Goal: Information Seeking & Learning: Learn about a topic

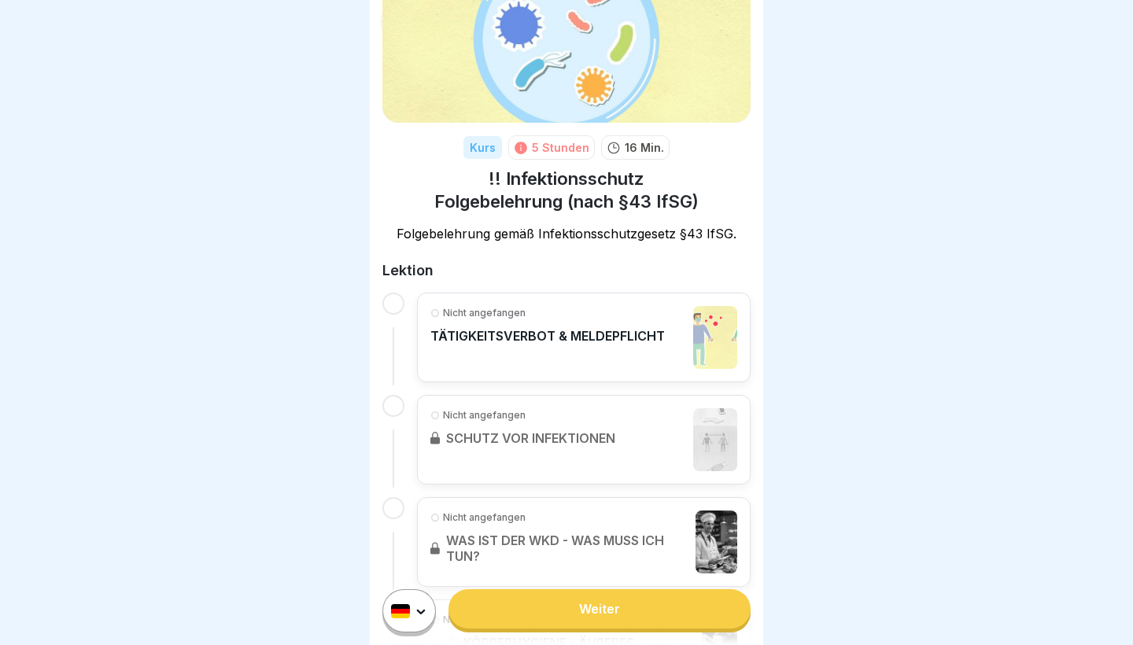
scroll to position [101, 0]
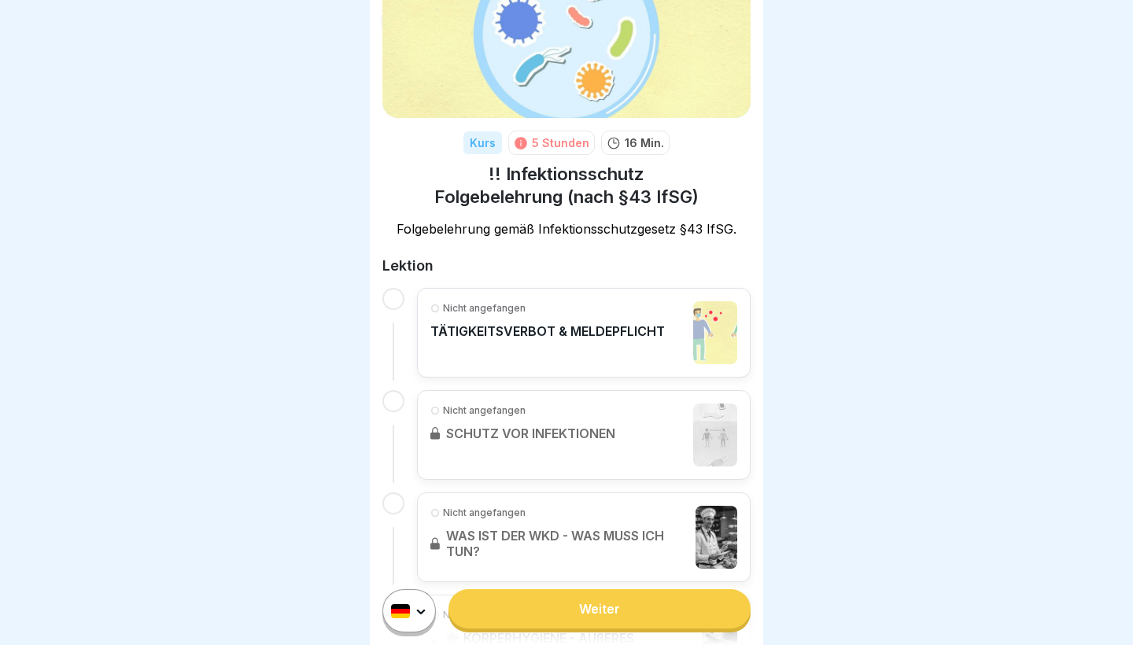
click at [594, 608] on link "Weiter" at bounding box center [599, 608] width 302 height 39
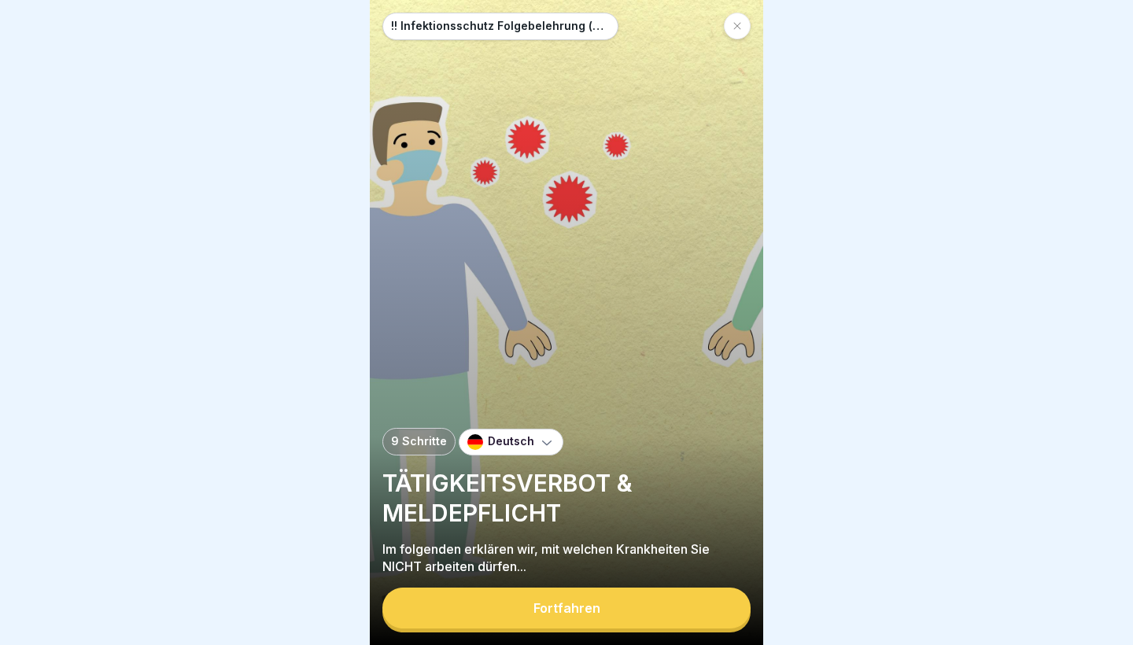
click at [583, 614] on div "Fortfahren" at bounding box center [566, 608] width 67 height 14
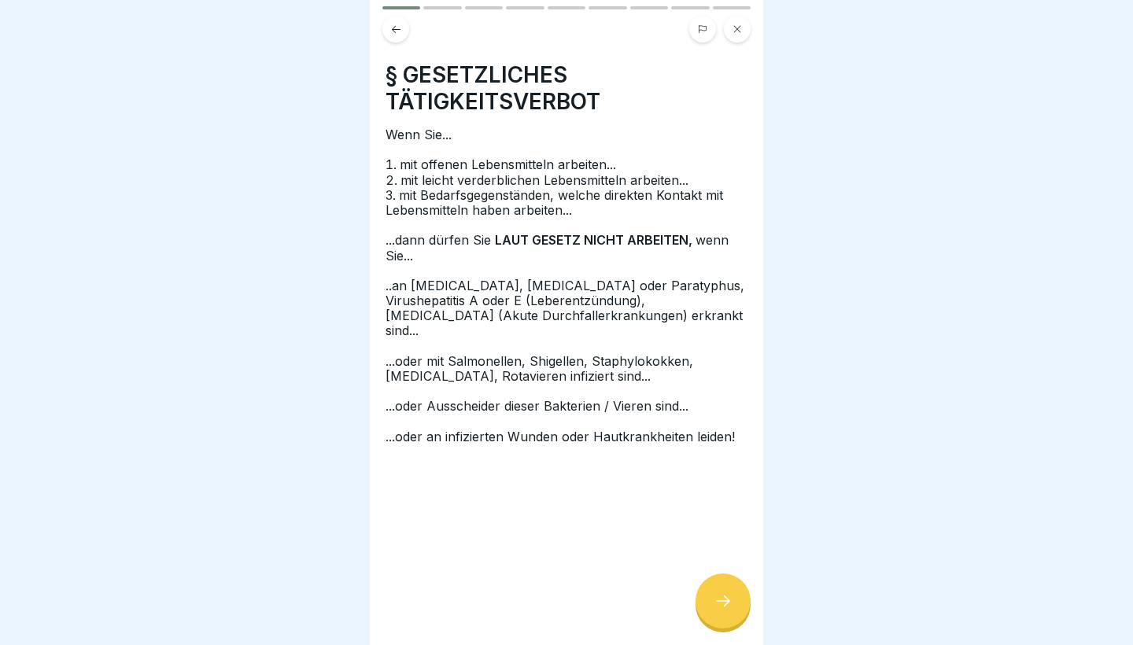
click at [710, 603] on div at bounding box center [722, 600] width 55 height 55
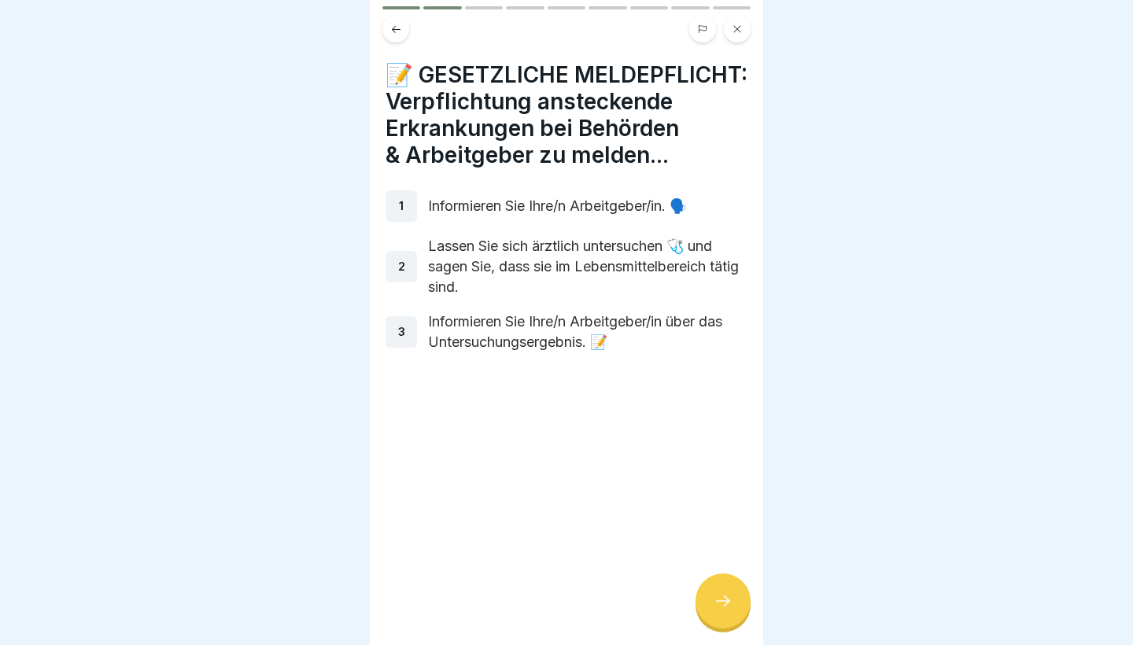
click at [710, 603] on div at bounding box center [722, 600] width 55 height 55
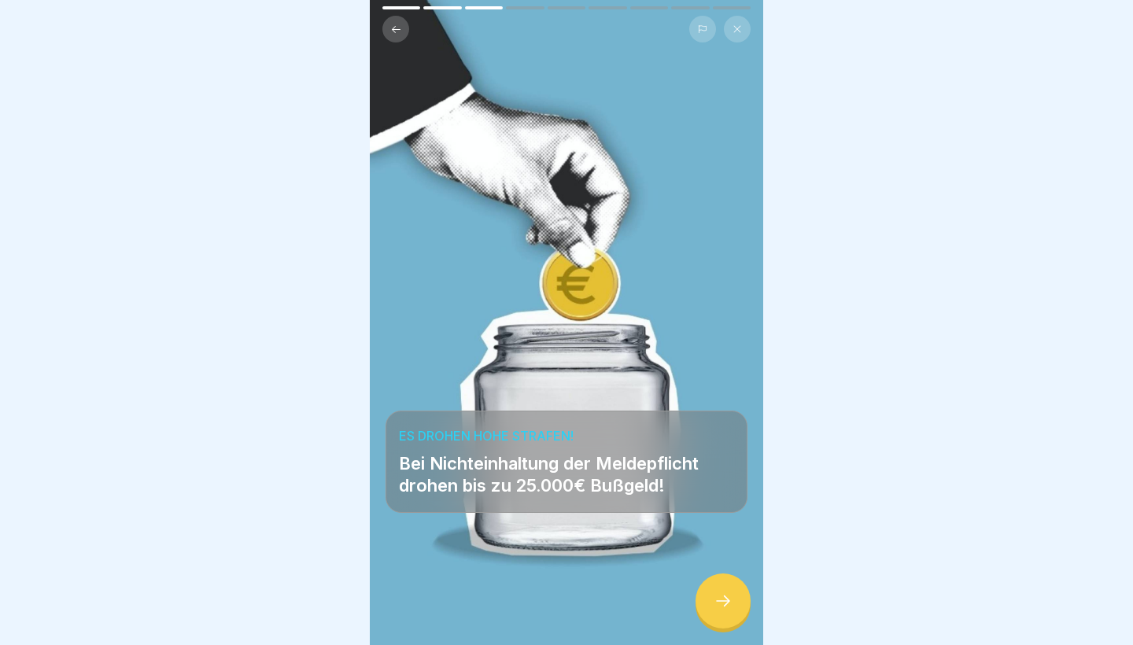
click at [710, 603] on div at bounding box center [722, 600] width 55 height 55
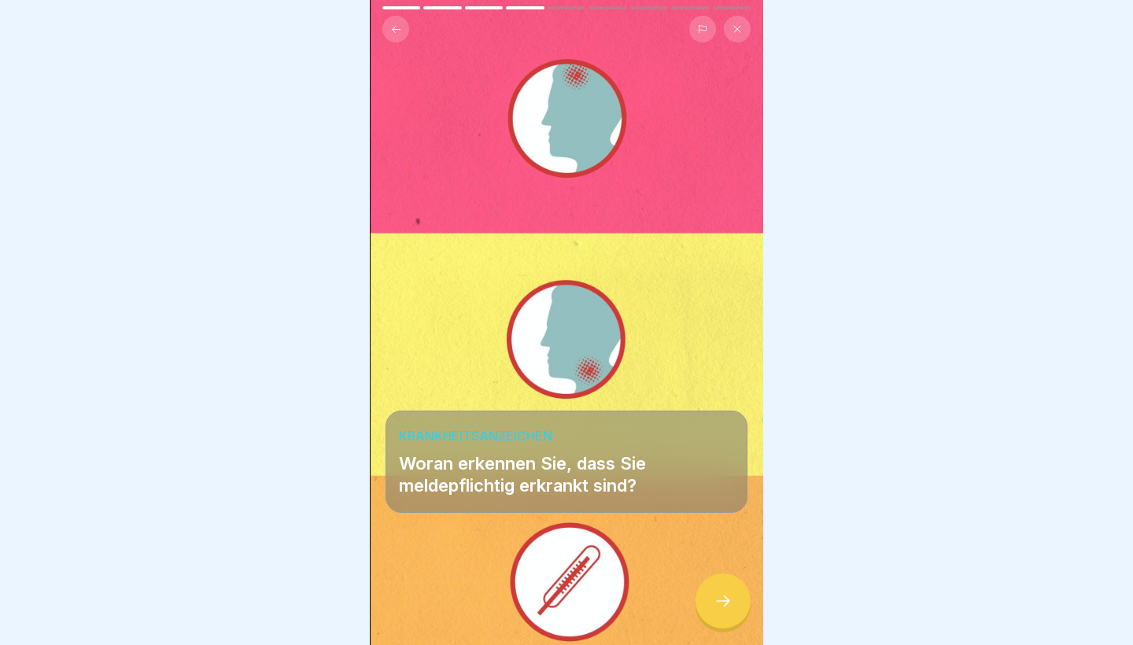
click at [710, 603] on div at bounding box center [722, 600] width 55 height 55
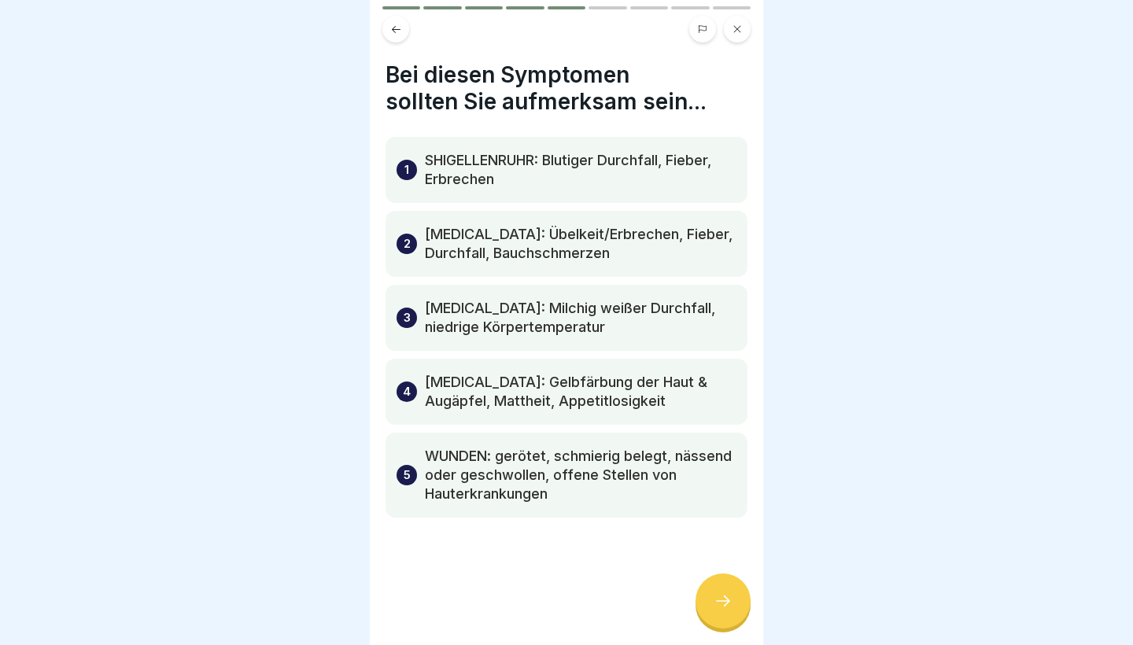
click at [715, 607] on icon at bounding box center [723, 601] width 19 height 19
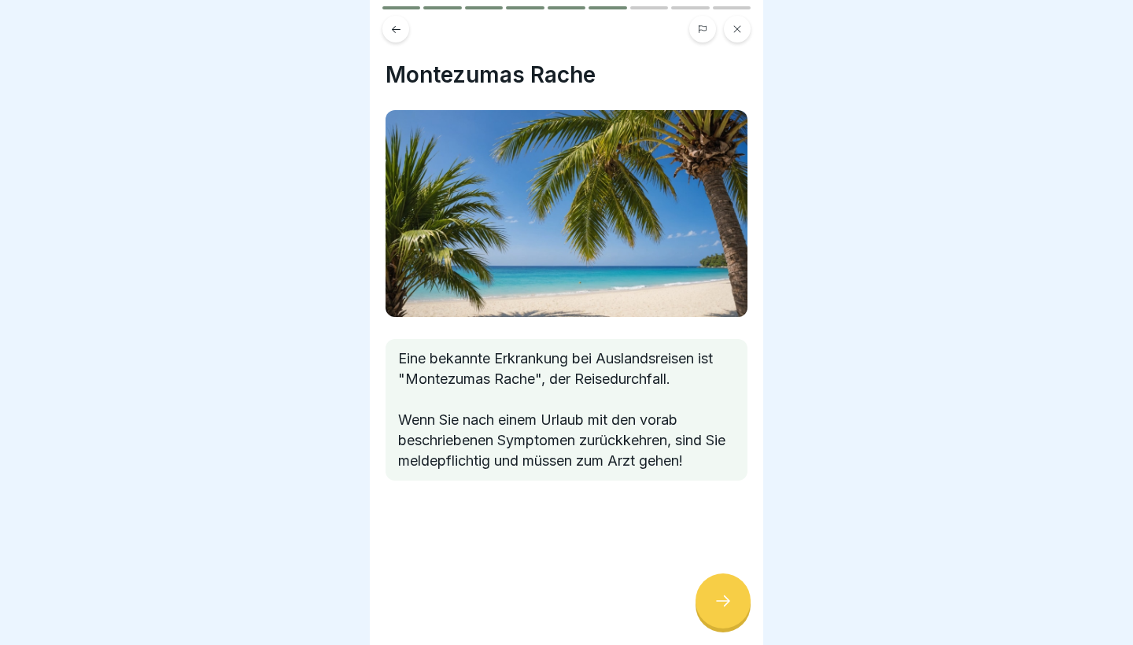
click at [707, 599] on div at bounding box center [722, 600] width 55 height 55
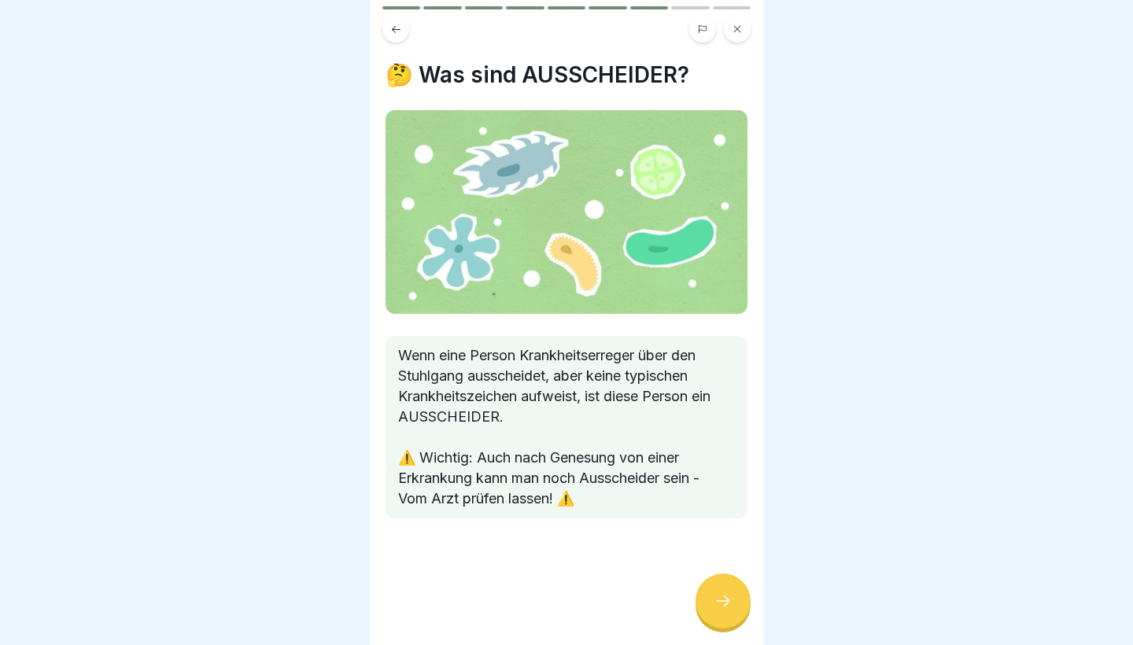
click at [710, 597] on div at bounding box center [722, 600] width 55 height 55
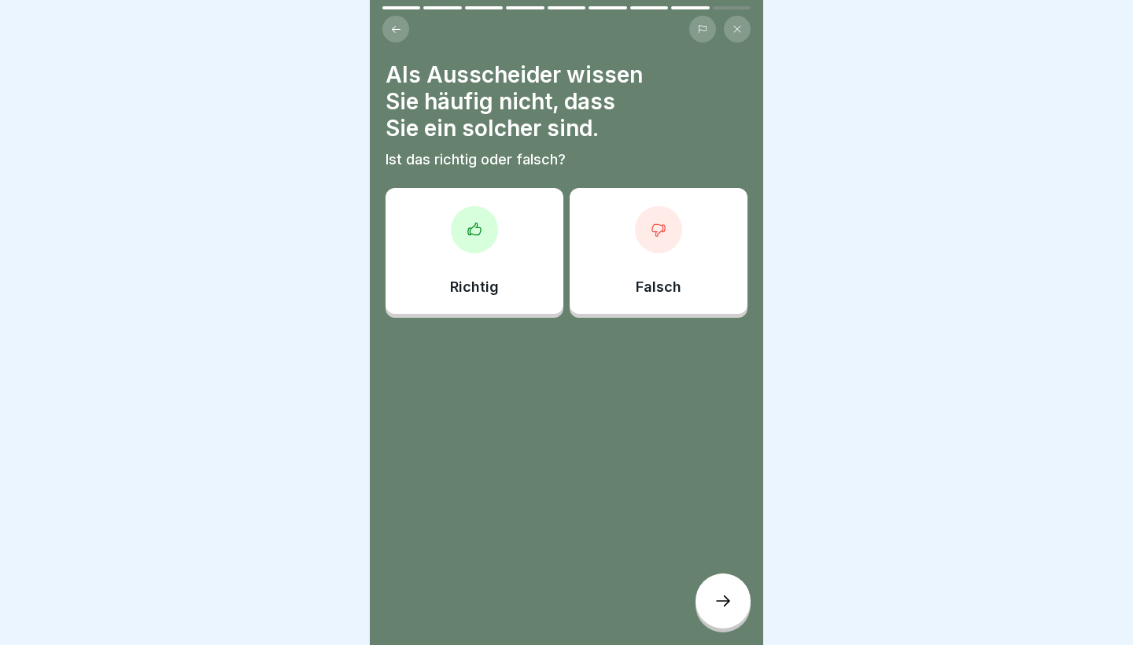
click at [581, 291] on div "Falsch" at bounding box center [659, 251] width 178 height 126
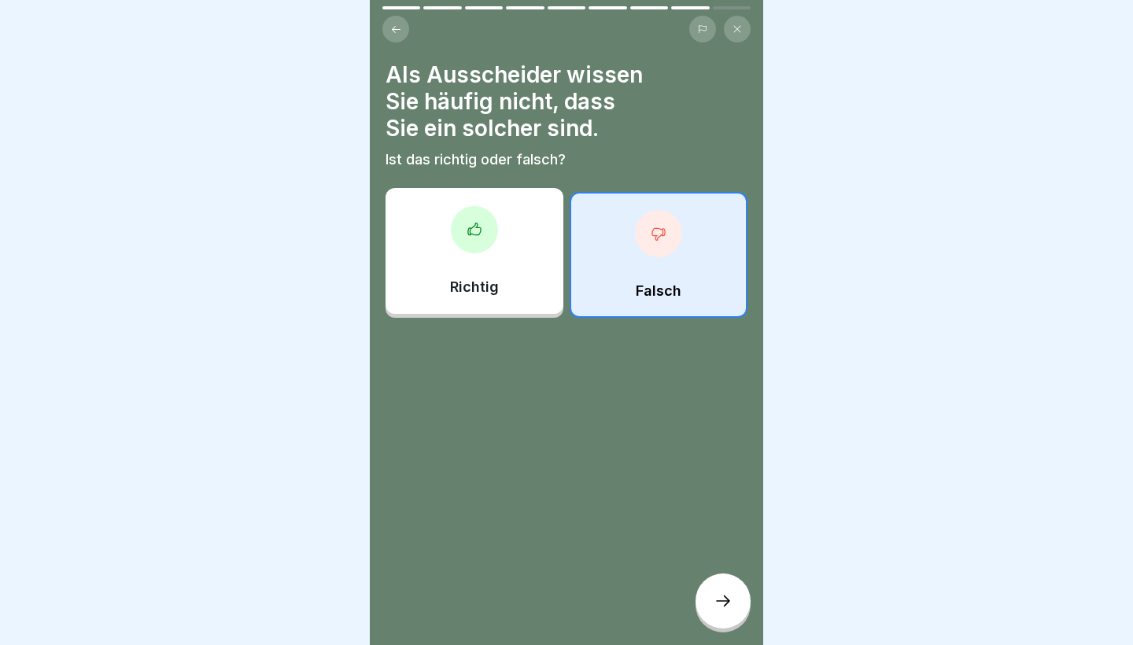
click at [719, 607] on icon at bounding box center [723, 601] width 19 height 19
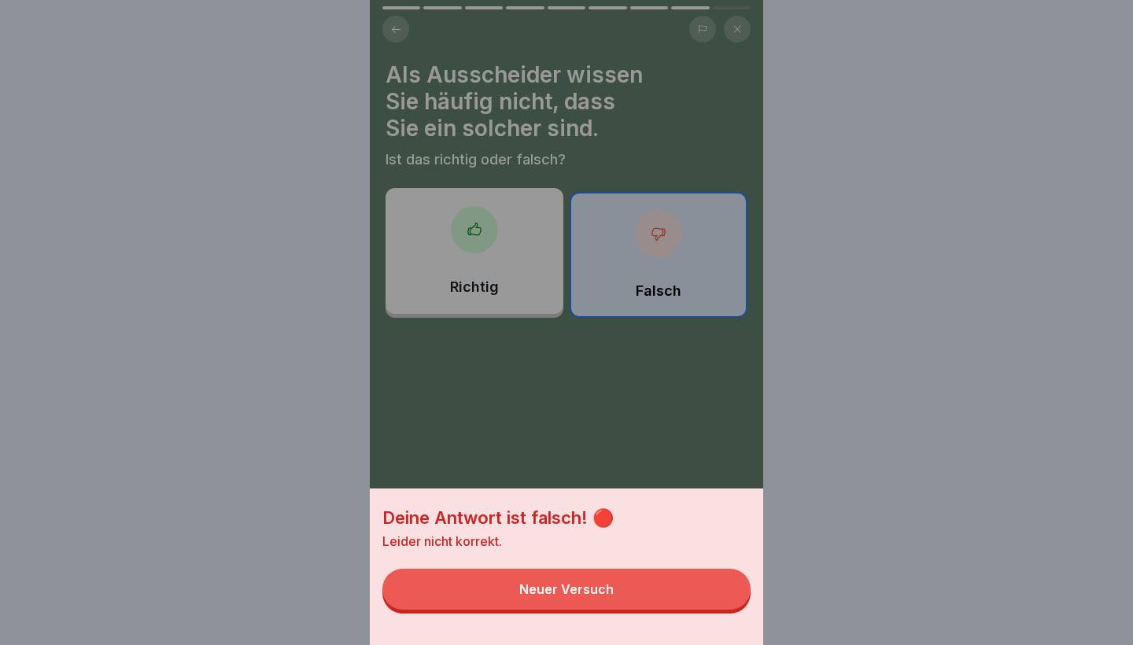
click at [656, 592] on button "Neuer Versuch" at bounding box center [566, 589] width 368 height 41
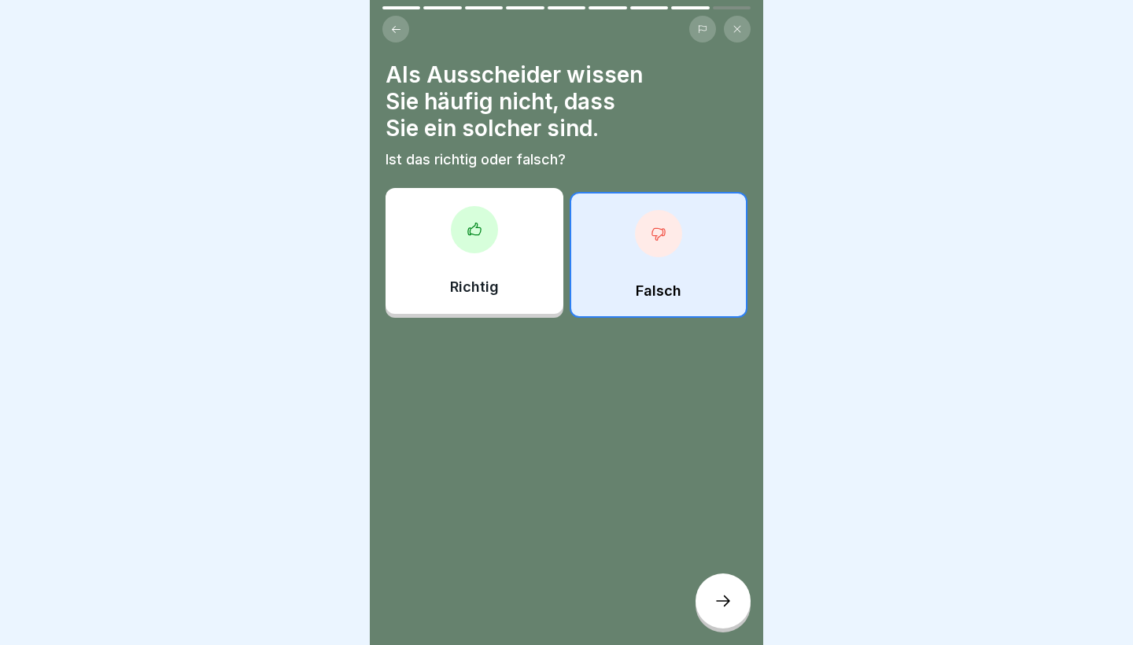
click at [485, 265] on div "Richtig" at bounding box center [474, 251] width 178 height 126
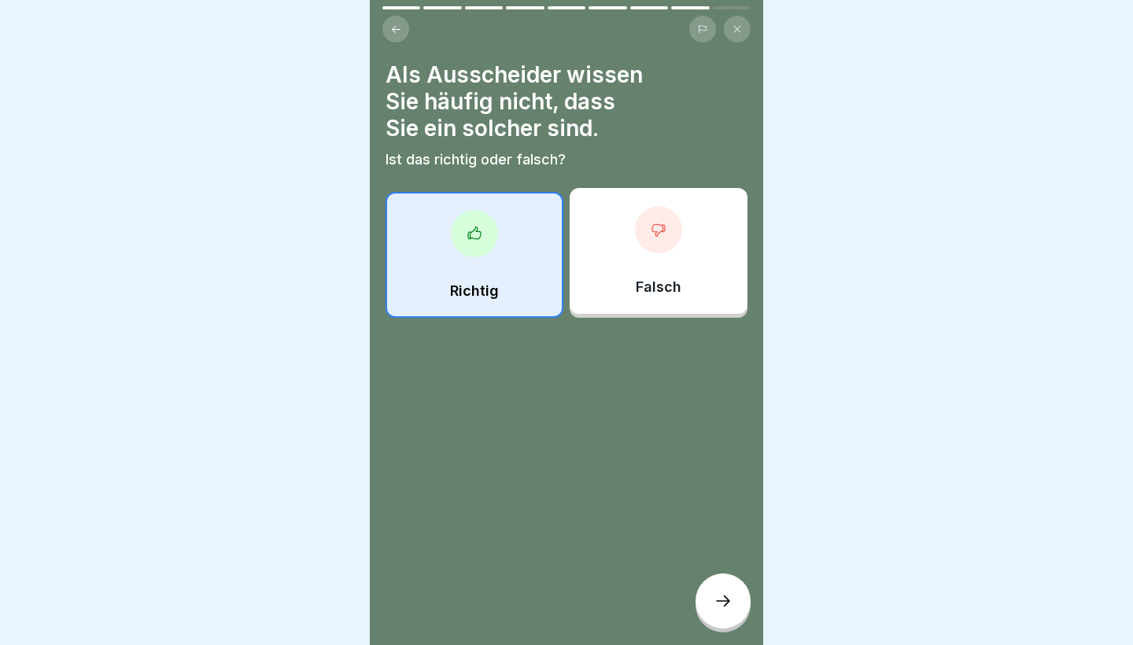
click at [736, 612] on div at bounding box center [722, 600] width 55 height 55
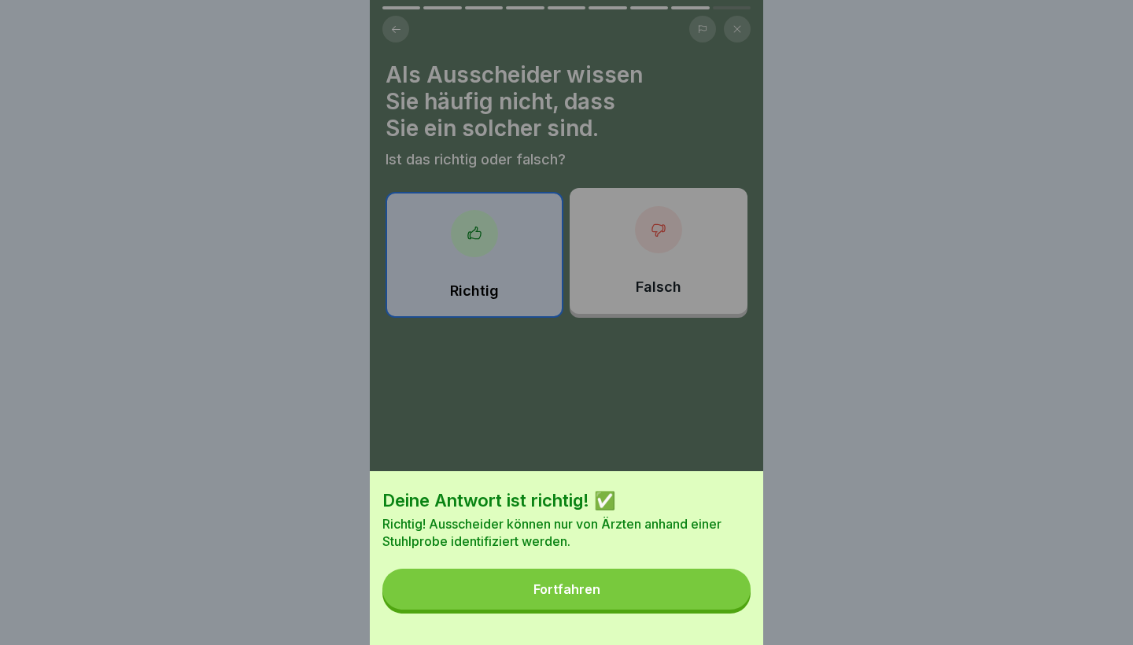
click at [686, 588] on button "Fortfahren" at bounding box center [566, 589] width 368 height 41
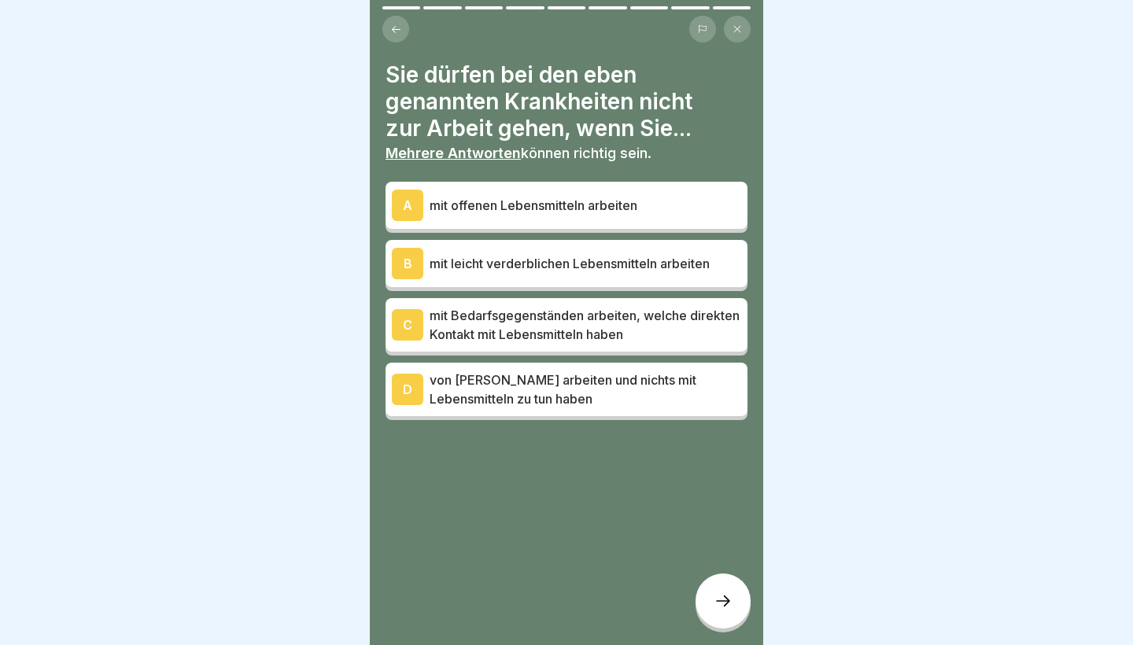
click at [576, 336] on p "mit Bedarfsgegenständen arbeiten, welche direkten Kontakt mit Lebensmitteln hab…" at bounding box center [586, 325] width 312 height 38
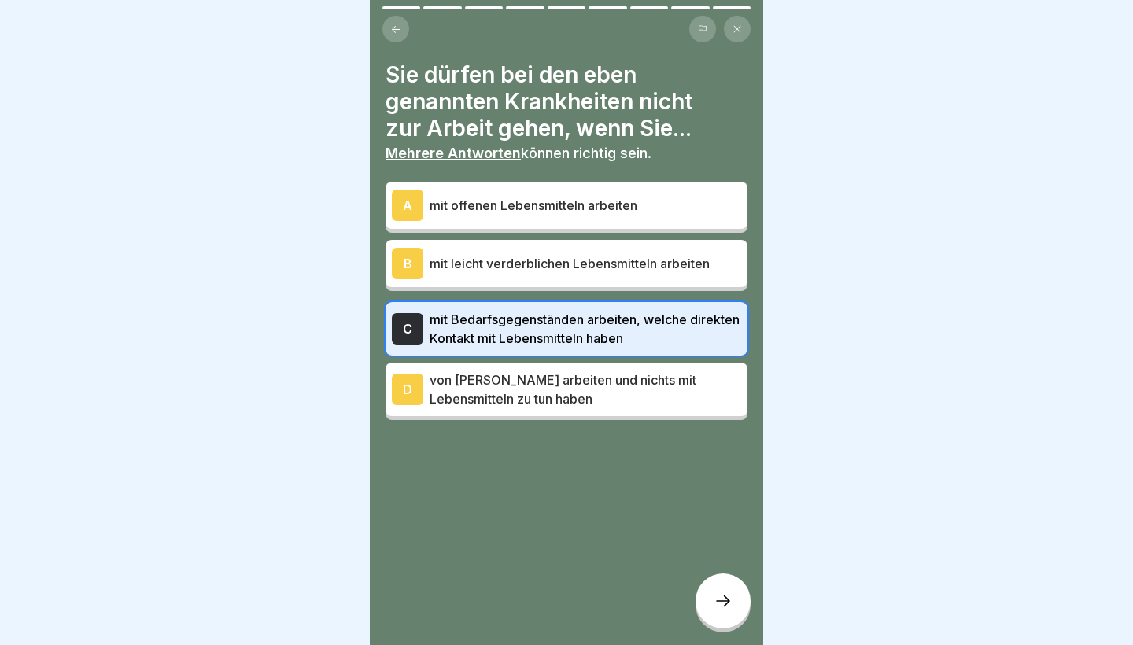
click at [571, 251] on div "B mit leicht verderblichen Lebensmitteln arbeiten" at bounding box center [566, 263] width 349 height 31
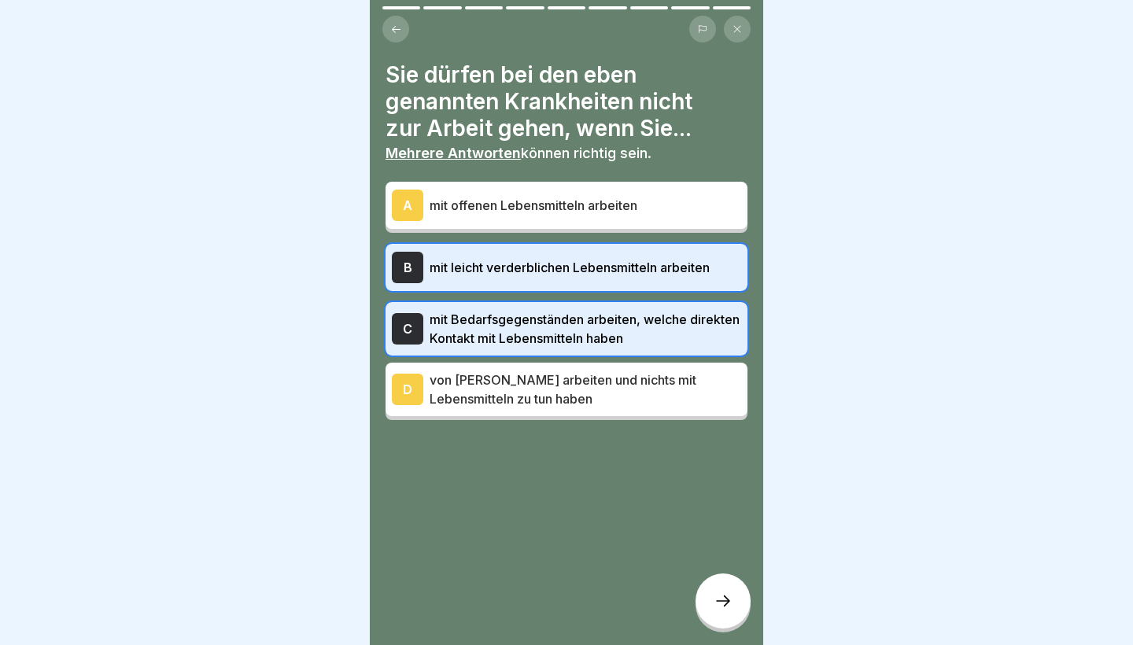
click at [568, 219] on div "A mit offenen Lebensmitteln arbeiten" at bounding box center [566, 205] width 349 height 31
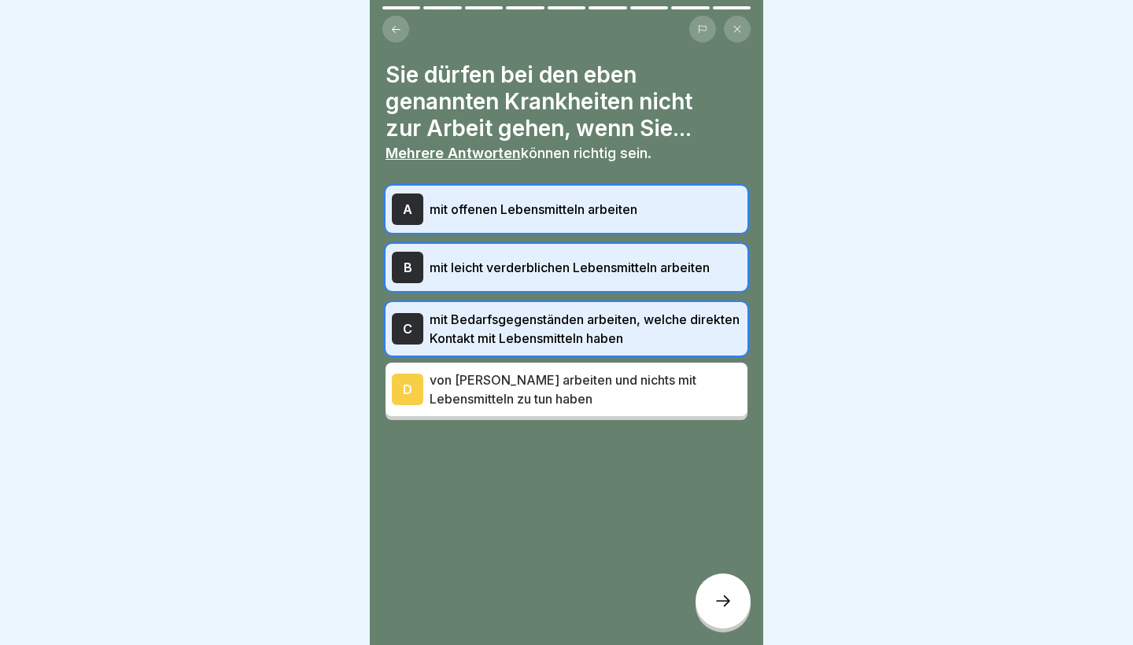
click at [718, 616] on div at bounding box center [722, 600] width 55 height 55
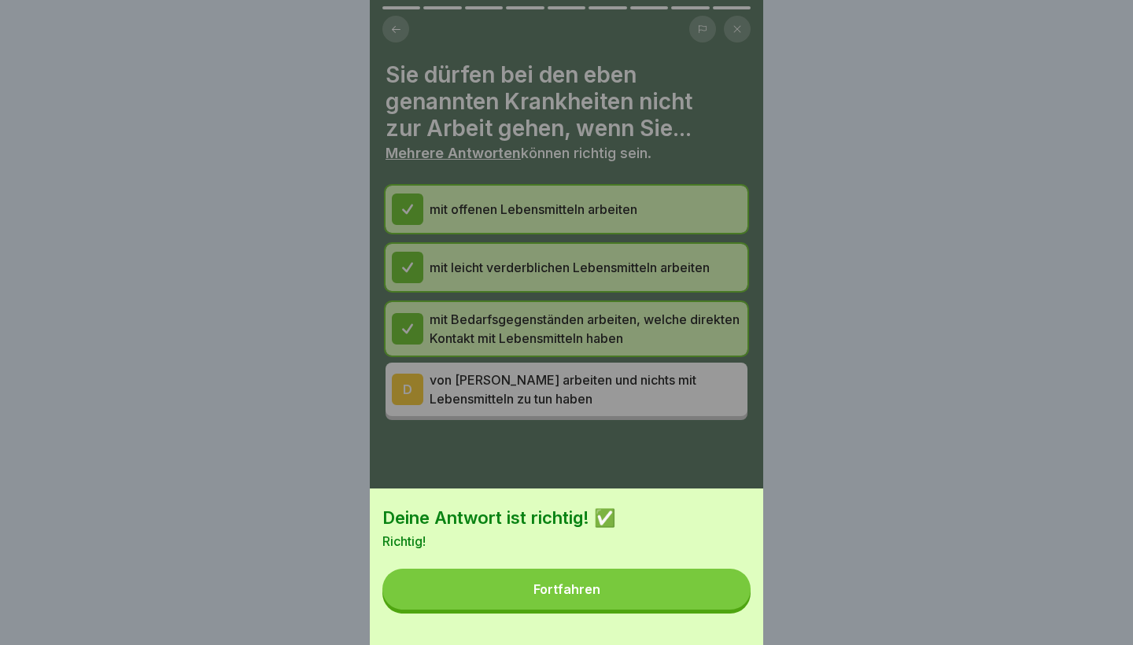
click at [647, 579] on button "Fortfahren" at bounding box center [566, 589] width 368 height 41
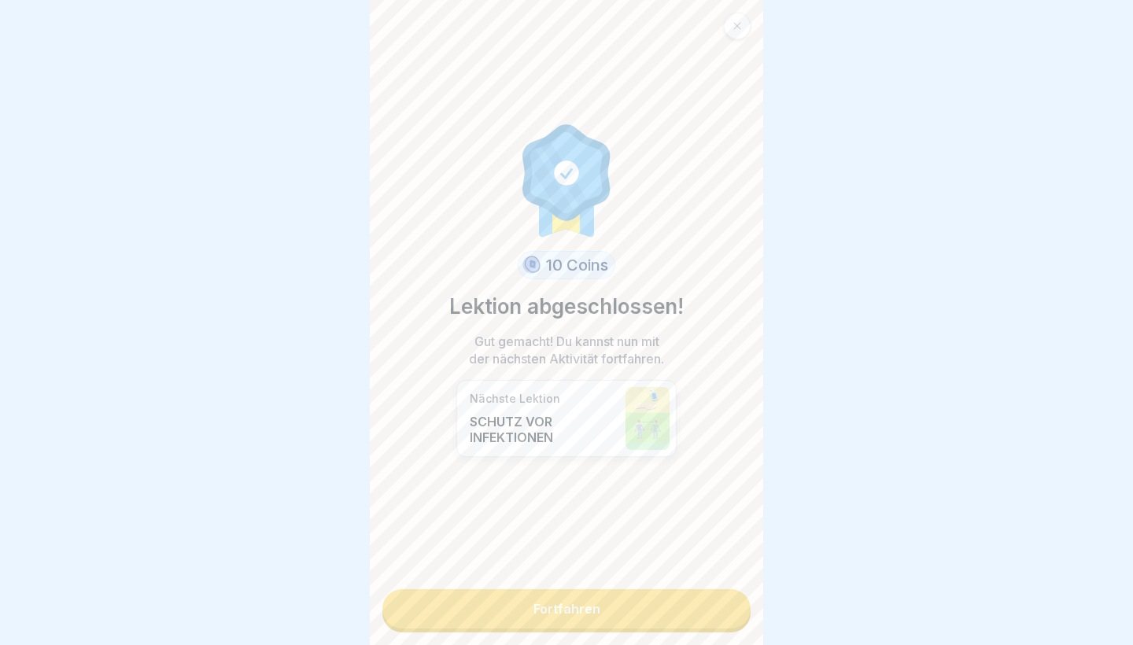
click at [633, 617] on link "Fortfahren" at bounding box center [566, 608] width 368 height 39
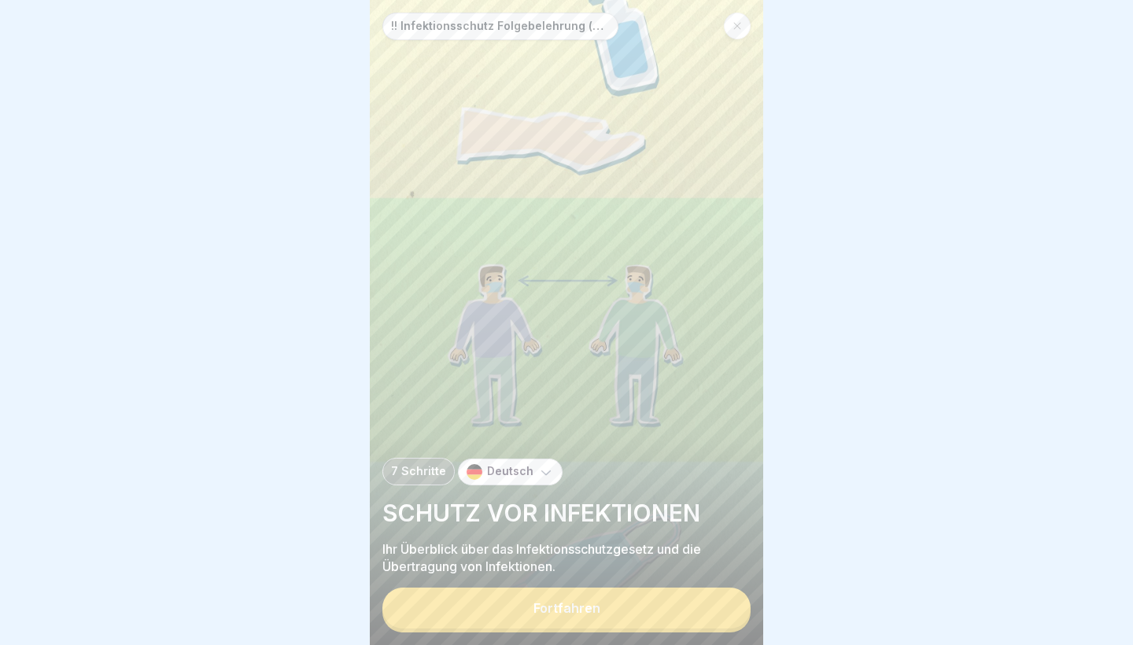
click at [633, 617] on button "Fortfahren" at bounding box center [566, 608] width 368 height 41
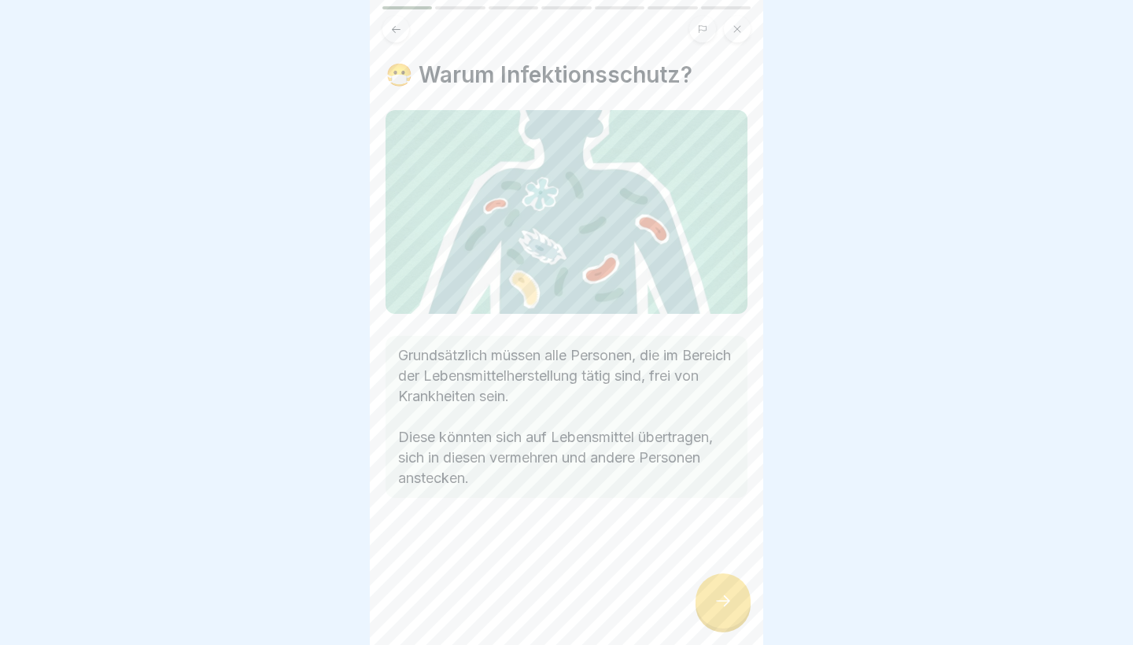
click at [712, 604] on div at bounding box center [722, 600] width 55 height 55
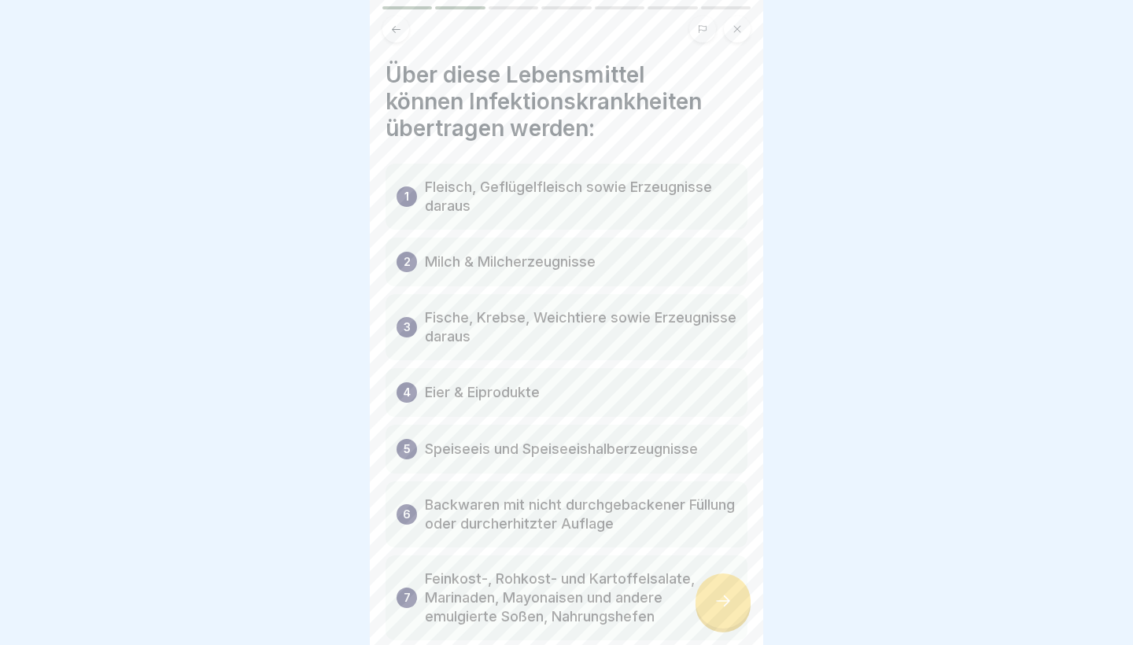
click at [712, 604] on div at bounding box center [722, 600] width 55 height 55
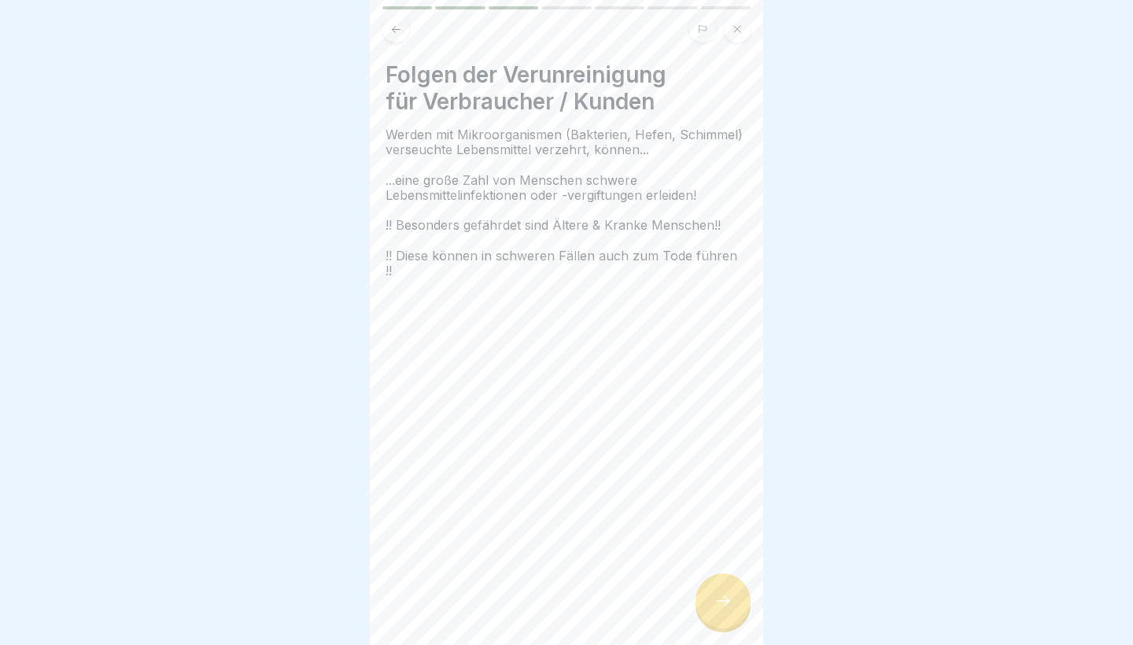
click at [712, 604] on div at bounding box center [722, 600] width 55 height 55
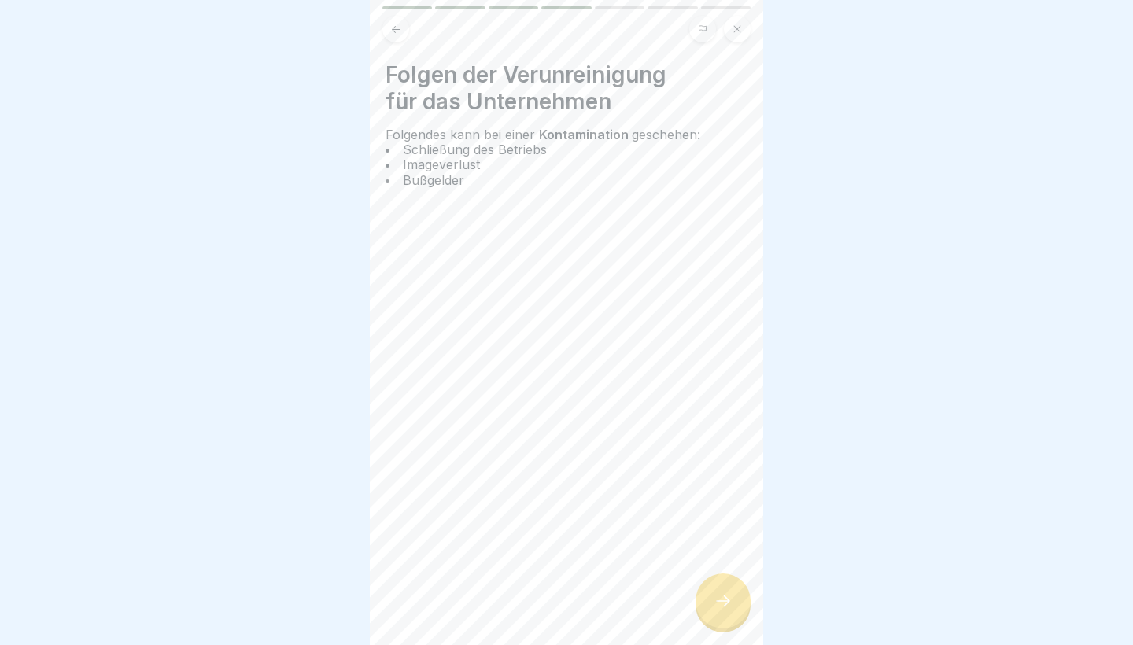
click at [715, 602] on icon at bounding box center [723, 601] width 19 height 19
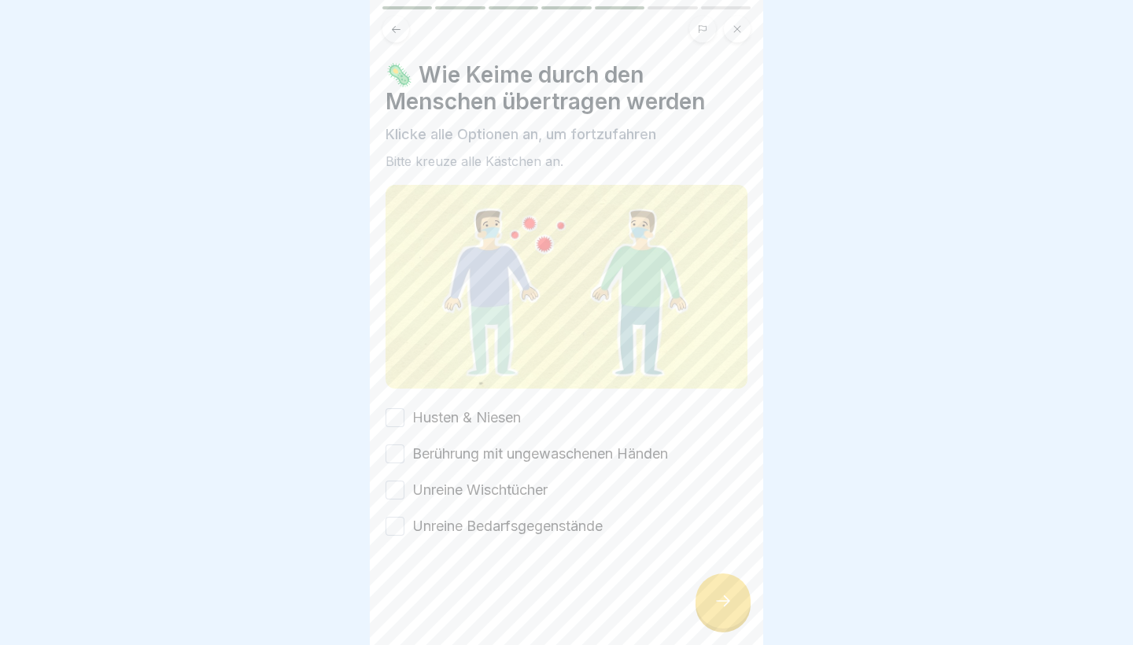
click at [389, 412] on button "Husten & Niesen" at bounding box center [394, 417] width 19 height 19
click at [392, 449] on button "Berührung mit ungewaschenen Händen" at bounding box center [394, 453] width 19 height 19
click at [383, 497] on div "🦠 Wie Keime durch den Menschen übertragen werden Klicke alle Optionen an, um fo…" at bounding box center [566, 322] width 393 height 645
click at [390, 492] on button "Unreine Wischtücher" at bounding box center [394, 490] width 19 height 19
click at [395, 526] on button "Unreine Bedarfsgegenstände" at bounding box center [394, 526] width 19 height 19
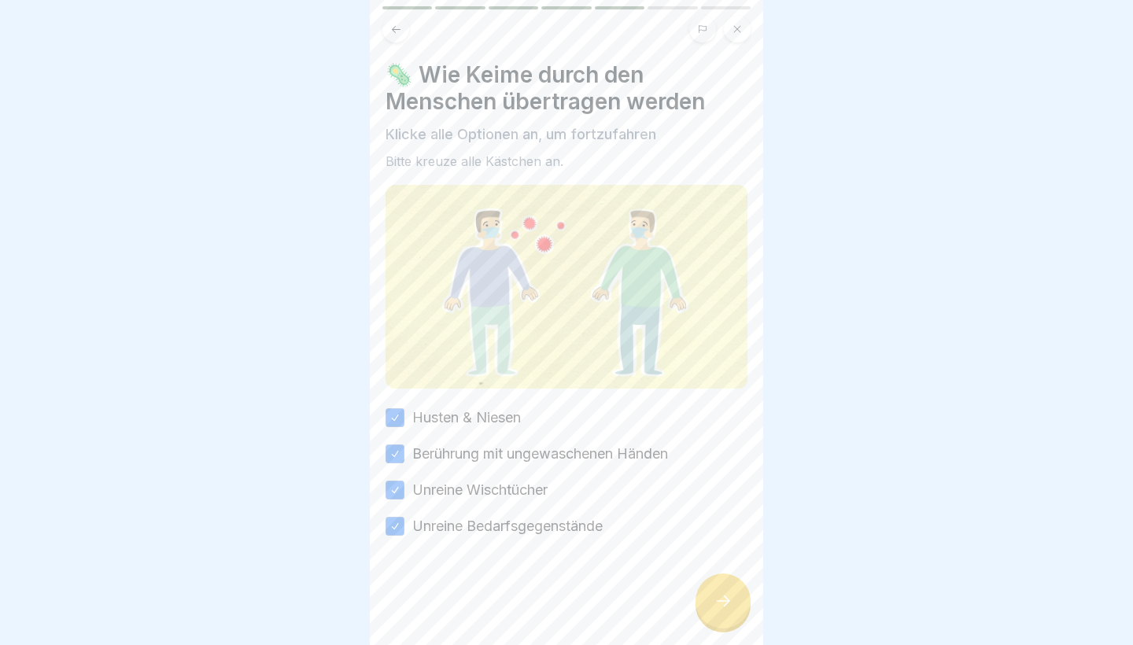
click at [723, 604] on icon at bounding box center [723, 601] width 19 height 19
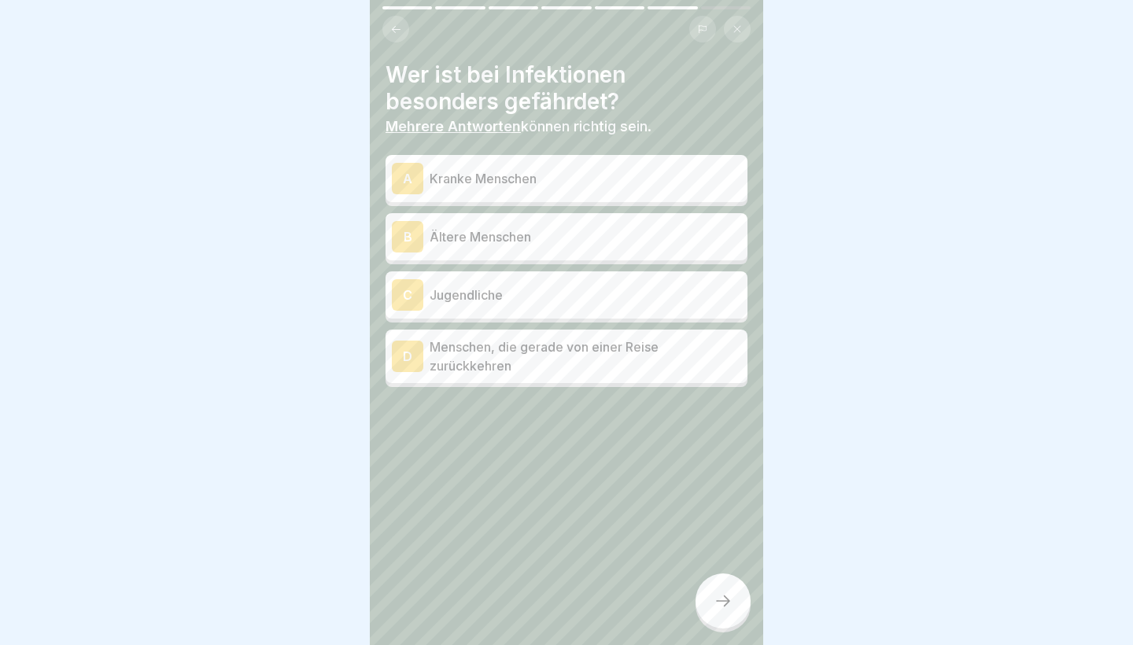
click at [621, 179] on p "Kranke Menschen" at bounding box center [586, 178] width 312 height 19
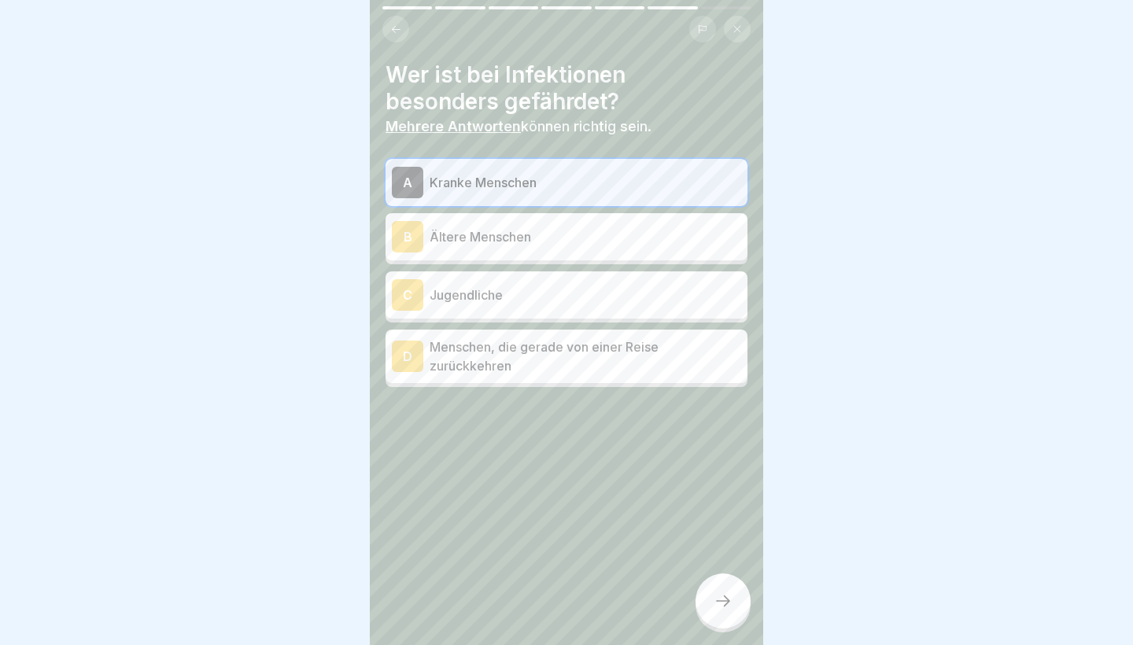
click at [620, 231] on p "Ältere Menschen" at bounding box center [586, 236] width 312 height 19
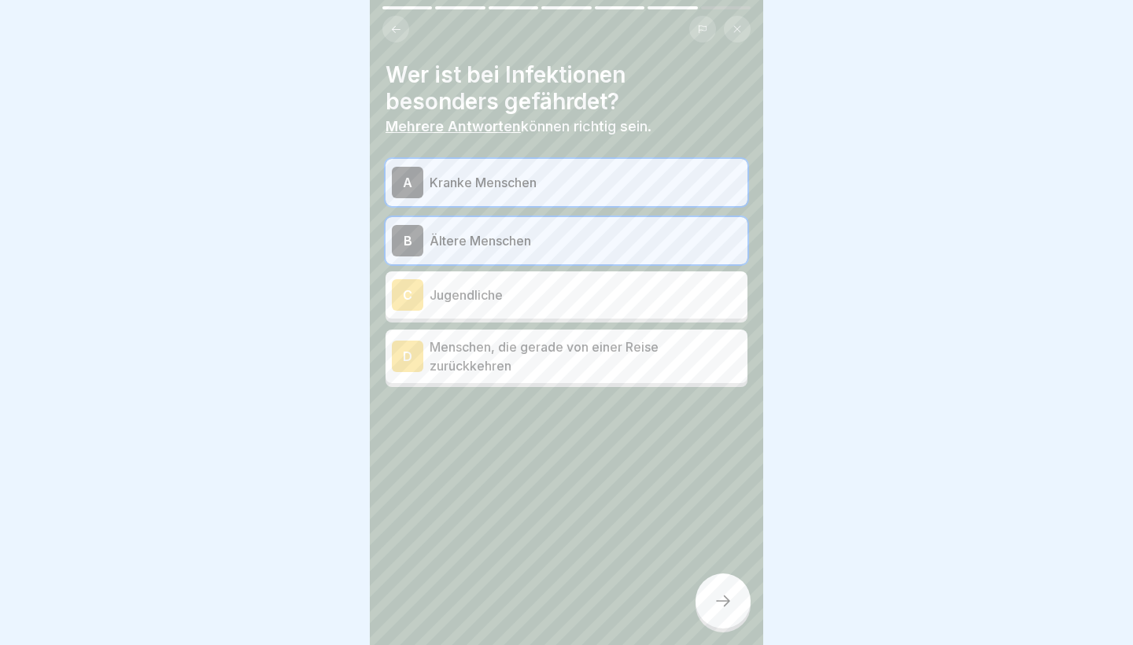
click at [721, 610] on icon at bounding box center [723, 601] width 19 height 19
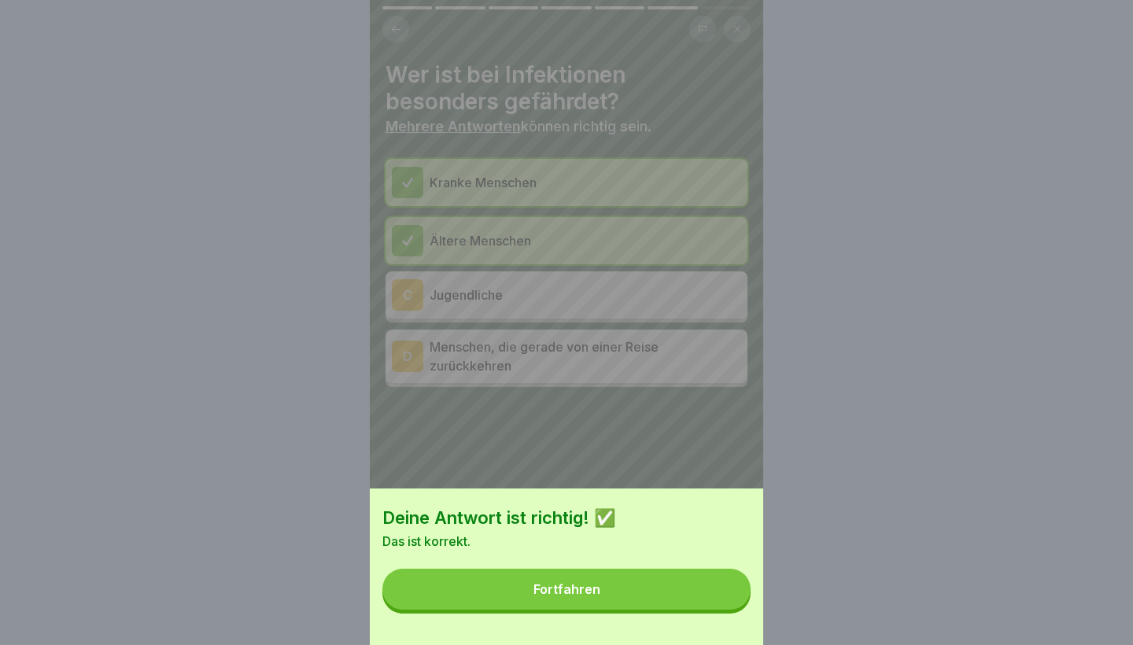
click at [718, 607] on button "Fortfahren" at bounding box center [566, 589] width 368 height 41
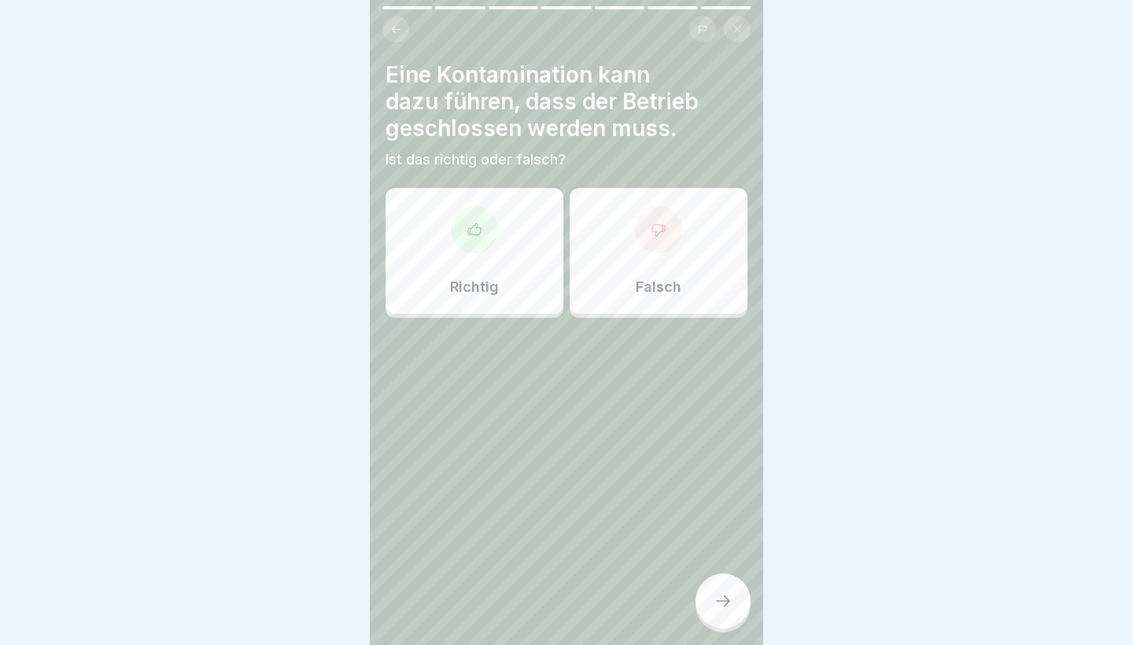
click at [484, 284] on p "Richtig" at bounding box center [474, 286] width 49 height 17
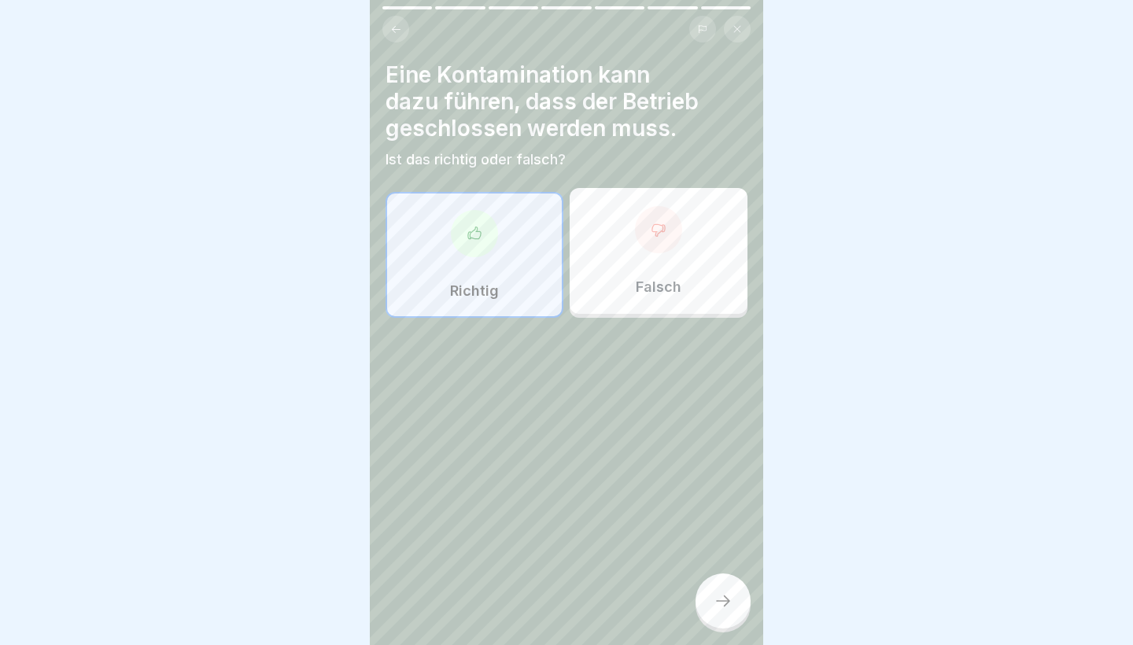
click at [728, 600] on icon at bounding box center [723, 601] width 19 height 19
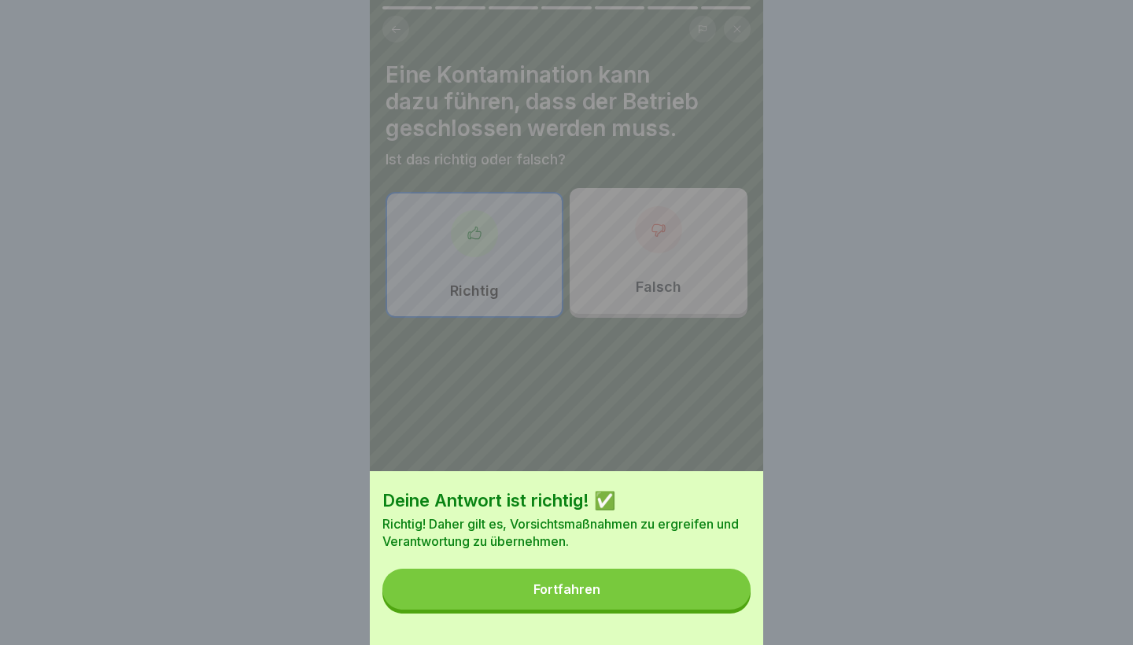
click at [690, 581] on button "Fortfahren" at bounding box center [566, 589] width 368 height 41
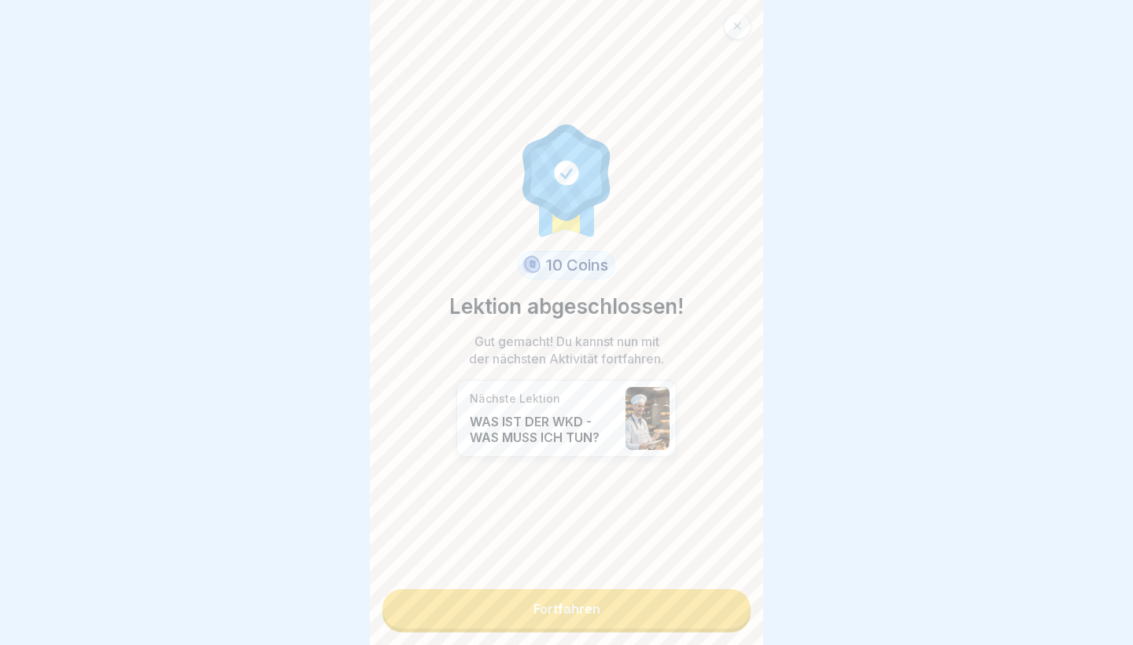
click at [658, 621] on link "Fortfahren" at bounding box center [566, 608] width 368 height 39
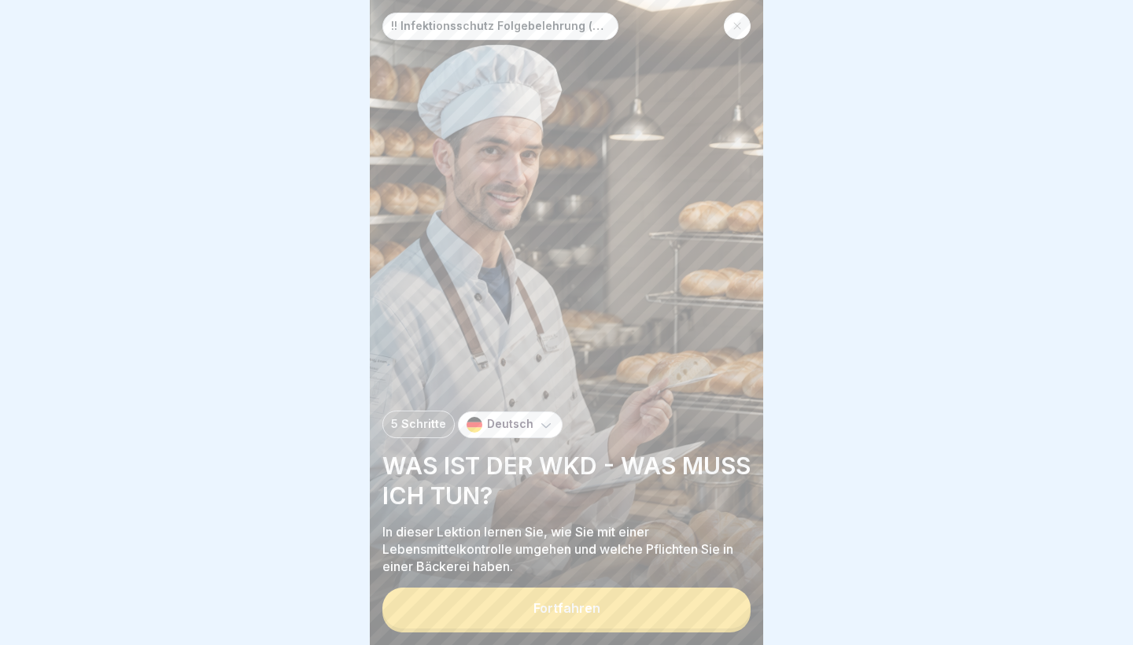
click at [658, 621] on button "Fortfahren" at bounding box center [566, 608] width 368 height 41
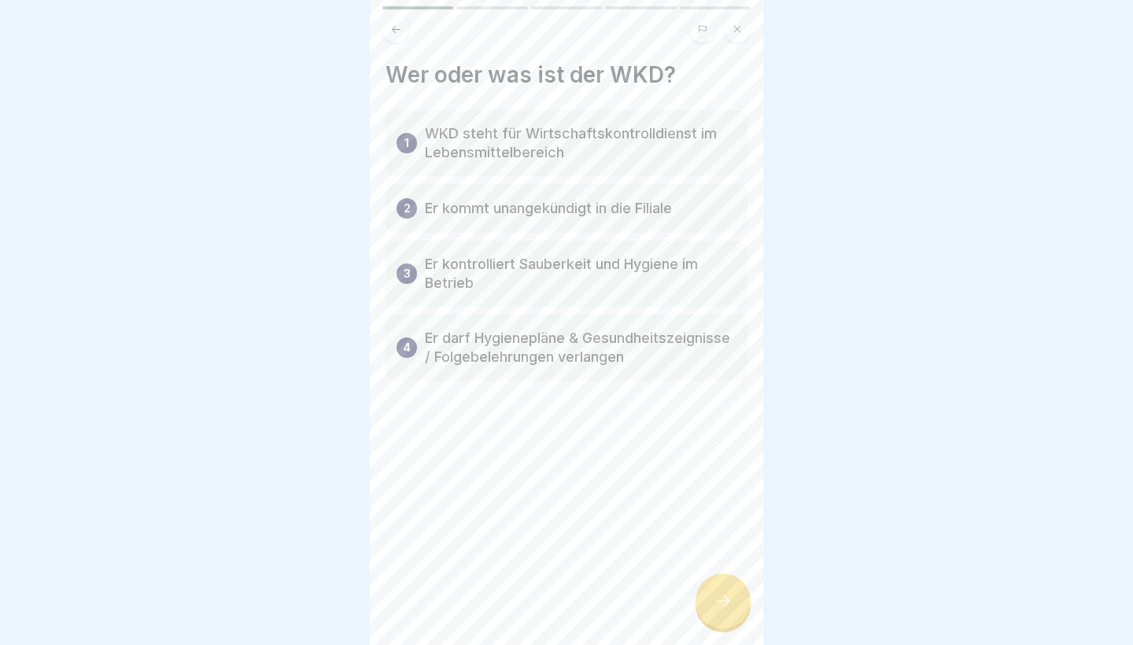
click at [659, 367] on div "4 Er darf Hygienepläne & Gesundheitszeignisse / Folgebelehrungen verlangen" at bounding box center [566, 348] width 362 height 66
click at [710, 598] on div at bounding box center [722, 600] width 55 height 55
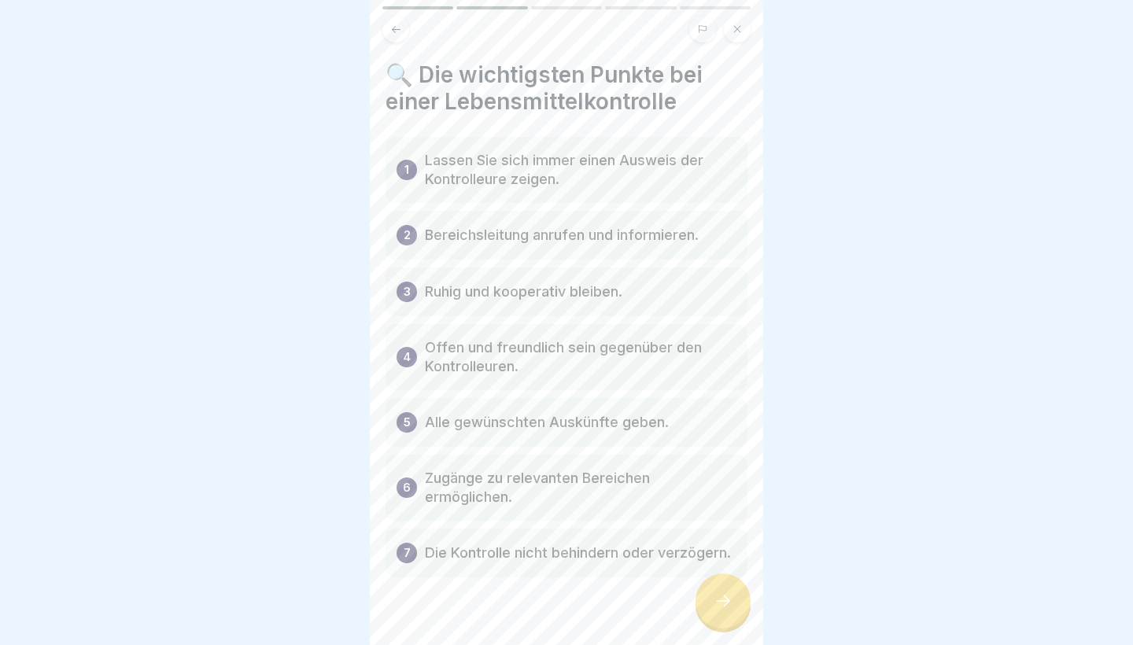
click at [714, 605] on icon at bounding box center [723, 601] width 19 height 19
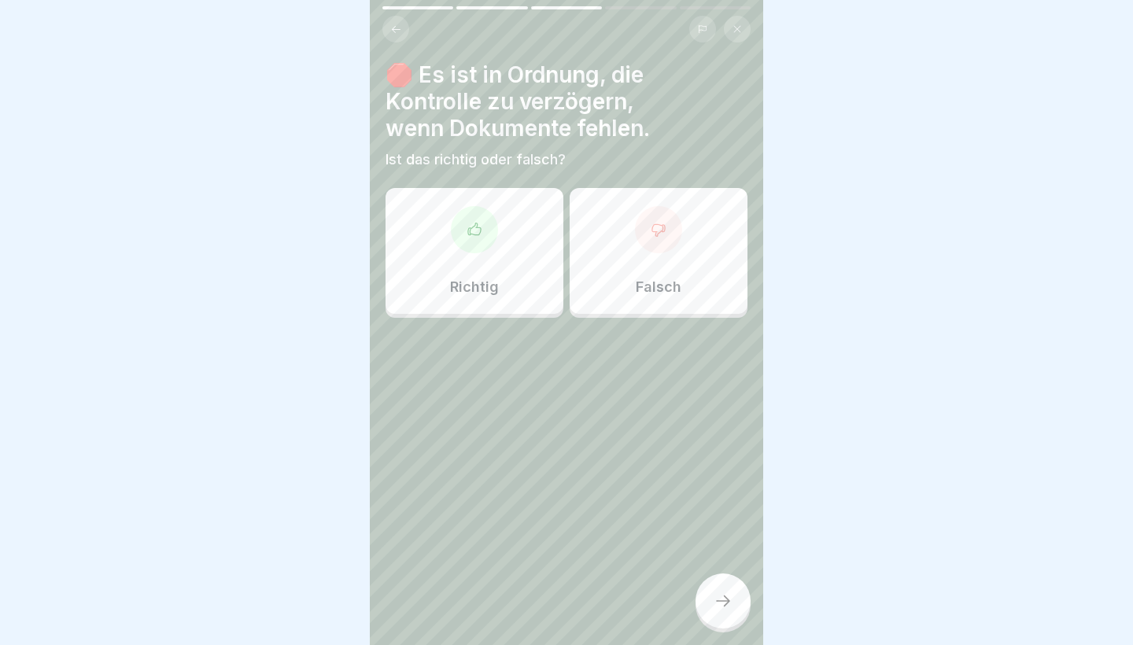
click at [651, 285] on p "Falsch" at bounding box center [659, 286] width 46 height 17
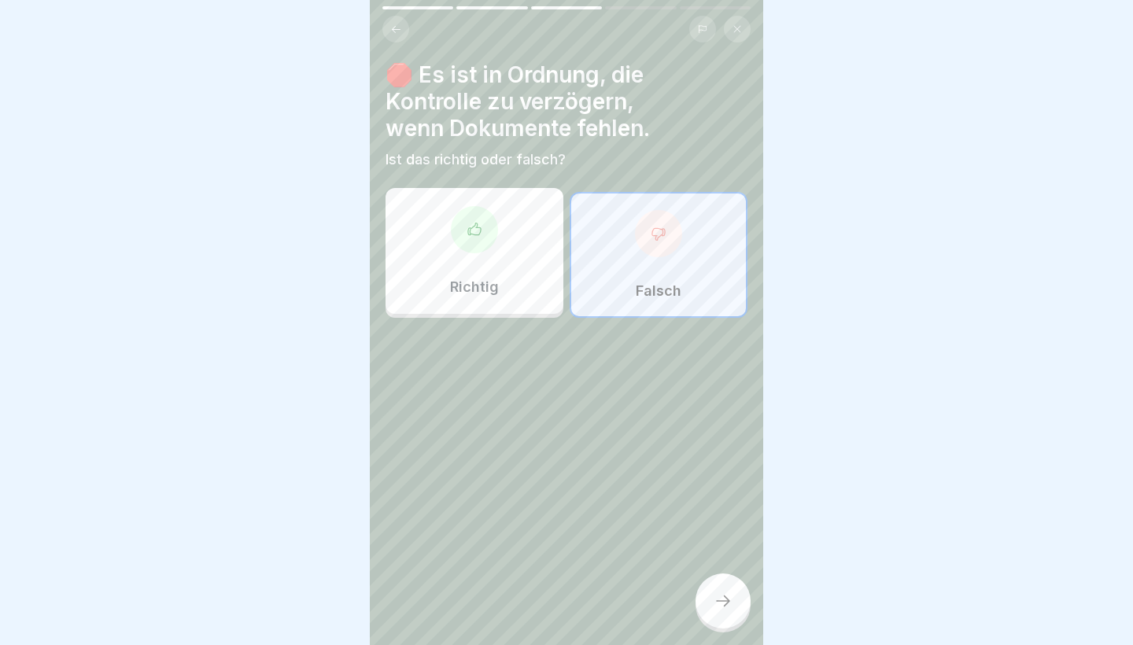
click at [721, 583] on div at bounding box center [722, 600] width 55 height 55
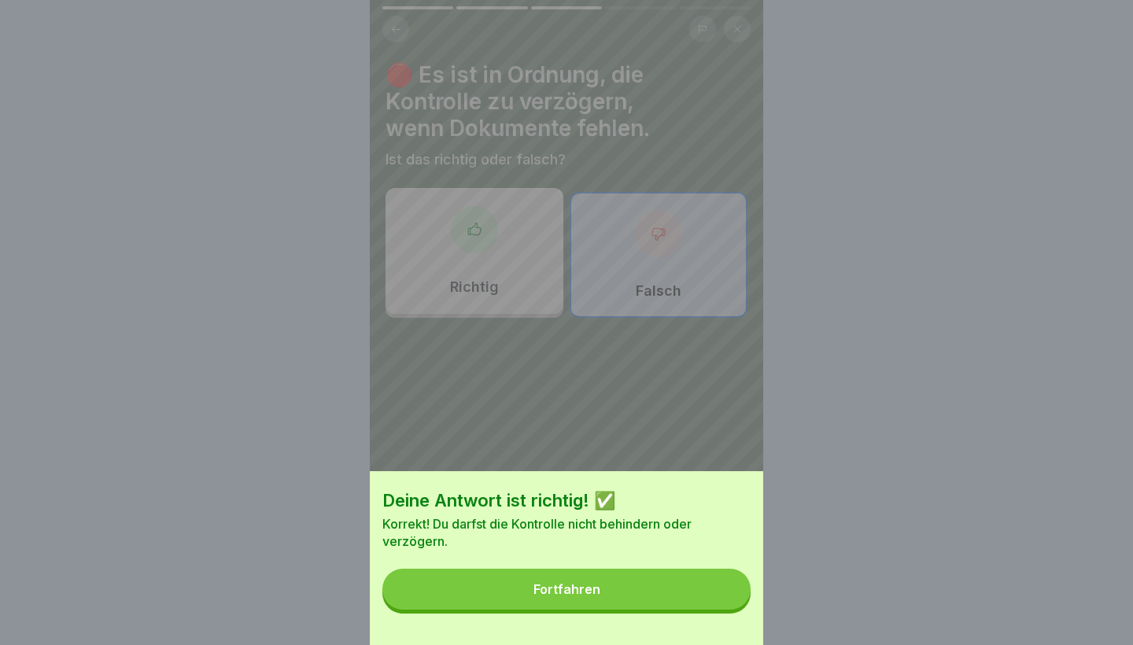
click at [698, 600] on button "Fortfahren" at bounding box center [566, 589] width 368 height 41
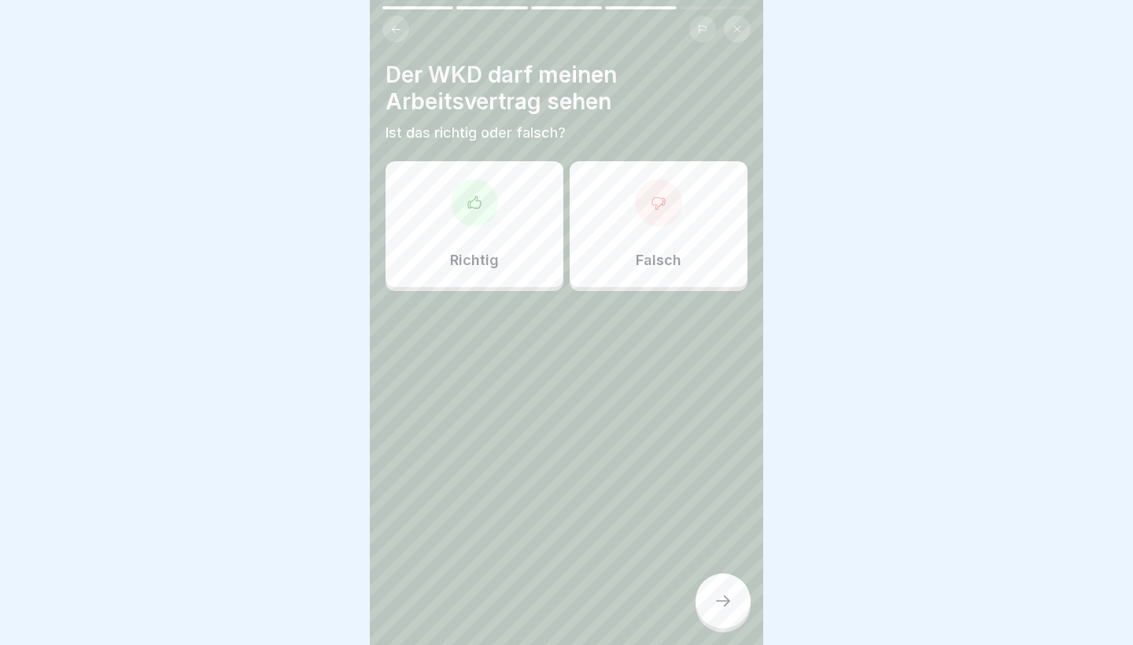
click at [612, 260] on div "Falsch" at bounding box center [659, 224] width 178 height 126
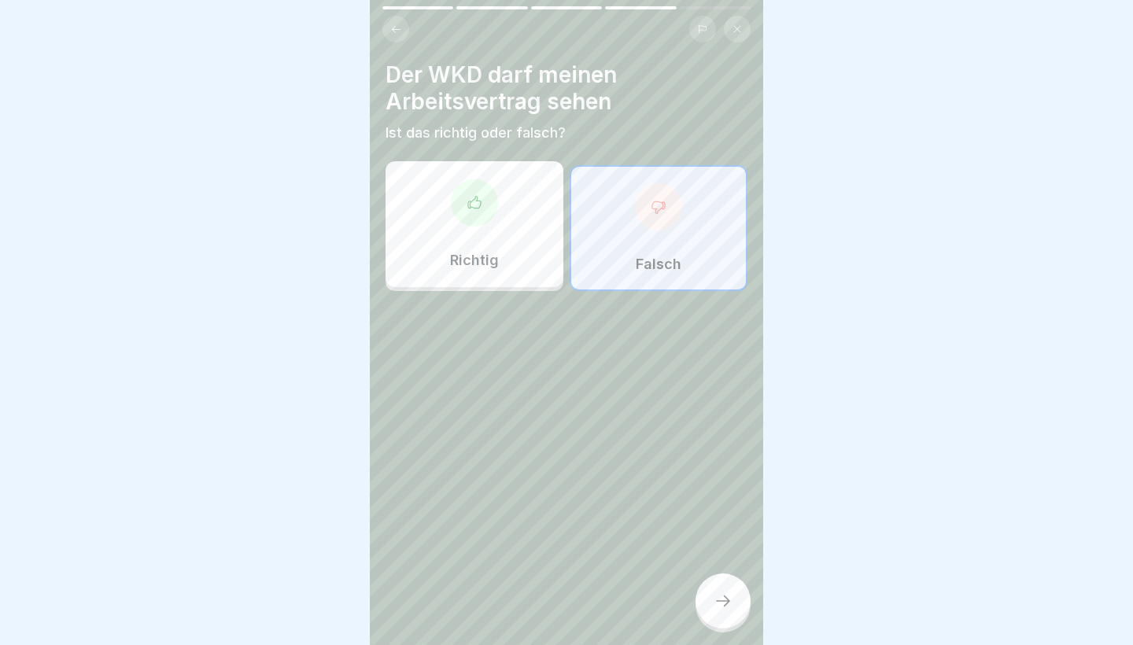
click at [721, 588] on div at bounding box center [722, 600] width 55 height 55
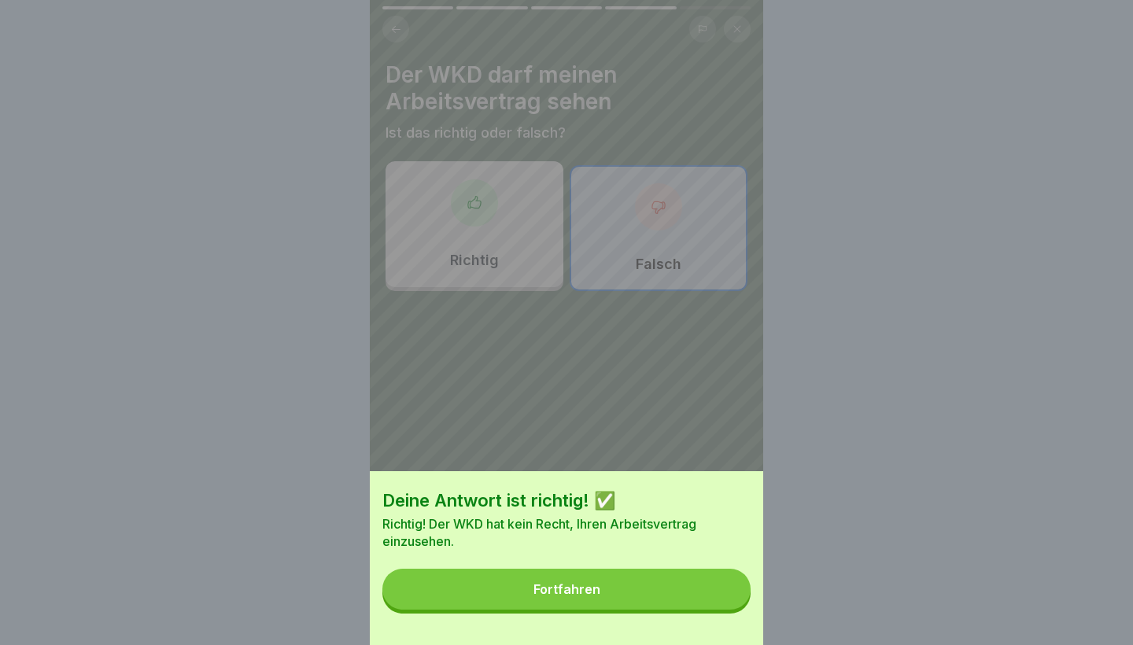
click at [706, 593] on button "Fortfahren" at bounding box center [566, 589] width 368 height 41
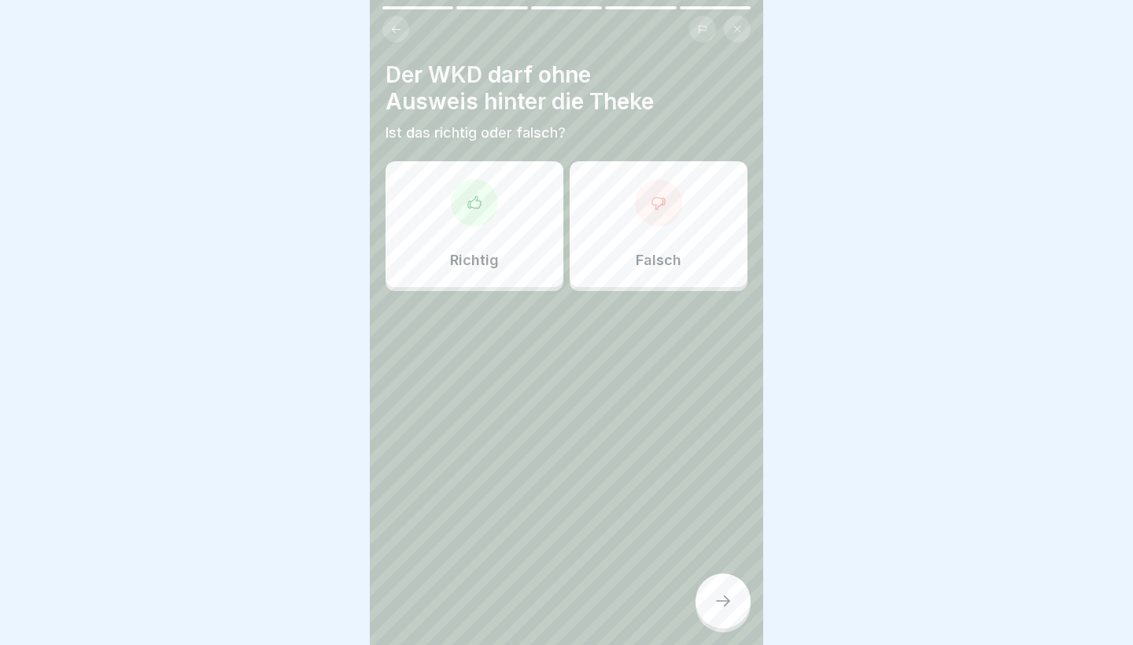
click at [684, 242] on div "Falsch" at bounding box center [659, 224] width 178 height 126
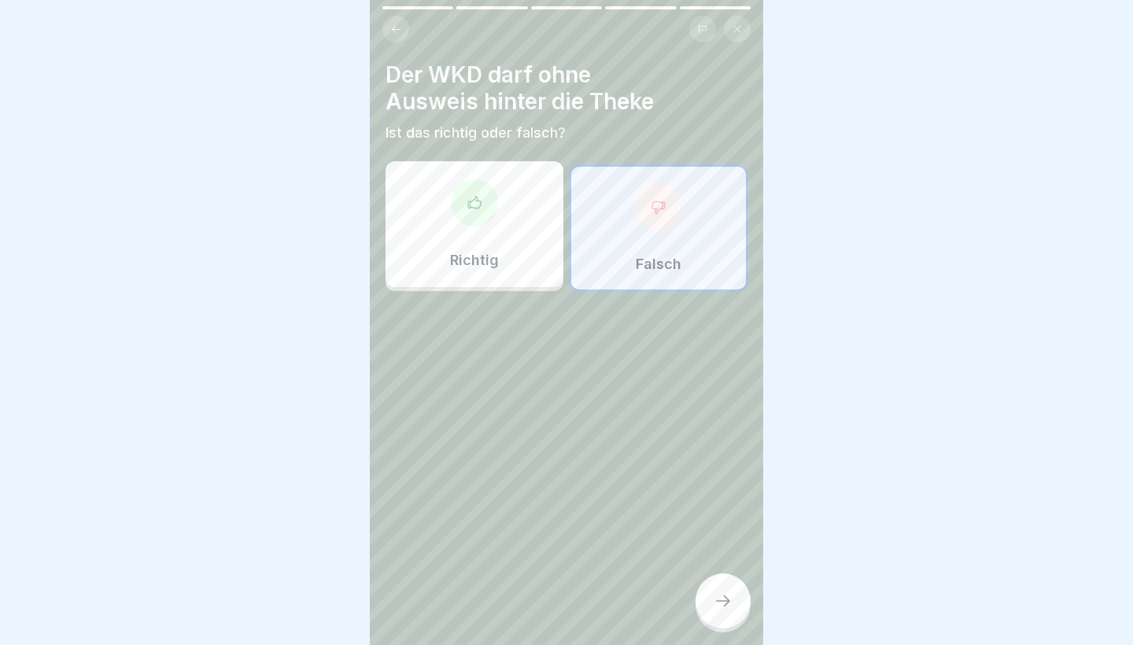
click at [705, 595] on div at bounding box center [722, 600] width 55 height 55
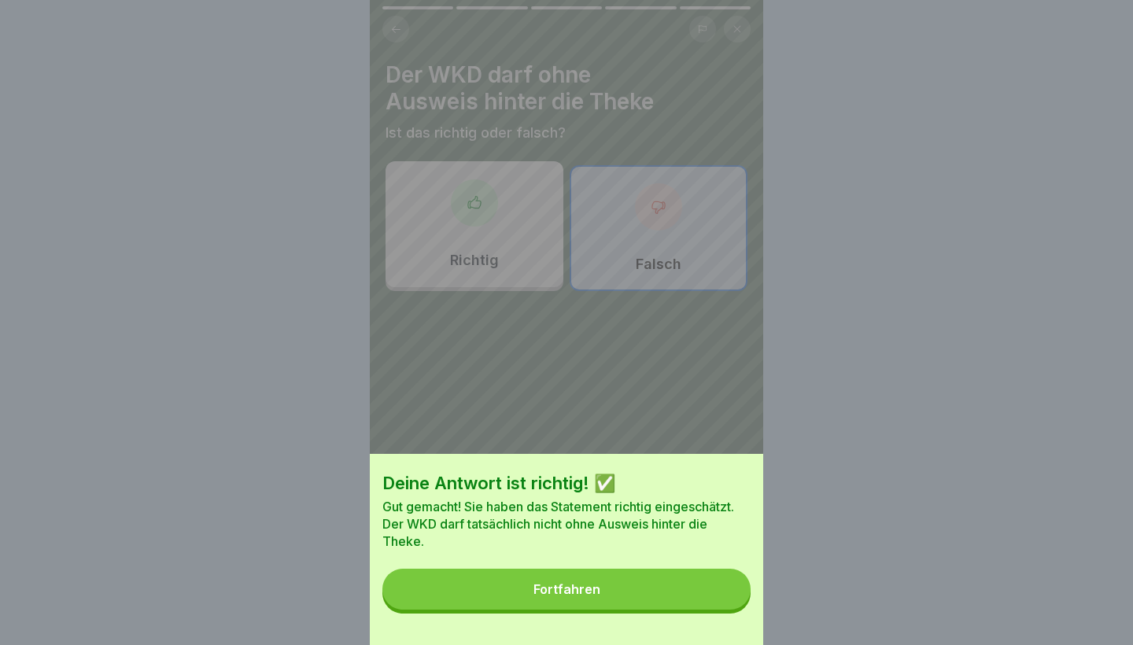
click at [705, 595] on button "Fortfahren" at bounding box center [566, 589] width 368 height 41
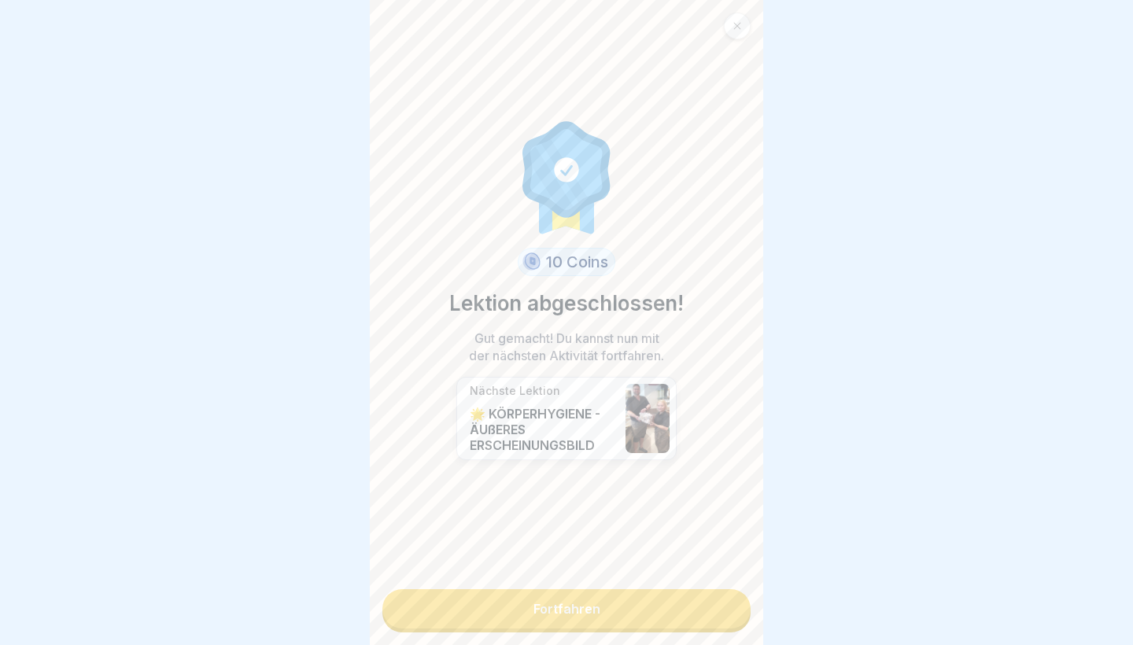
click at [684, 606] on link "Fortfahren" at bounding box center [566, 608] width 368 height 39
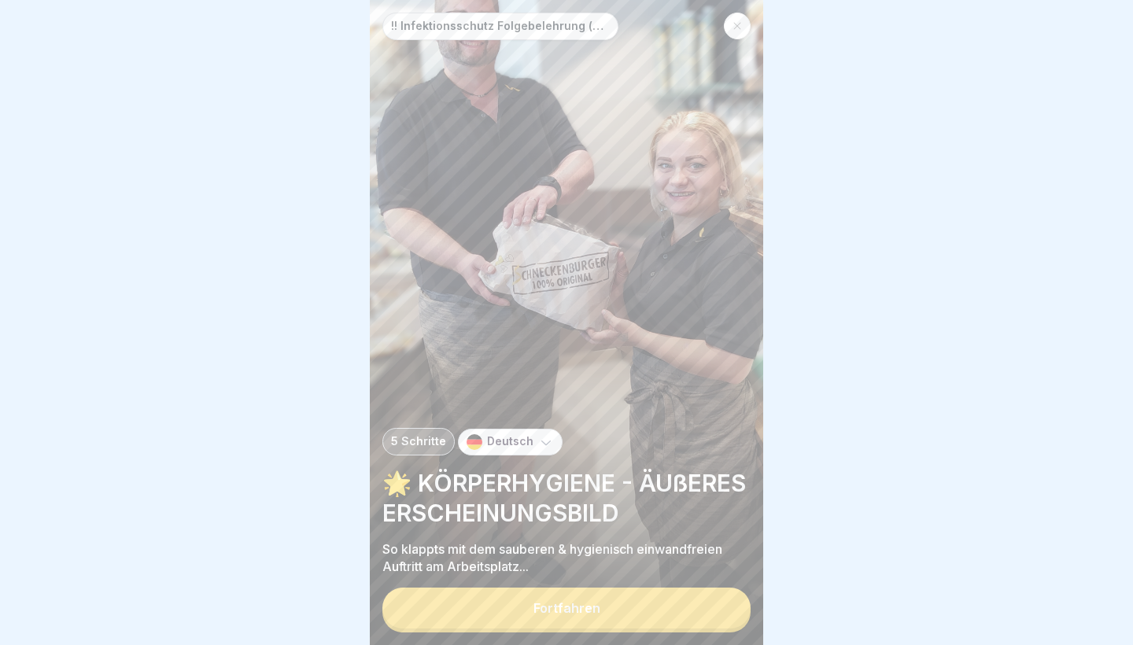
click at [684, 606] on button "Fortfahren" at bounding box center [566, 608] width 368 height 41
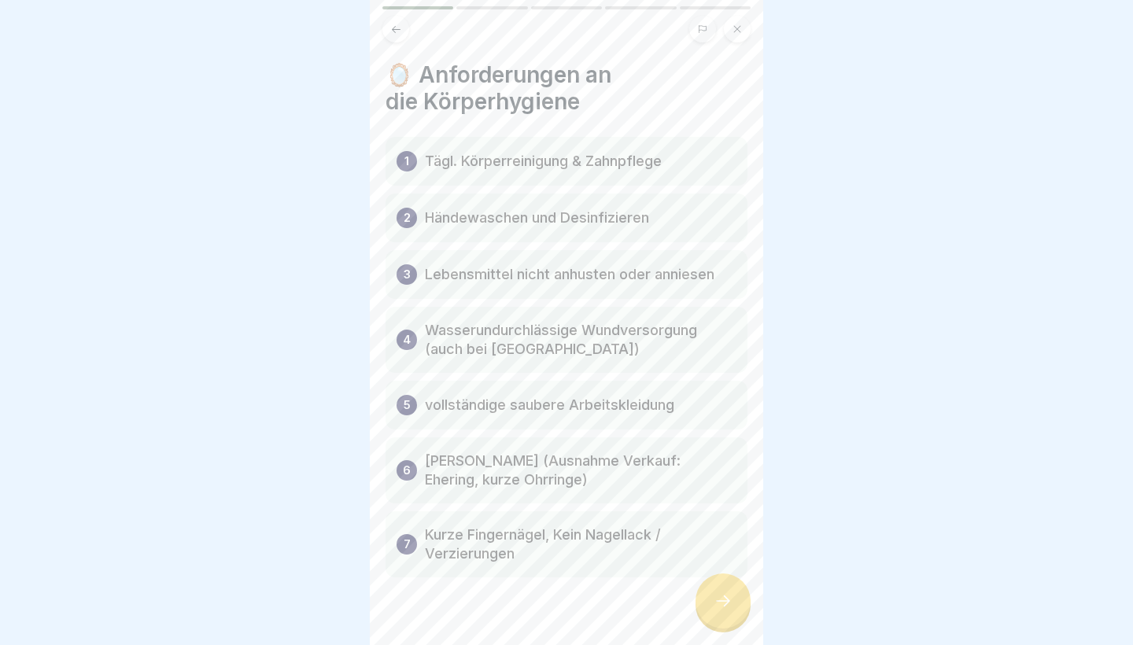
click at [715, 596] on icon at bounding box center [723, 601] width 19 height 19
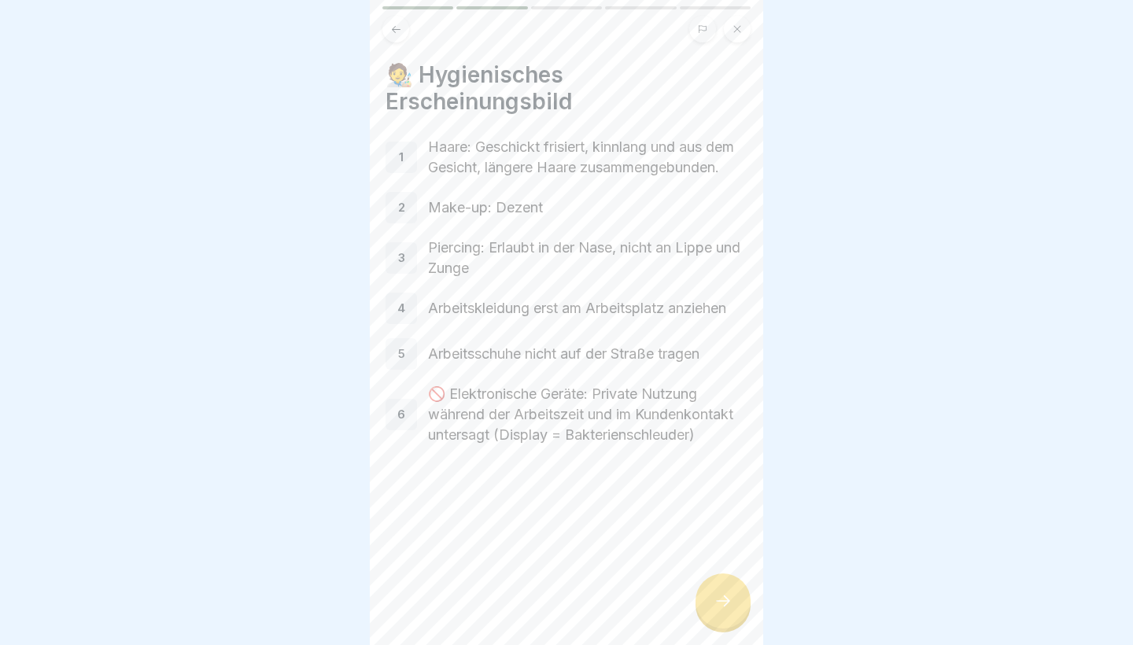
click at [715, 596] on icon at bounding box center [723, 601] width 19 height 19
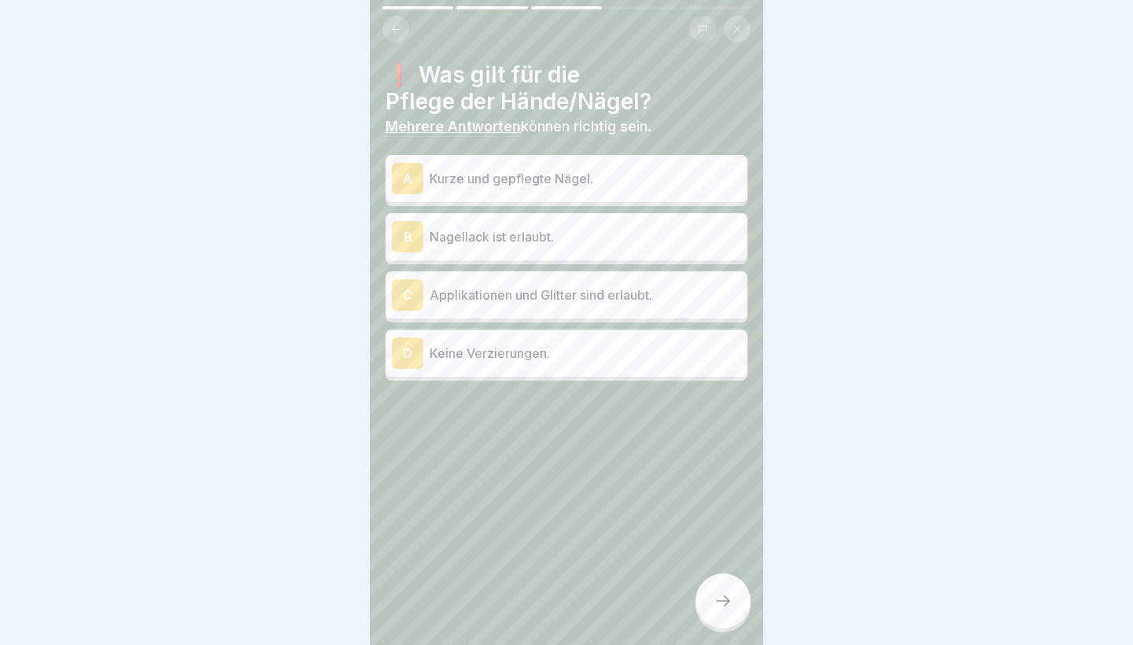
click at [504, 189] on div "A Kurze und gepflegte Nägel." at bounding box center [566, 178] width 349 height 31
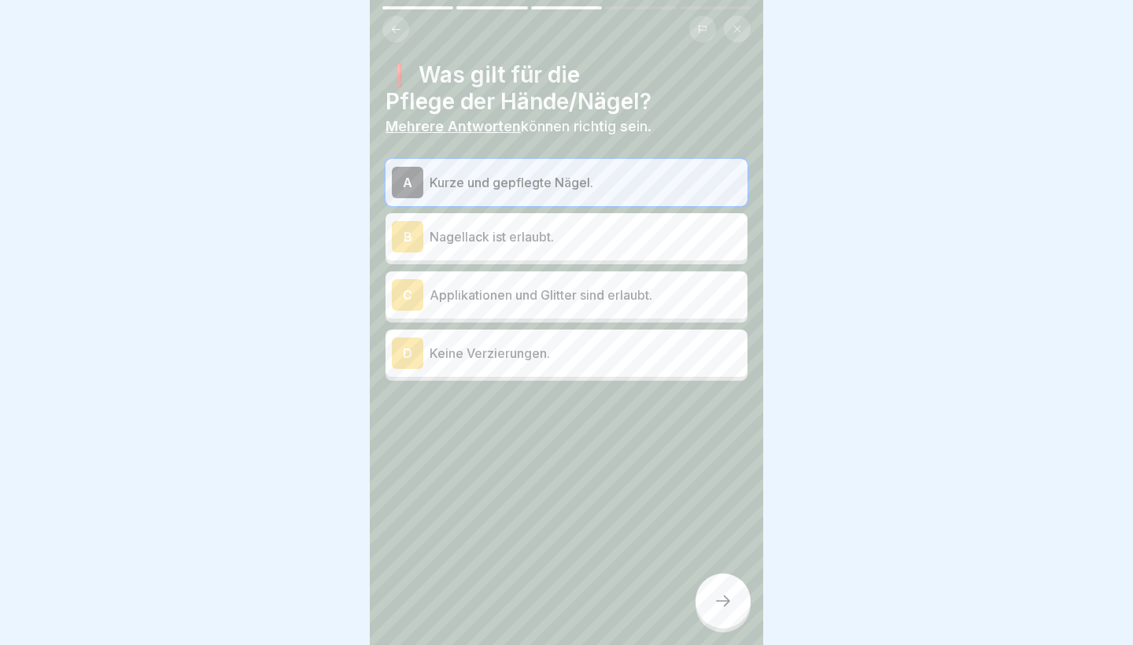
click at [558, 356] on p "Keine Verzierungen." at bounding box center [586, 353] width 312 height 19
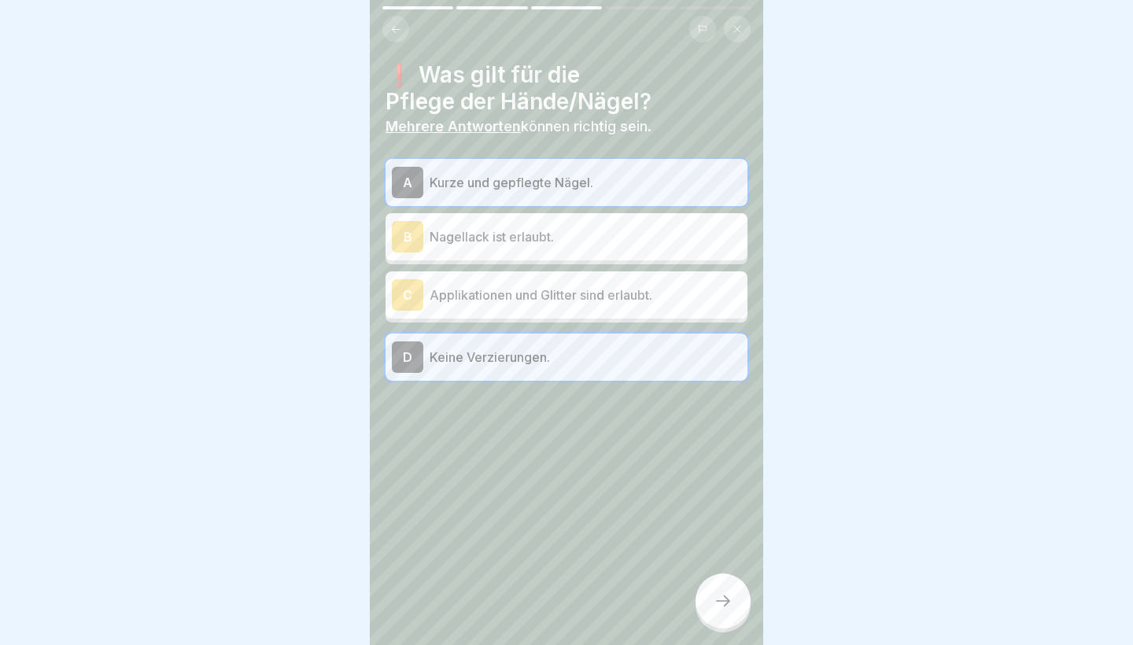
click at [723, 607] on icon at bounding box center [723, 601] width 19 height 19
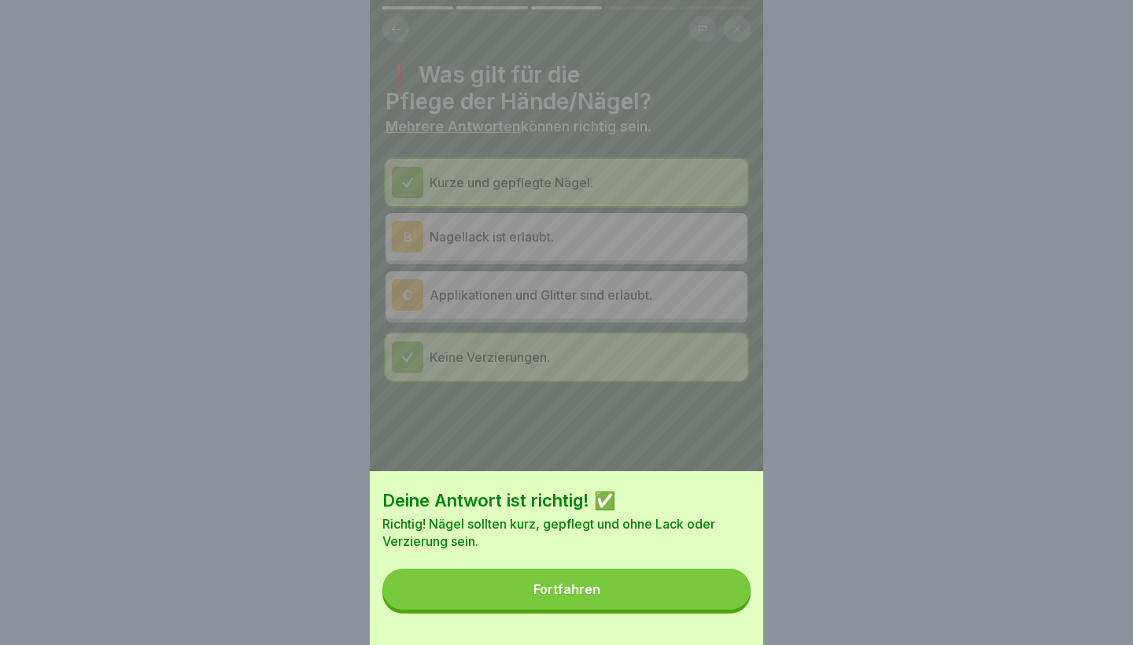
click at [697, 596] on button "Fortfahren" at bounding box center [566, 589] width 368 height 41
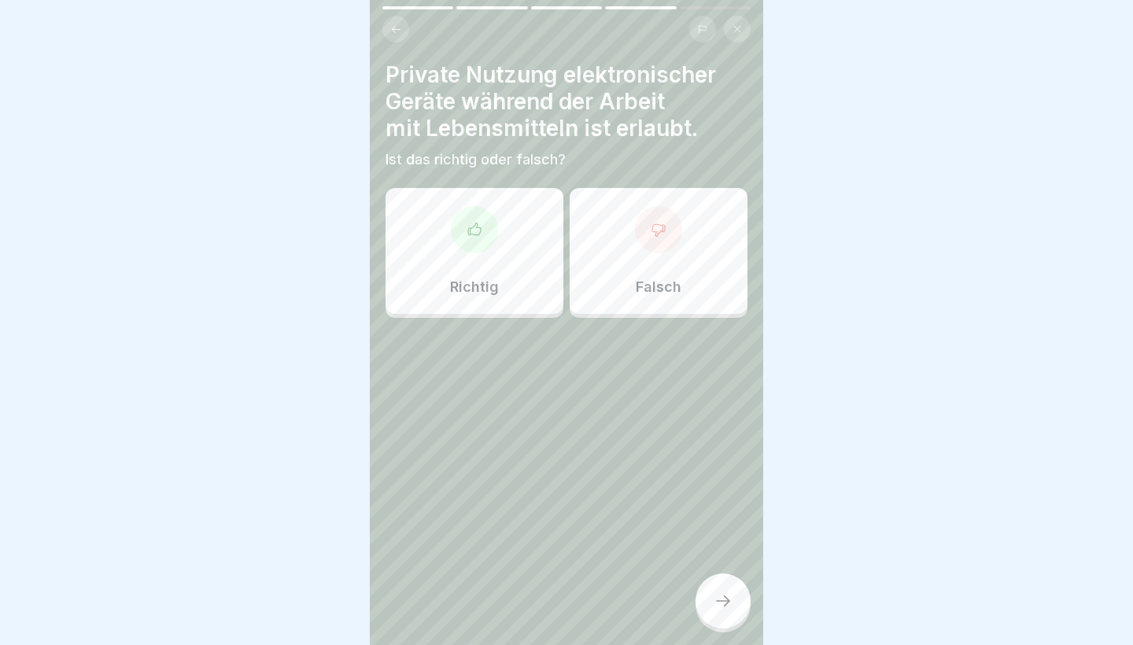
click at [651, 299] on div "Falsch" at bounding box center [659, 251] width 178 height 126
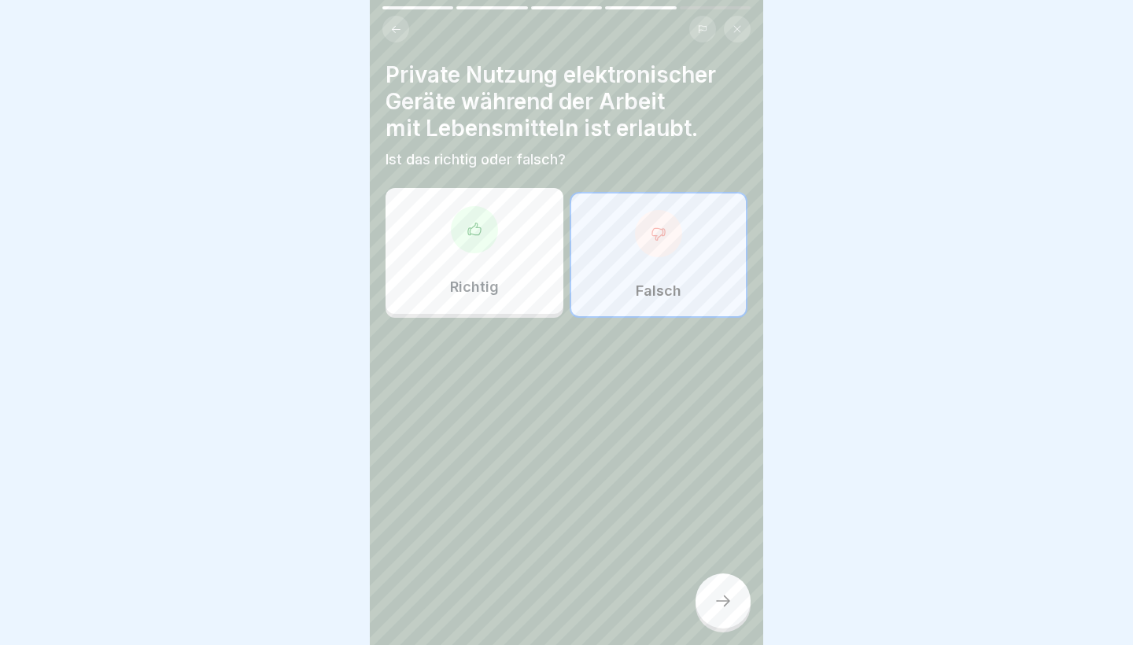
click at [706, 570] on div "Private Nutzung elektronischer Geräte während der Arbeit mit Lebensmitteln ist …" at bounding box center [566, 322] width 393 height 645
click at [710, 586] on div at bounding box center [722, 600] width 55 height 55
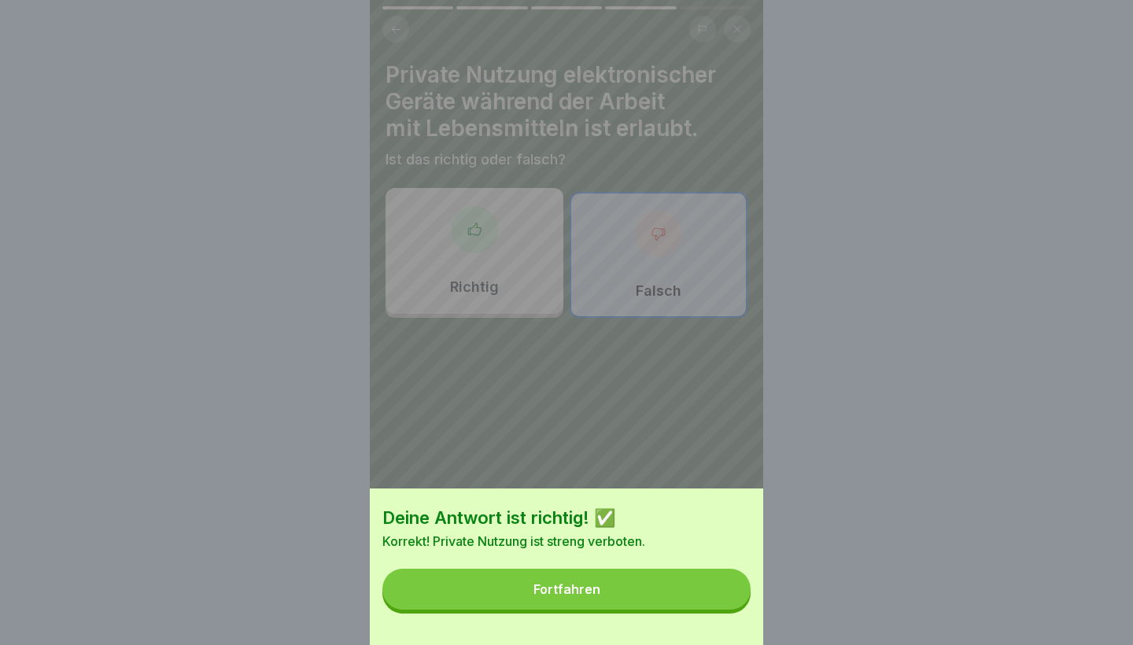
click at [698, 593] on button "Fortfahren" at bounding box center [566, 589] width 368 height 41
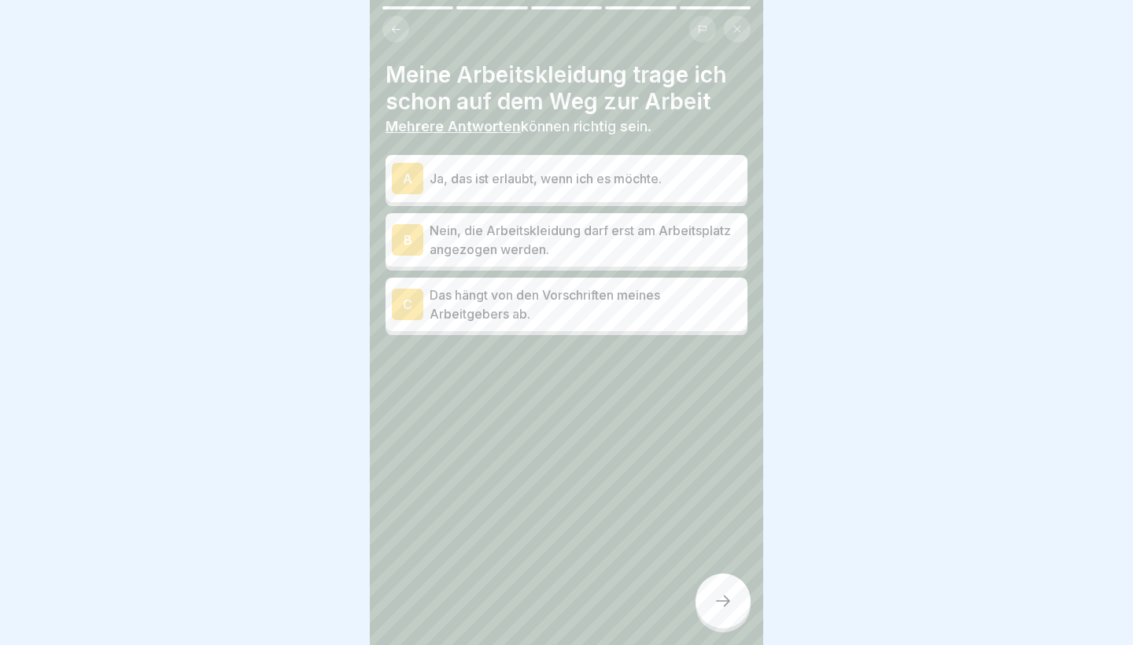
click at [637, 253] on p "Nein, die Arbeitskleidung darf erst am Arbeitsplatz angezogen werden." at bounding box center [586, 240] width 312 height 38
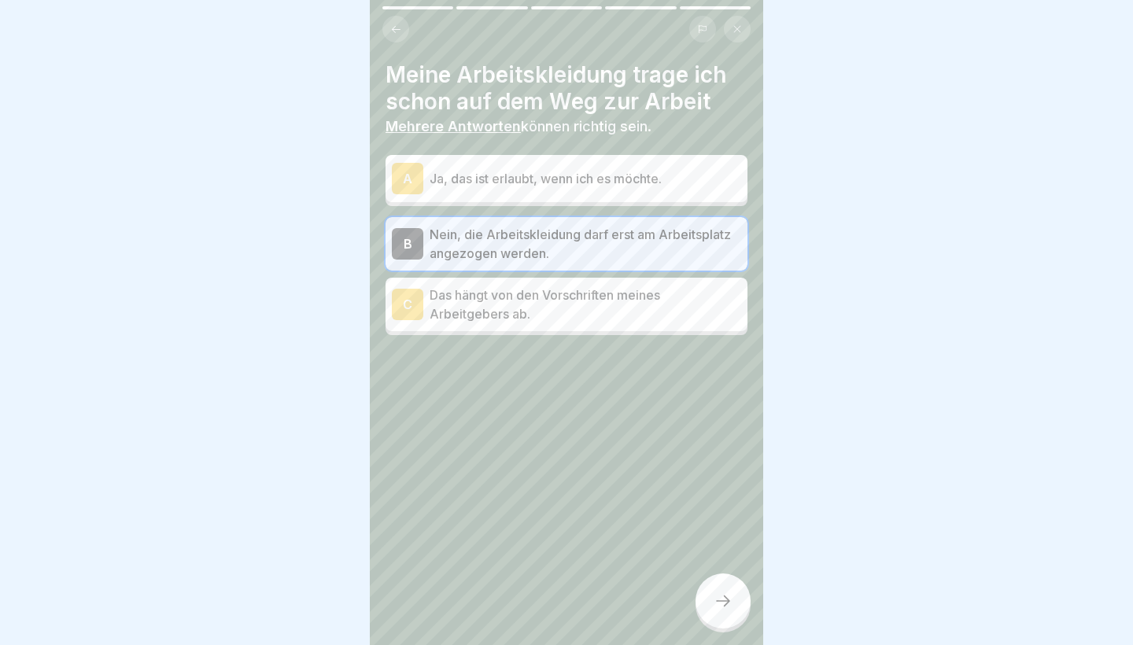
click at [712, 593] on div at bounding box center [722, 600] width 55 height 55
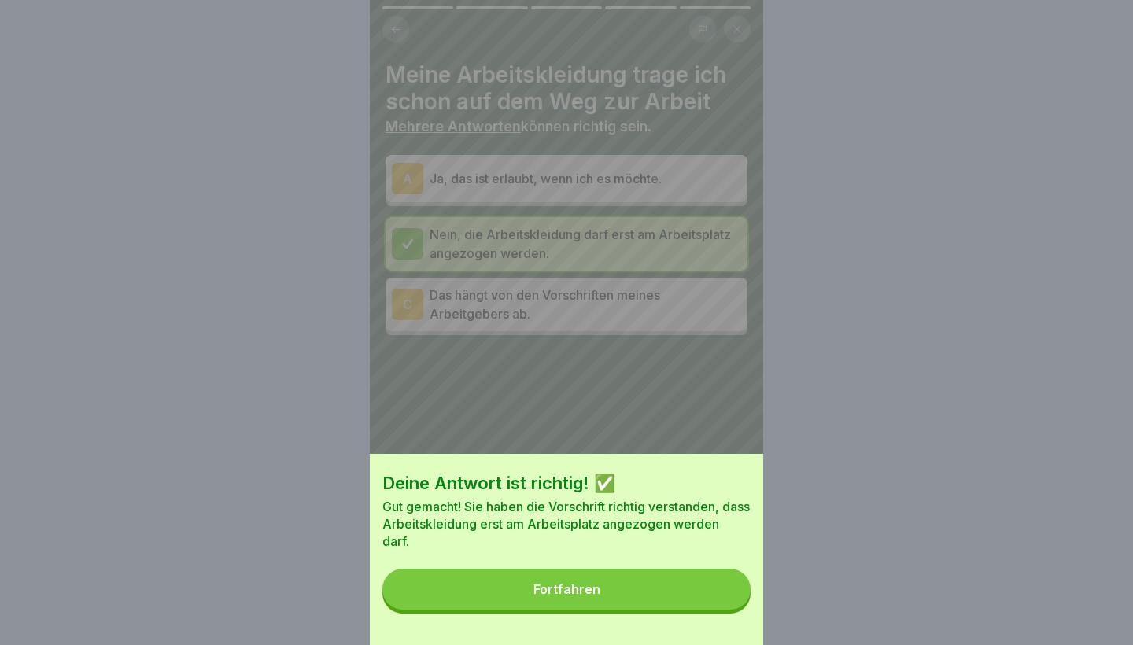
click at [698, 584] on button "Fortfahren" at bounding box center [566, 589] width 368 height 41
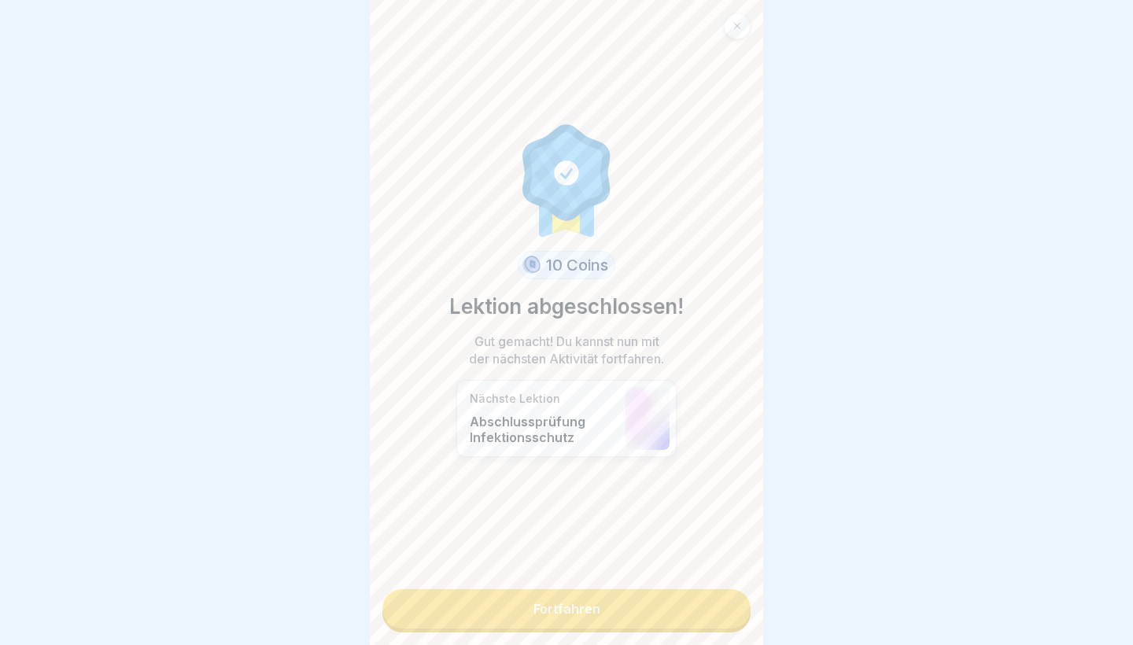
click at [668, 607] on link "Fortfahren" at bounding box center [566, 608] width 368 height 39
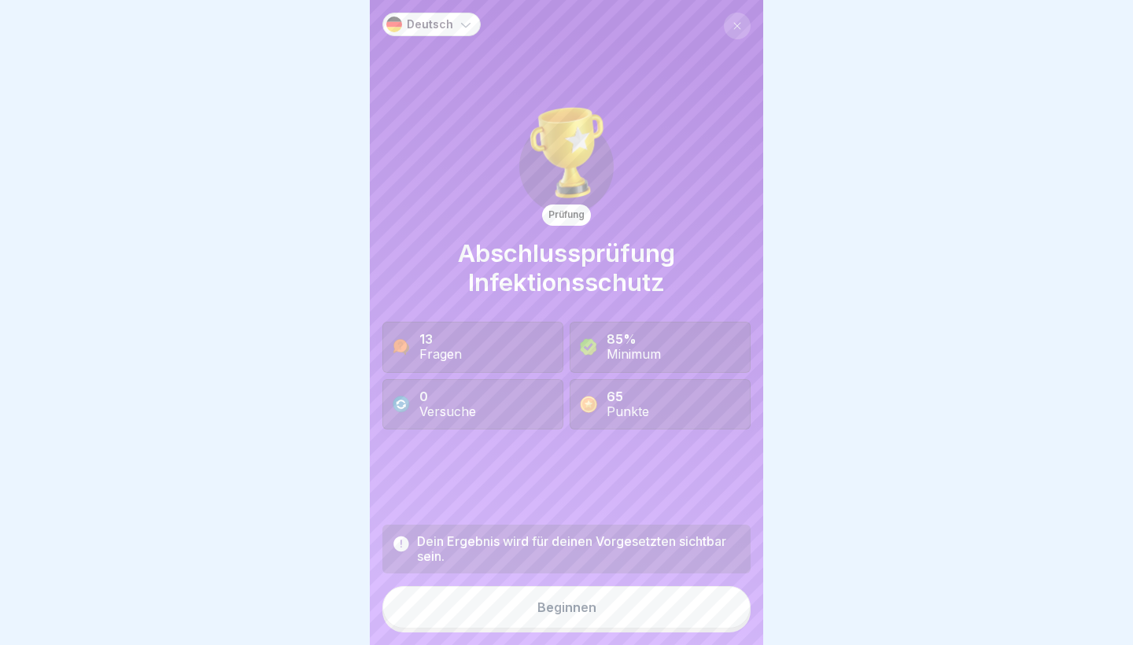
click at [596, 608] on button "Beginnen" at bounding box center [566, 607] width 368 height 42
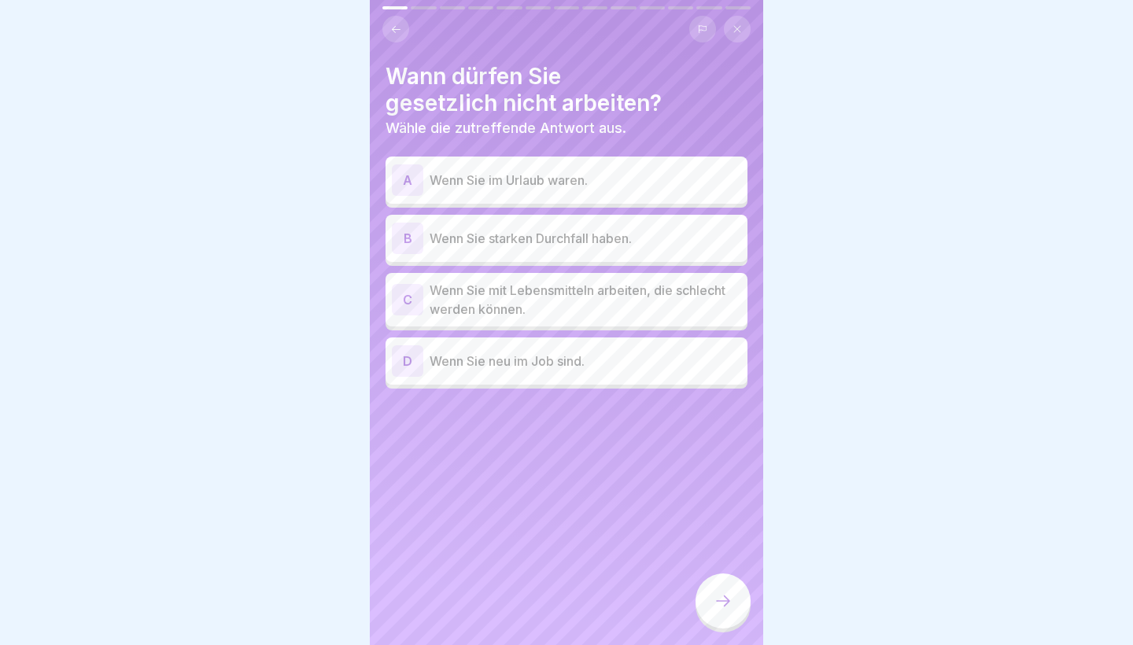
click at [556, 244] on p "Wenn Sie starken Durchfall haben." at bounding box center [586, 238] width 312 height 19
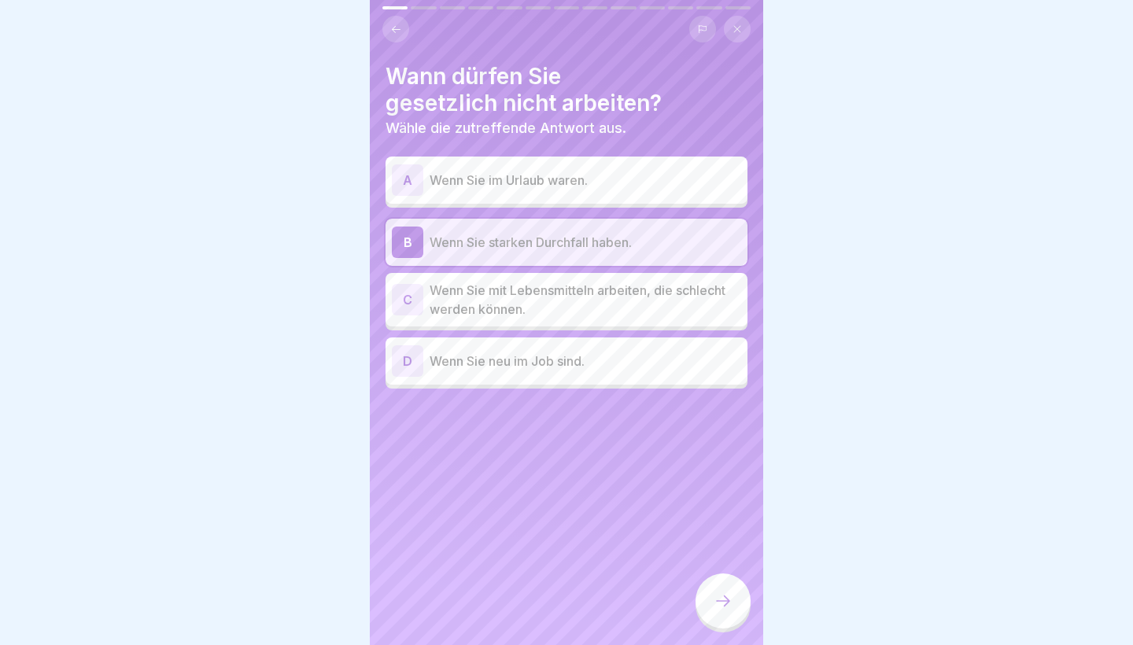
click at [729, 608] on icon at bounding box center [723, 601] width 19 height 19
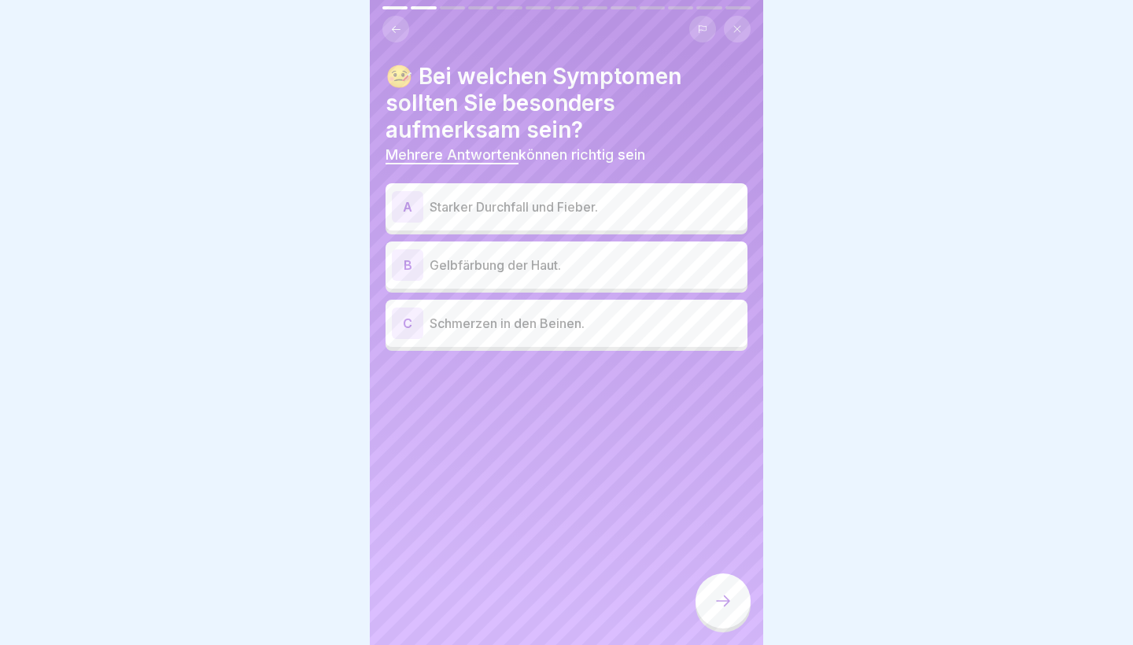
click at [607, 216] on div "A Starker Durchfall und Fieber." at bounding box center [566, 206] width 349 height 31
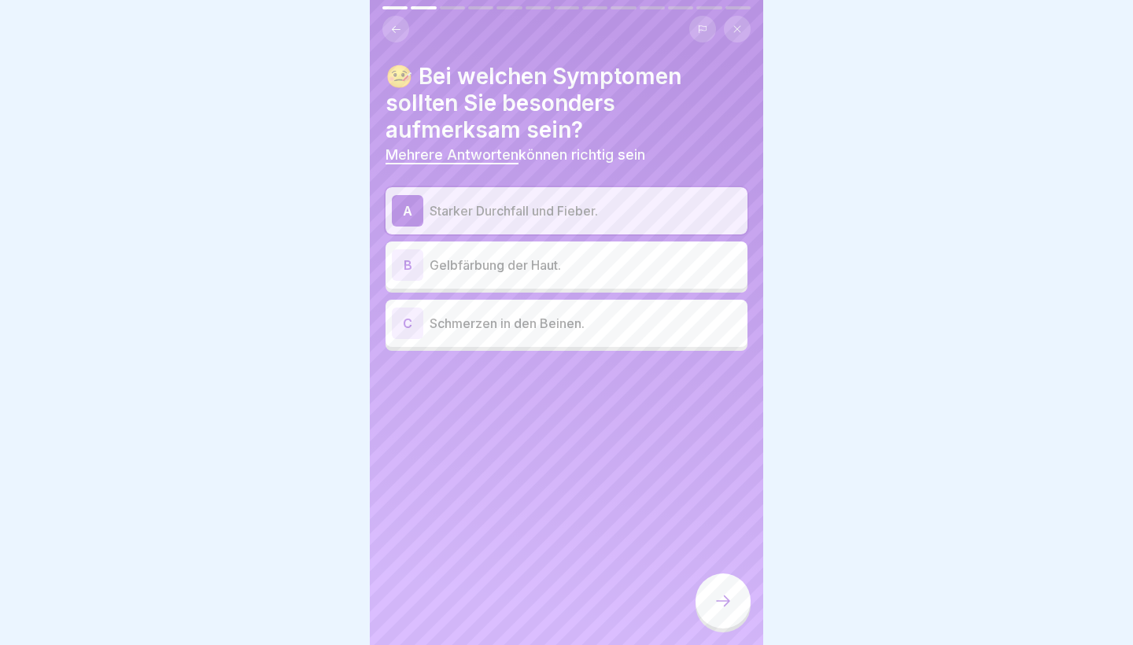
click at [607, 263] on p "Gelbfärbung der Haut." at bounding box center [586, 265] width 312 height 19
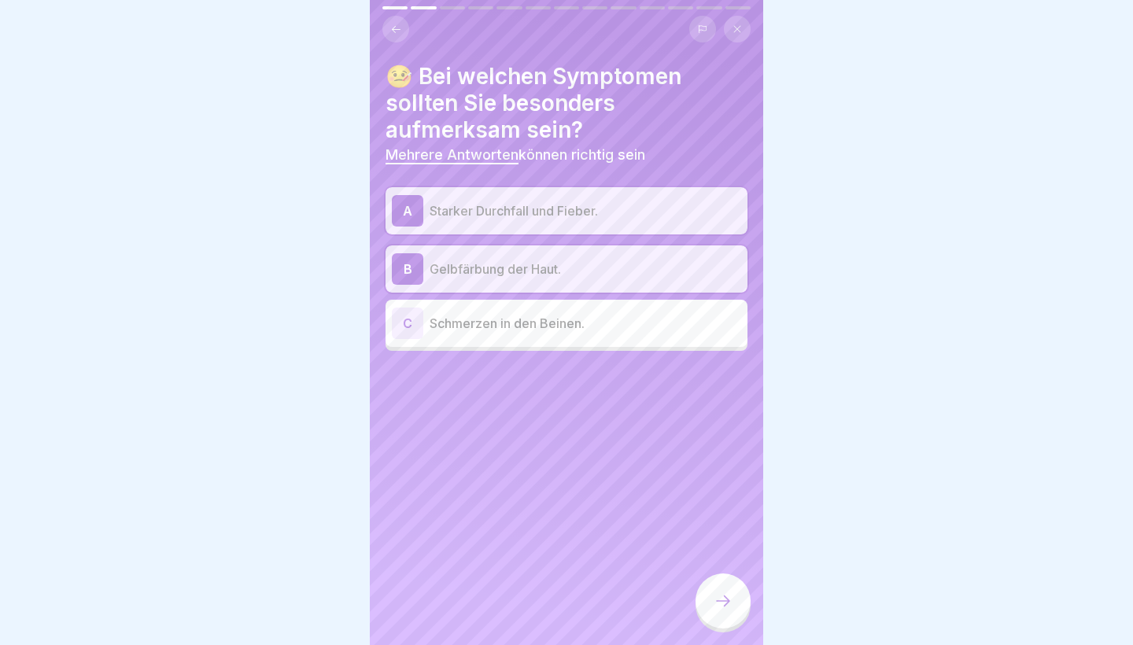
click at [729, 600] on icon at bounding box center [723, 601] width 19 height 19
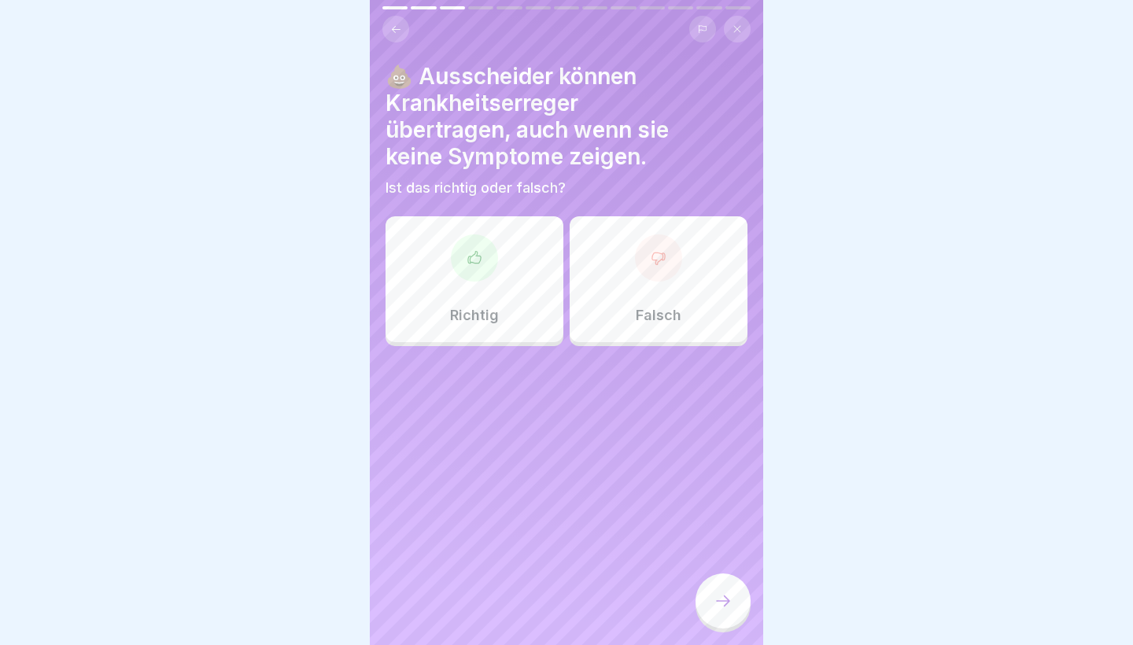
click at [514, 310] on div "Richtig" at bounding box center [474, 279] width 178 height 126
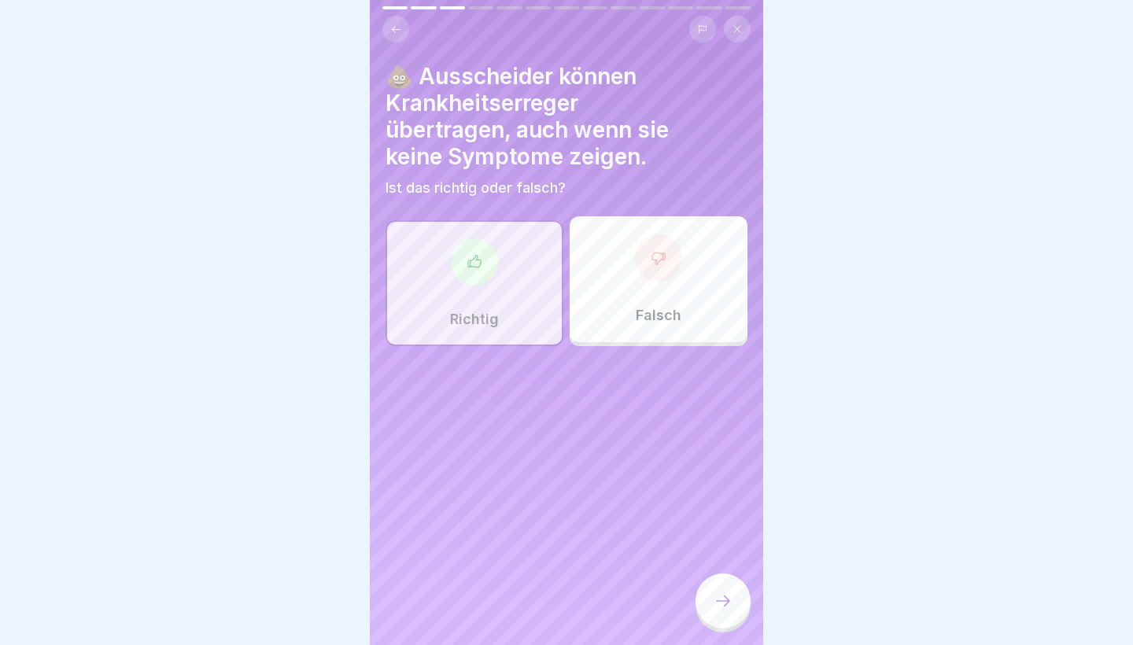
click at [710, 607] on div at bounding box center [722, 600] width 55 height 55
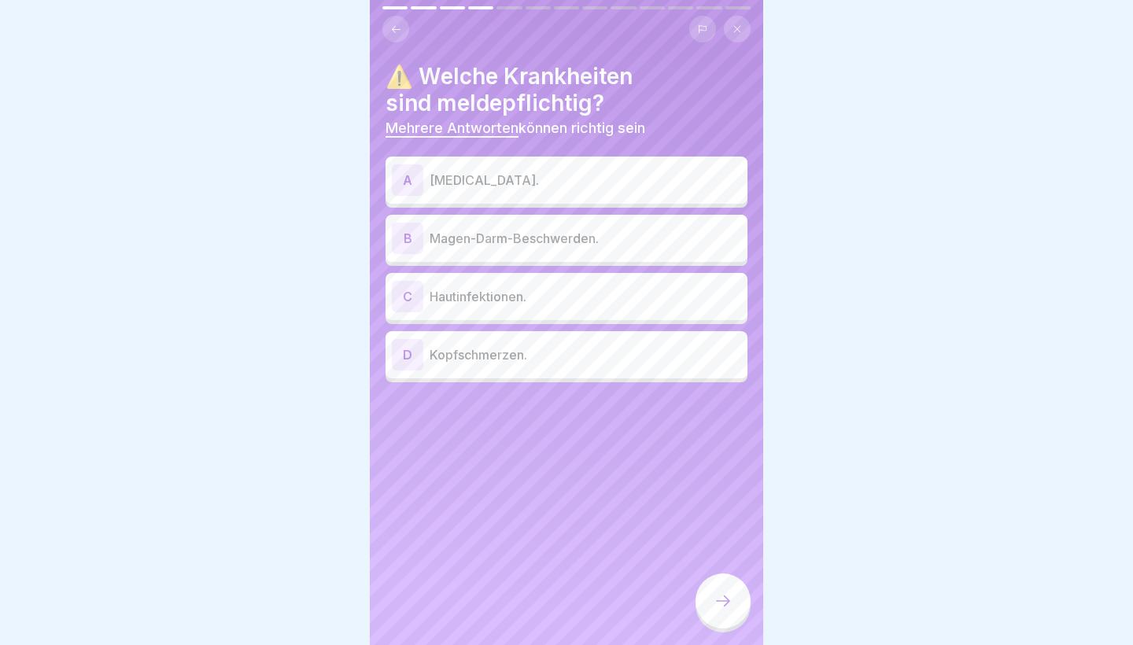
click at [628, 175] on p "[MEDICAL_DATA]." at bounding box center [586, 180] width 312 height 19
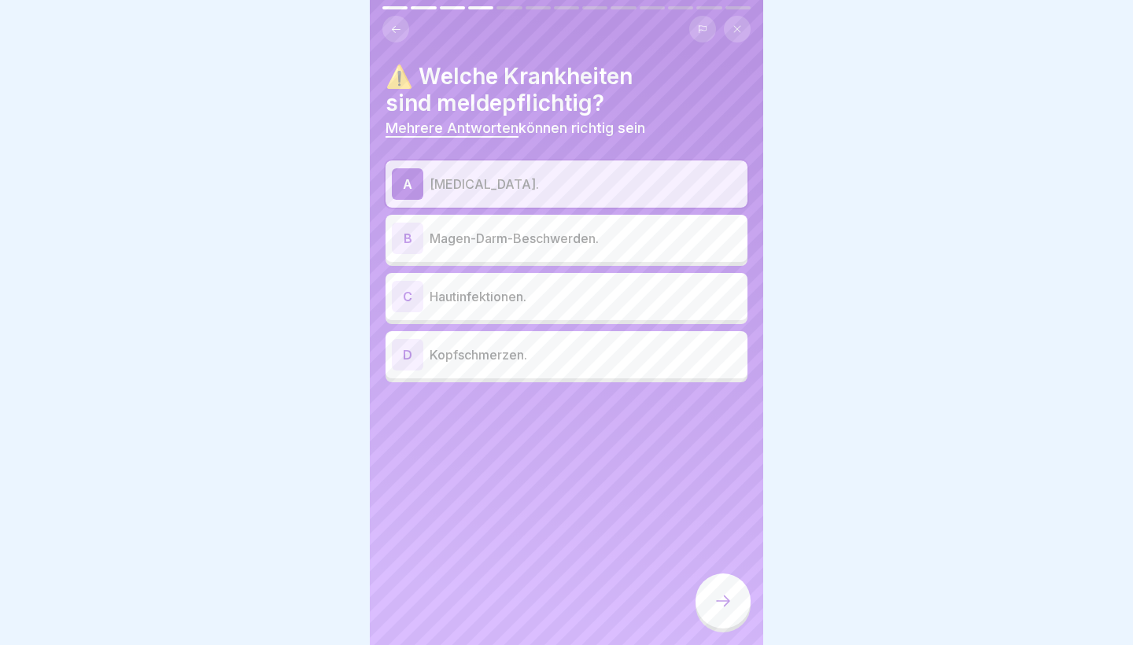
click at [614, 230] on p "Magen-Darm-Beschwerden." at bounding box center [586, 238] width 312 height 19
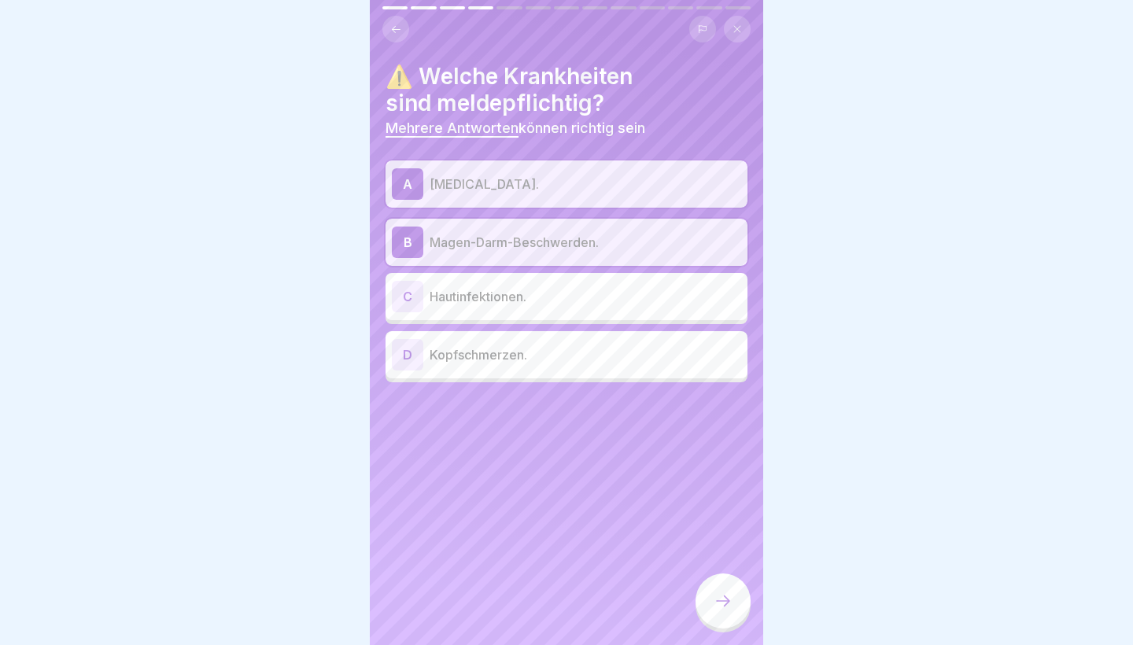
click at [597, 293] on p "Hautinfektionen." at bounding box center [586, 296] width 312 height 19
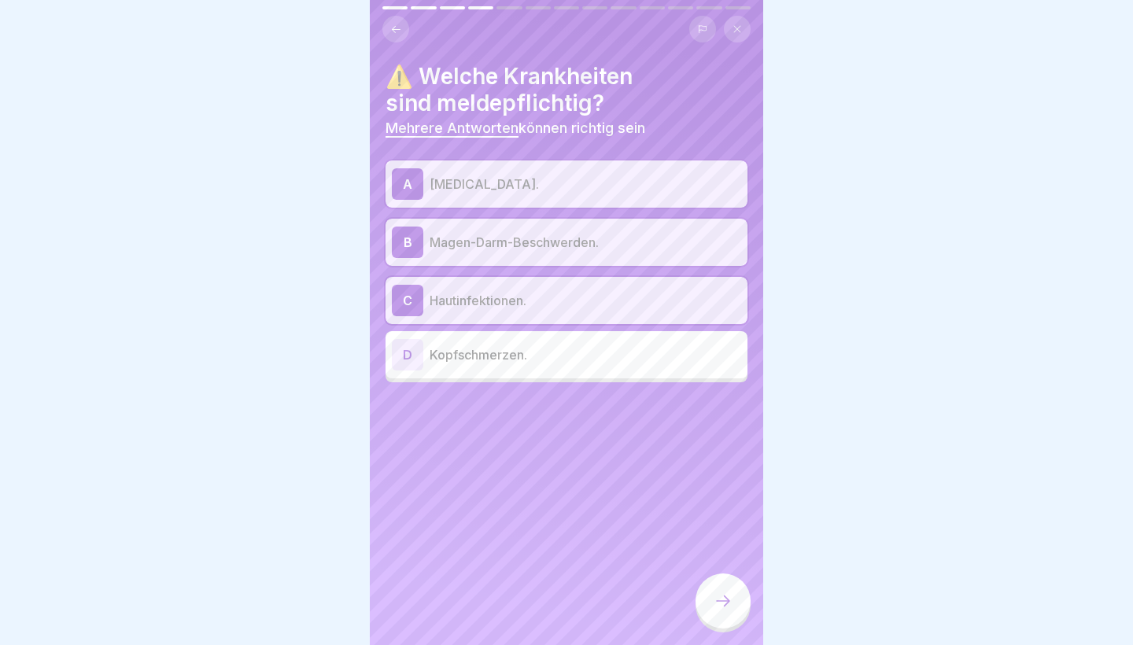
click at [725, 609] on icon at bounding box center [723, 601] width 19 height 19
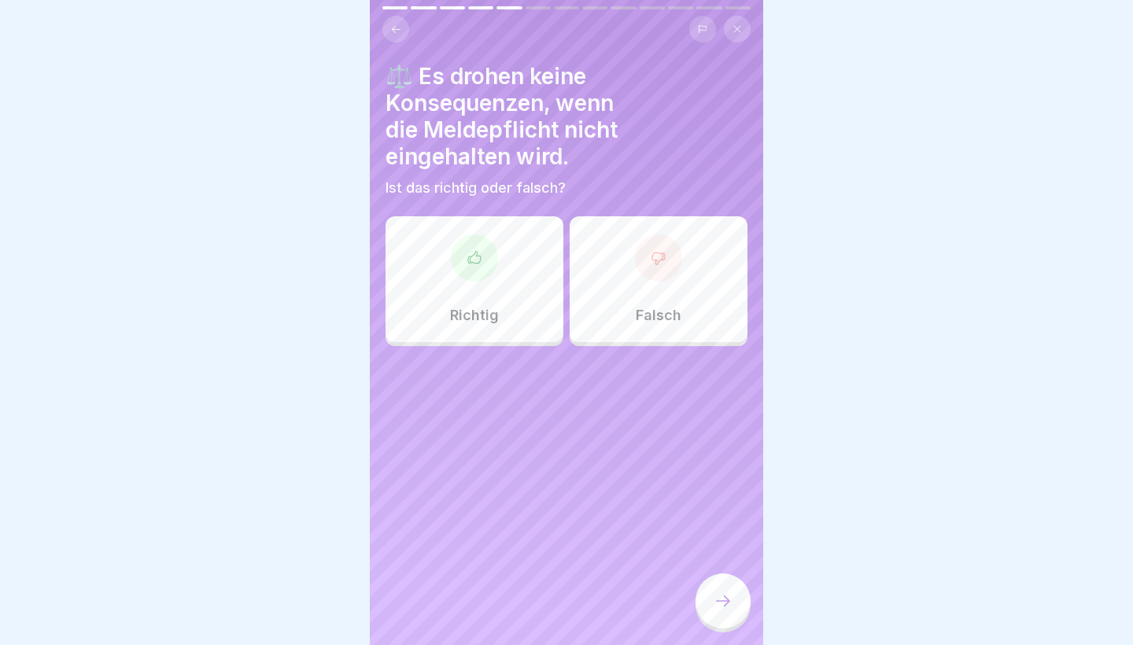
click at [690, 221] on div "Falsch" at bounding box center [659, 279] width 178 height 126
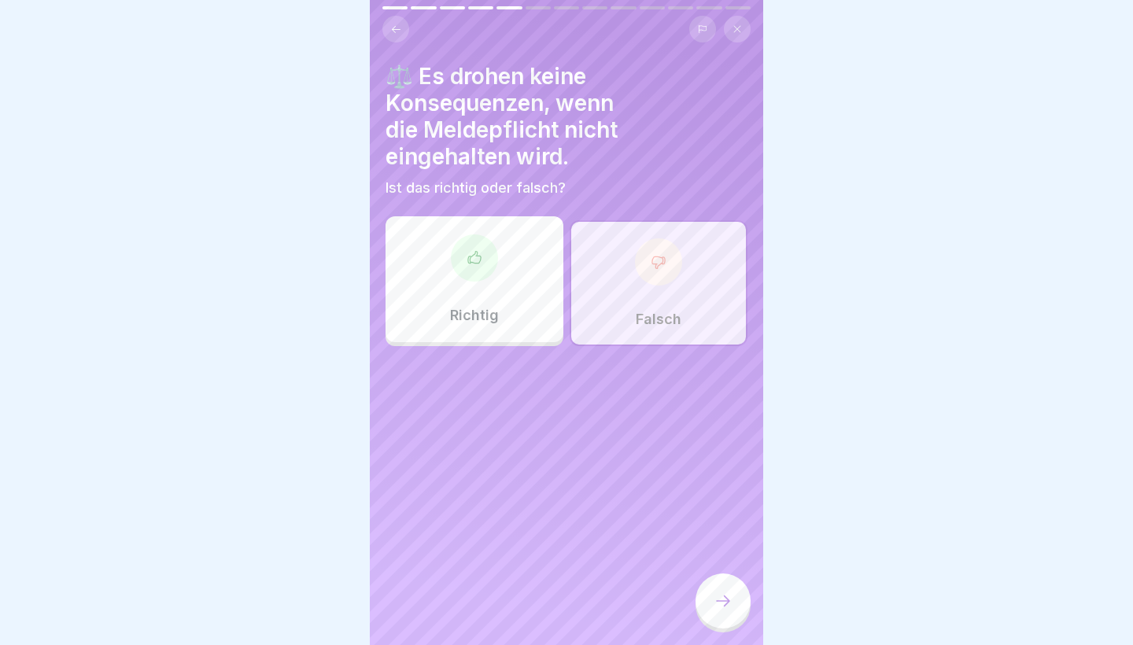
click at [728, 609] on icon at bounding box center [723, 601] width 19 height 19
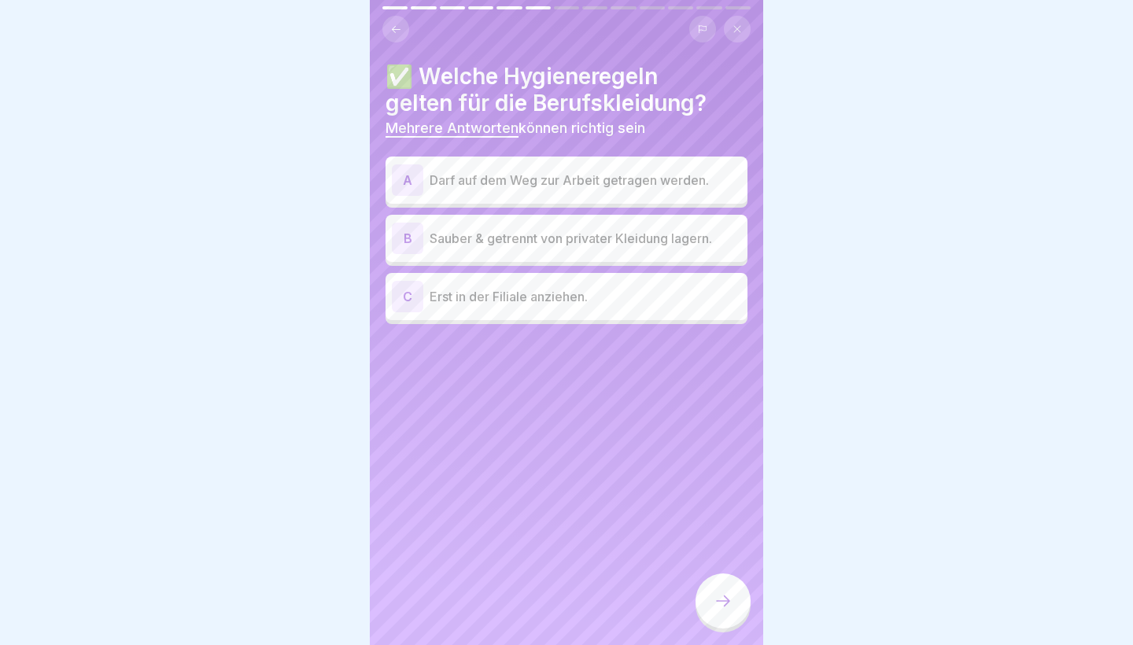
click at [621, 254] on div "B Sauber & getrennt von privater Kleidung lagern." at bounding box center [566, 238] width 362 height 47
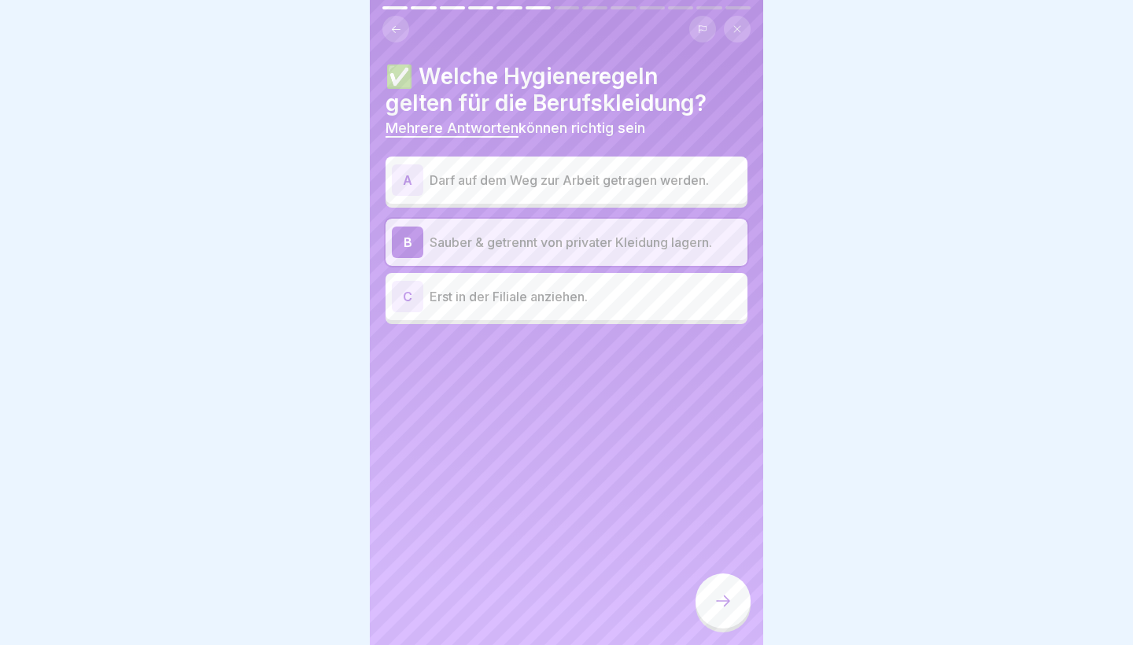
click at [607, 298] on p "Erst in der Filiale anziehen." at bounding box center [586, 296] width 312 height 19
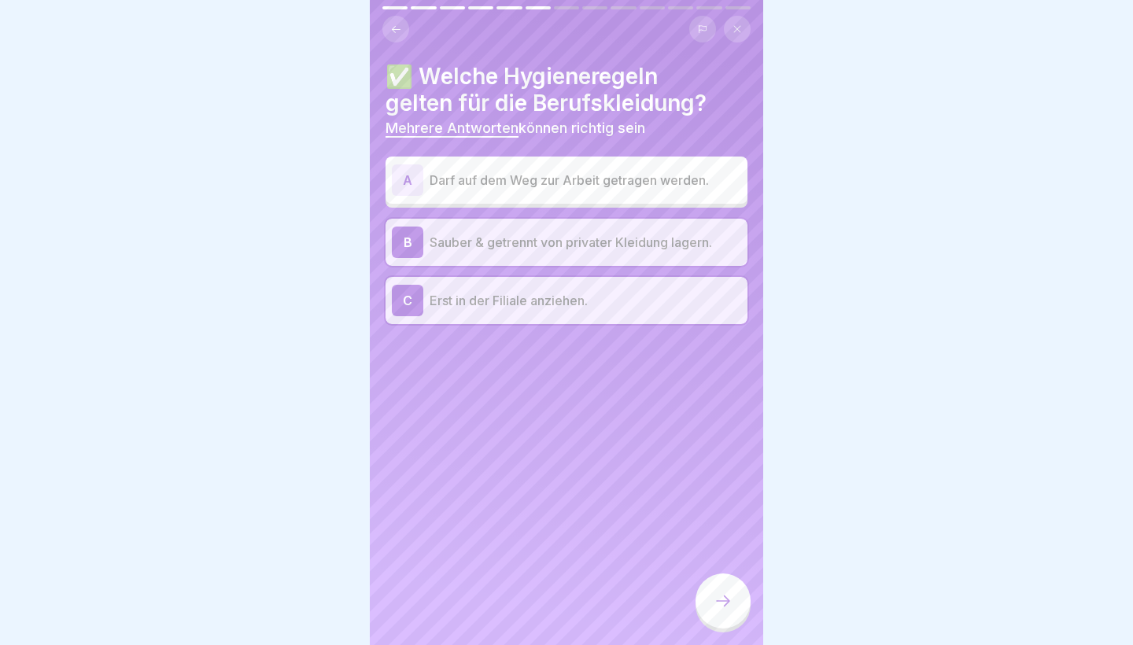
click at [734, 592] on div at bounding box center [722, 600] width 55 height 55
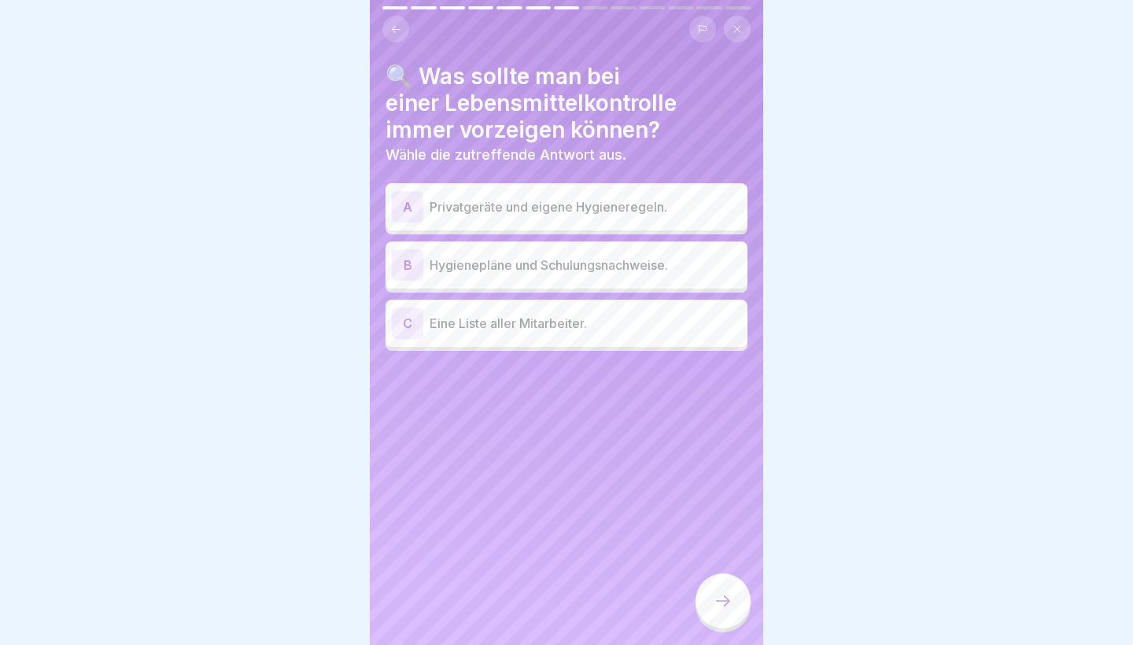
click at [626, 268] on p "Hygienepläne und Schulungsnachweise." at bounding box center [586, 265] width 312 height 19
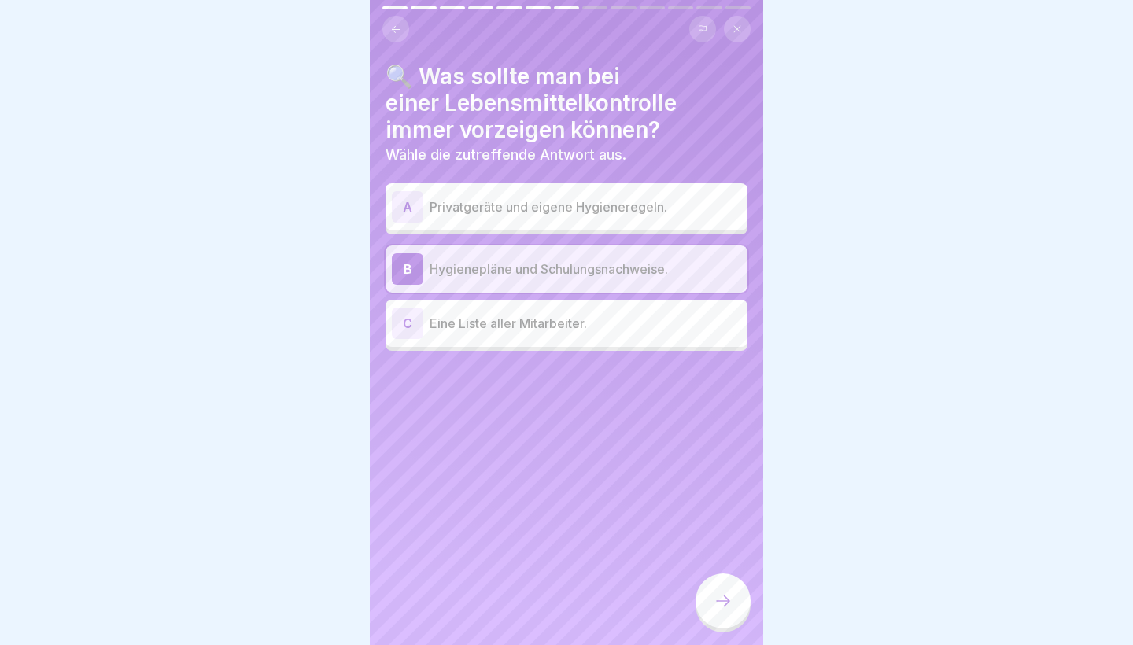
click at [706, 596] on div at bounding box center [722, 600] width 55 height 55
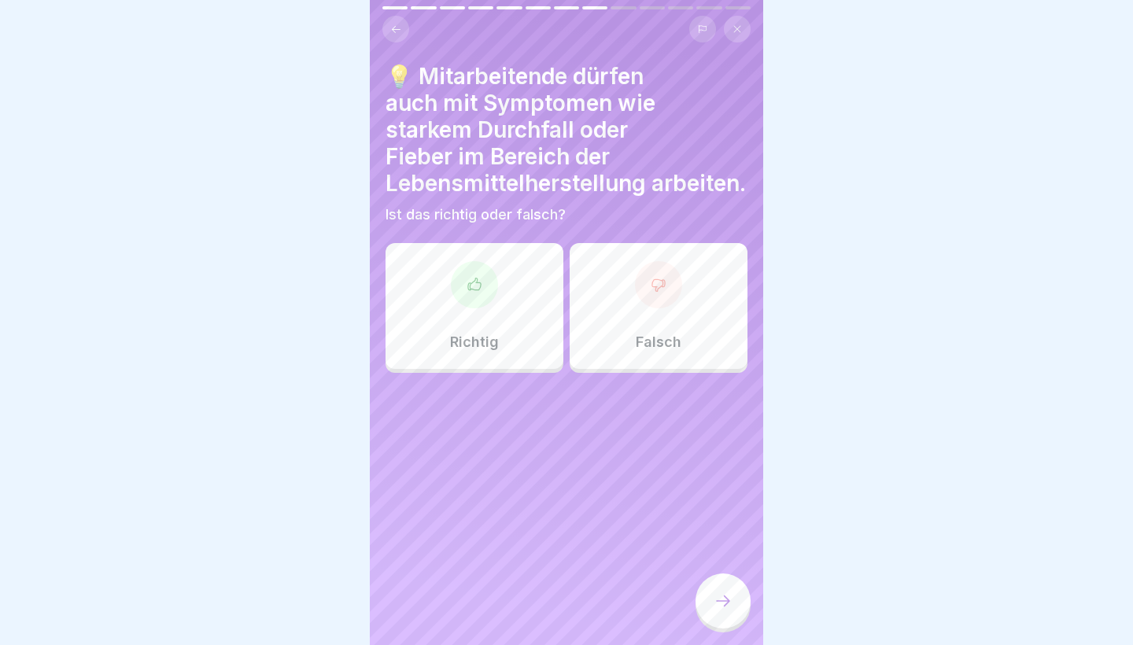
click at [635, 327] on div "Falsch" at bounding box center [659, 306] width 178 height 126
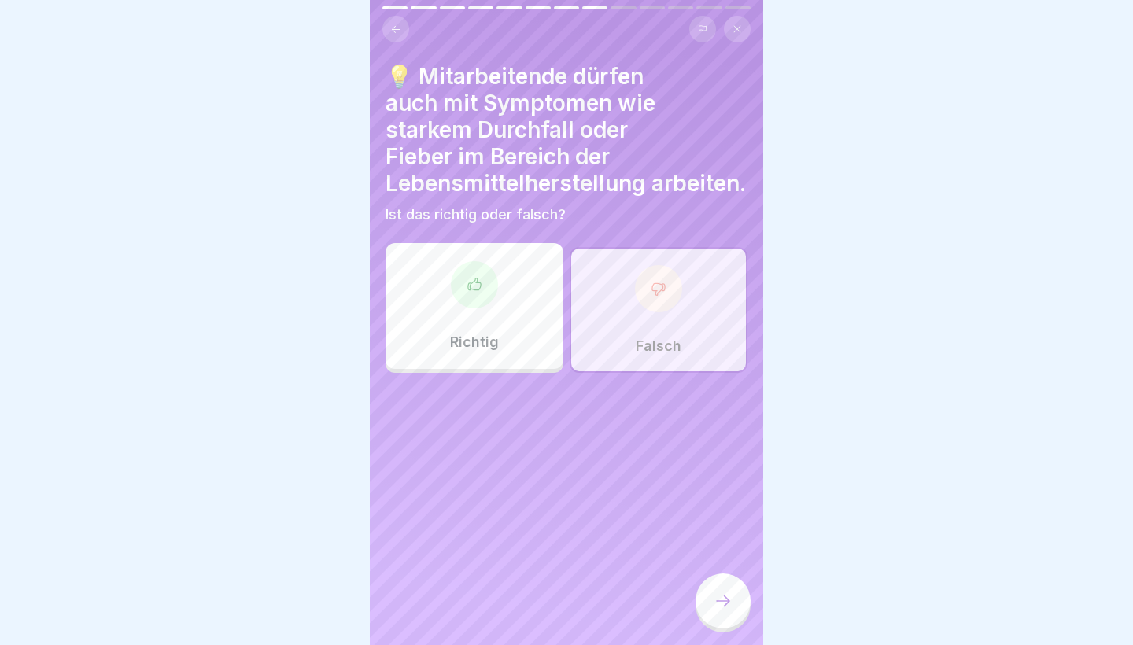
click at [736, 600] on div at bounding box center [722, 600] width 55 height 55
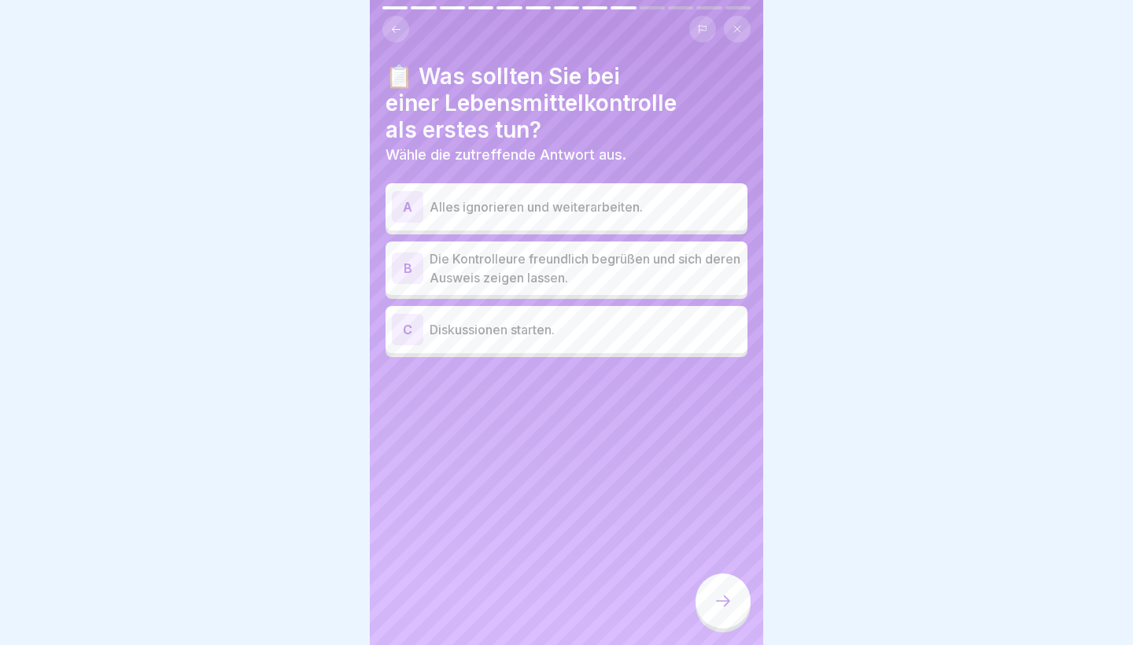
click at [647, 278] on p "Die Kontrolleure freundlich begrüßen und sich deren Ausweis zeigen lassen." at bounding box center [586, 268] width 312 height 38
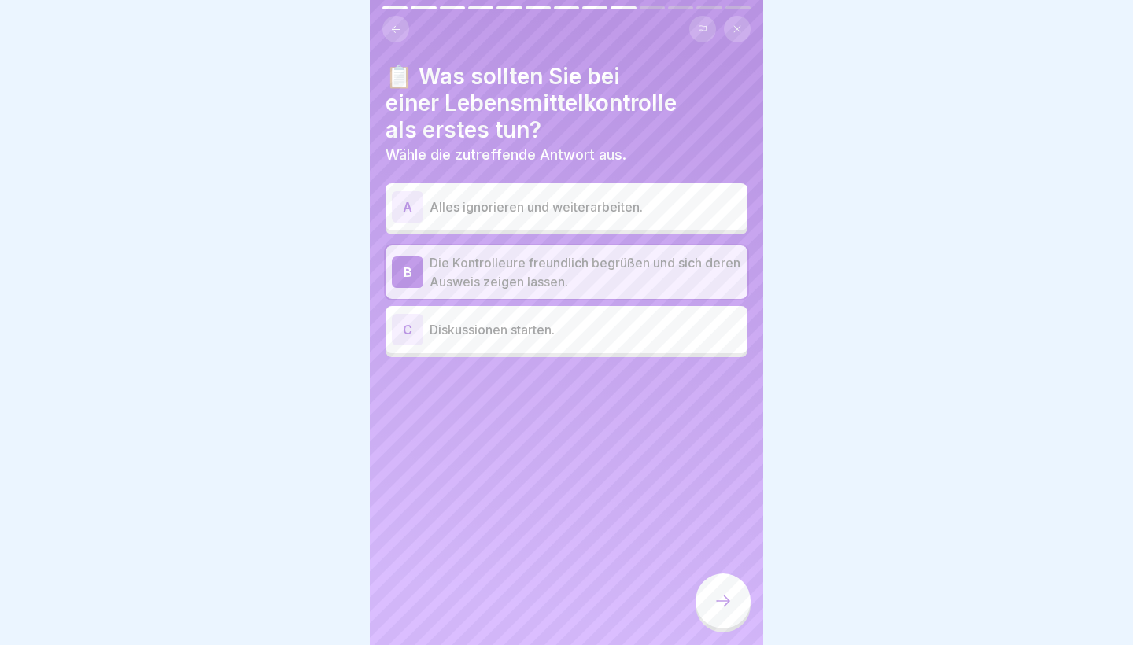
click at [721, 594] on icon at bounding box center [723, 601] width 19 height 19
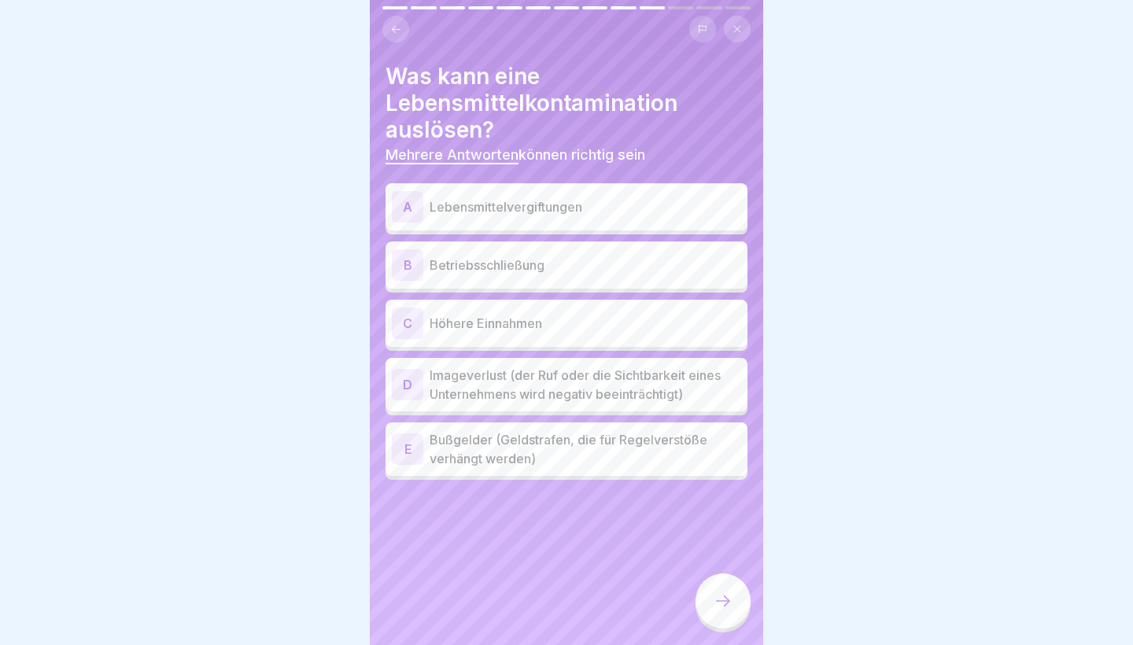
click at [562, 211] on p "Lebensmittelvergiftungen" at bounding box center [586, 206] width 312 height 19
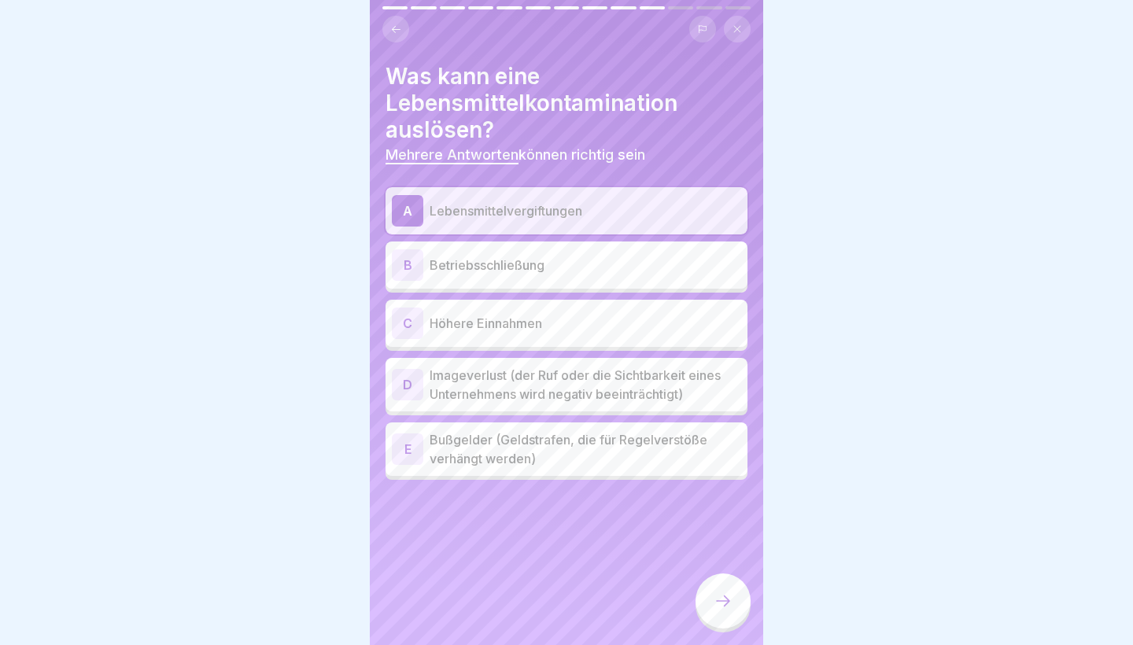
click at [518, 256] on p "Betriebsschließung" at bounding box center [586, 265] width 312 height 19
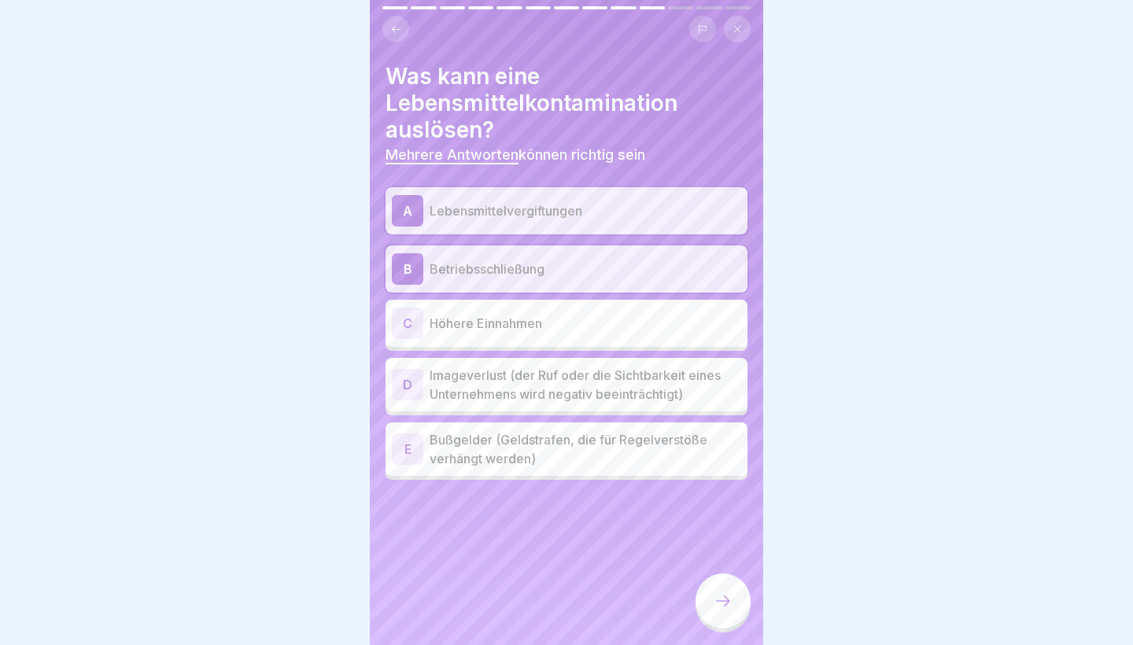
click at [505, 403] on div "D Imageverlust (der Ruf oder die Sichtbarkeit eines Unternehmens wird negativ b…" at bounding box center [566, 384] width 362 height 53
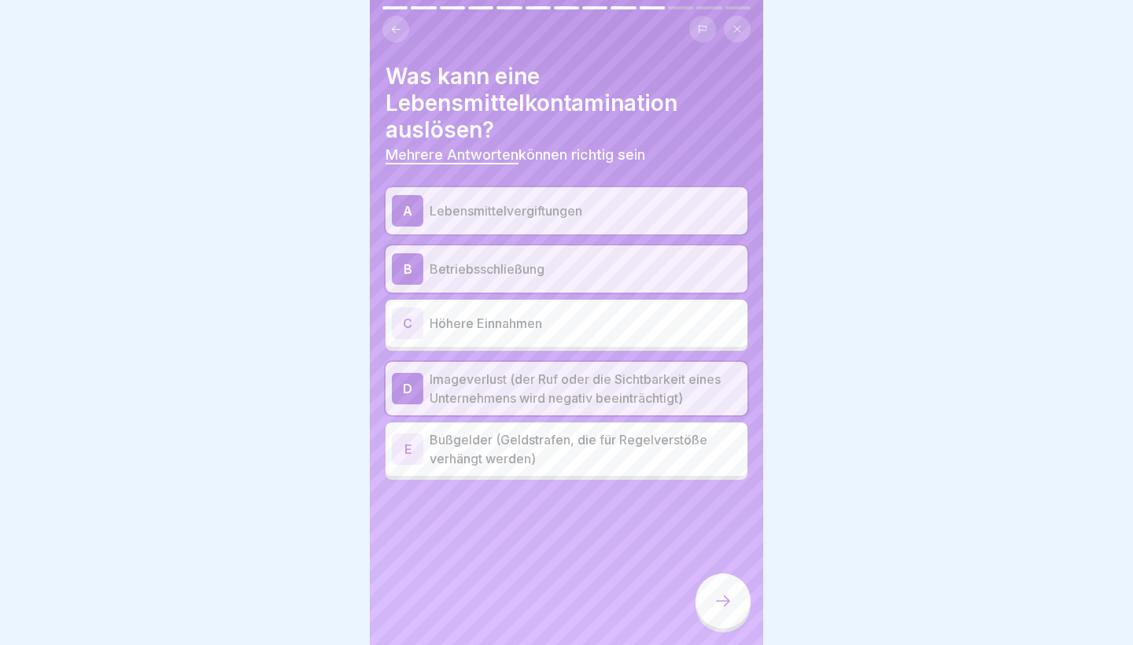
click at [503, 438] on p "Bußgelder (Geldstrafen, die für Regelverstöße verhängt werden)" at bounding box center [586, 449] width 312 height 38
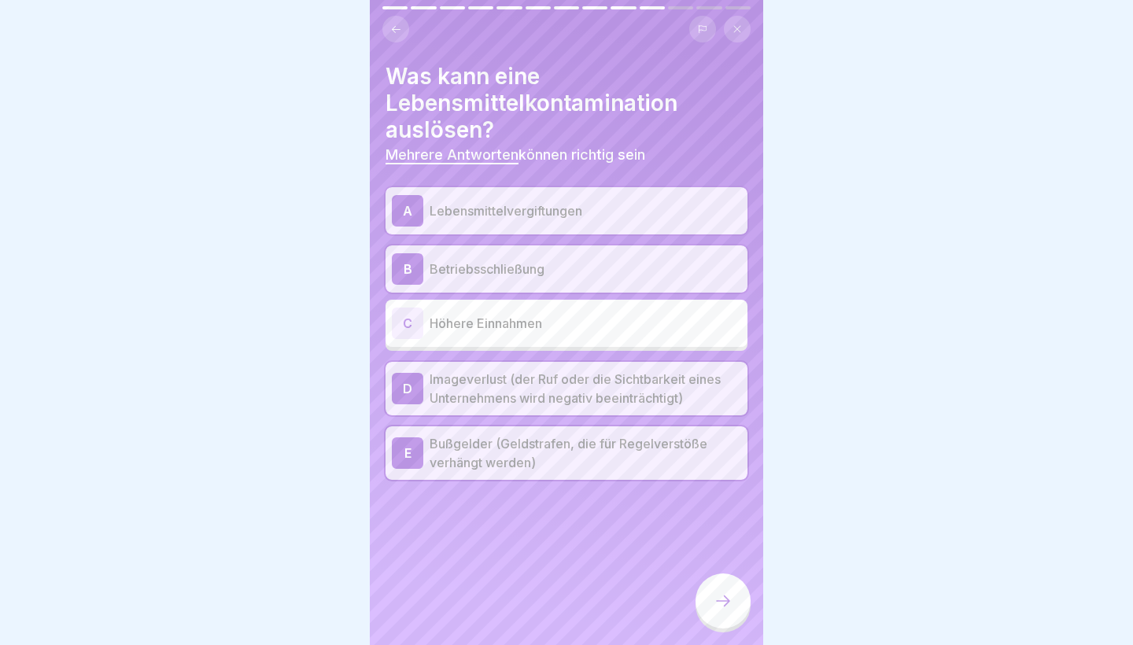
click at [720, 599] on icon at bounding box center [723, 601] width 19 height 19
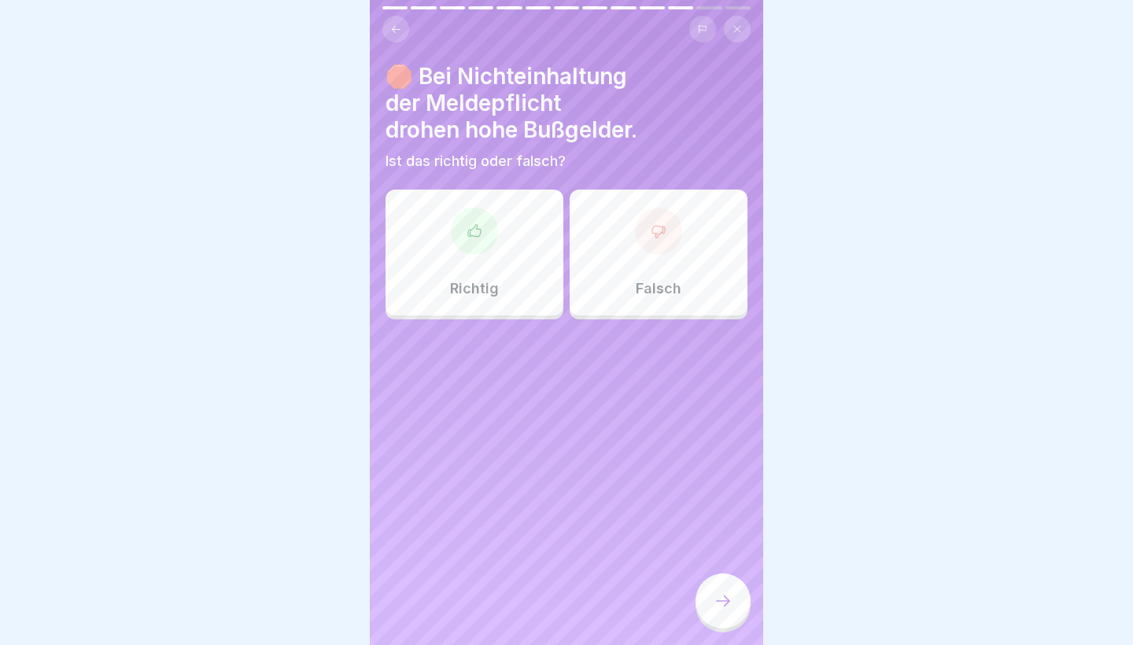
click at [498, 269] on div "Richtig" at bounding box center [474, 253] width 178 height 126
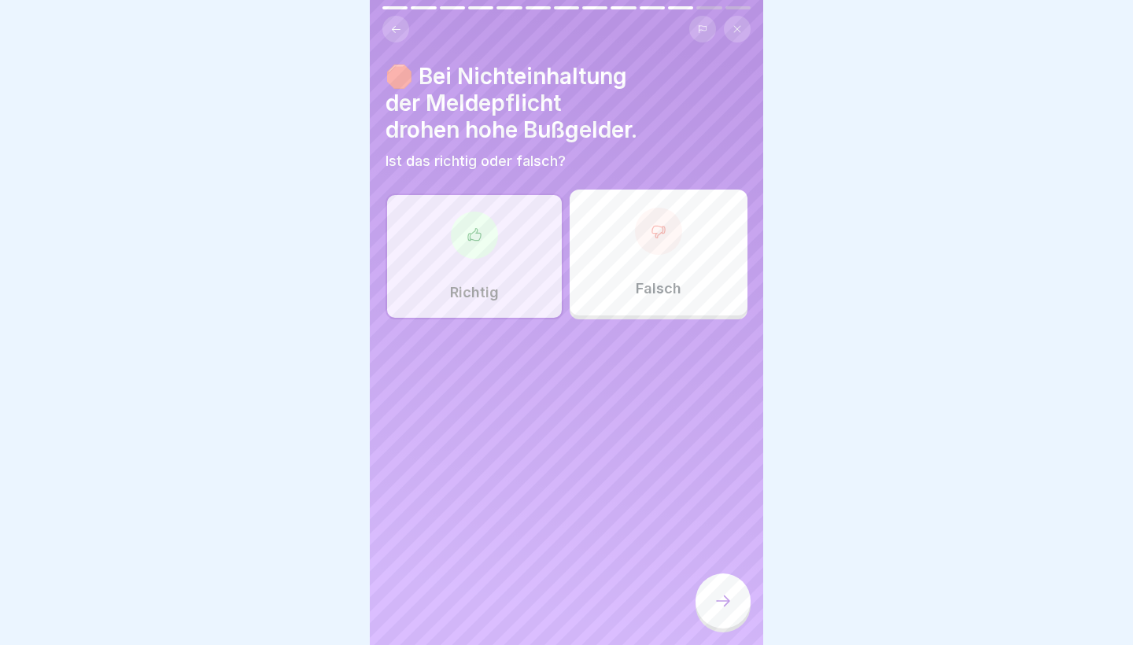
click at [729, 592] on div at bounding box center [722, 600] width 55 height 55
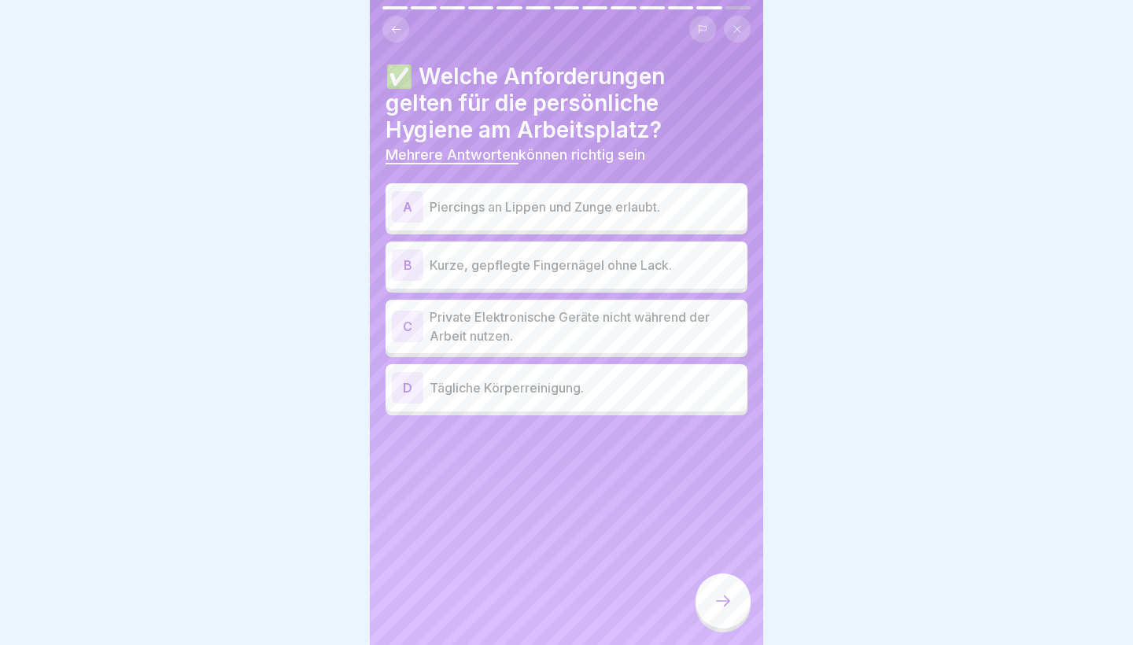
click at [580, 272] on p "Kurze, gepflegte Fingernägel ohne Lack." at bounding box center [586, 265] width 312 height 19
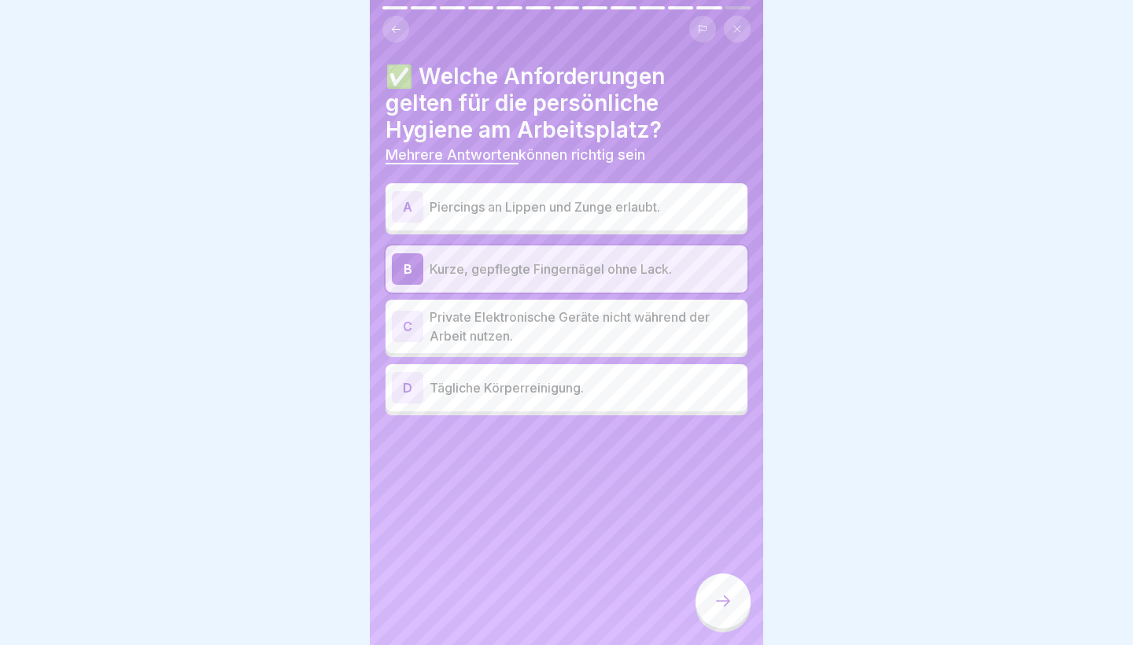
click at [564, 324] on p "Private Elektronische Geräte nicht während der Arbeit nutzen." at bounding box center [586, 327] width 312 height 38
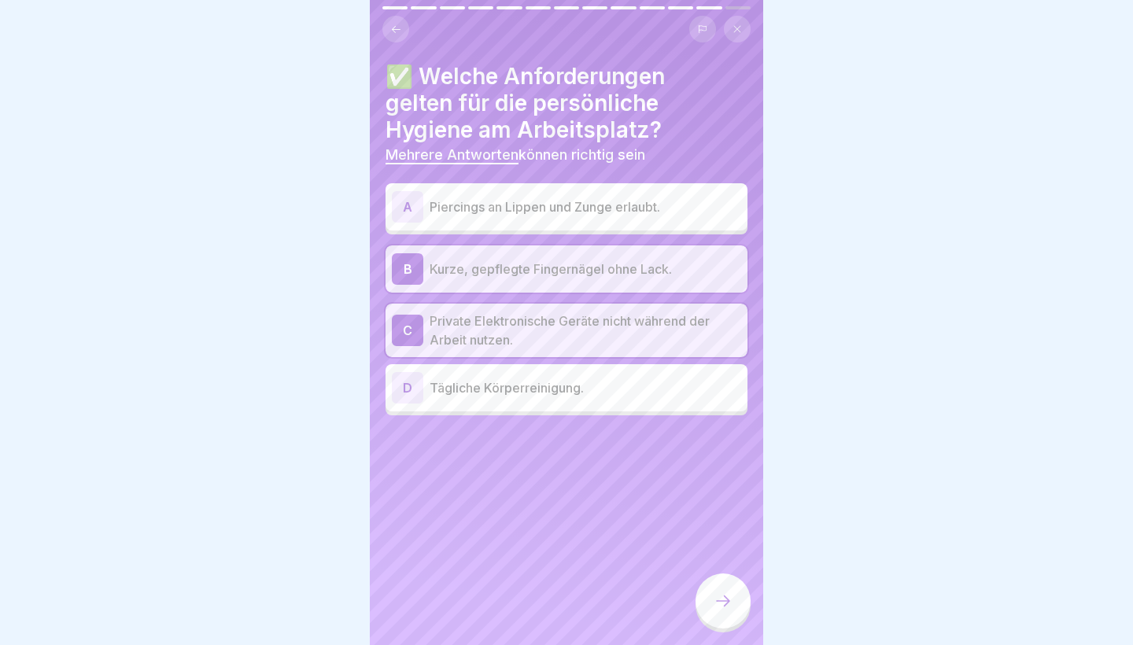
click at [564, 398] on div "D Tägliche Körperreinigung." at bounding box center [566, 387] width 349 height 31
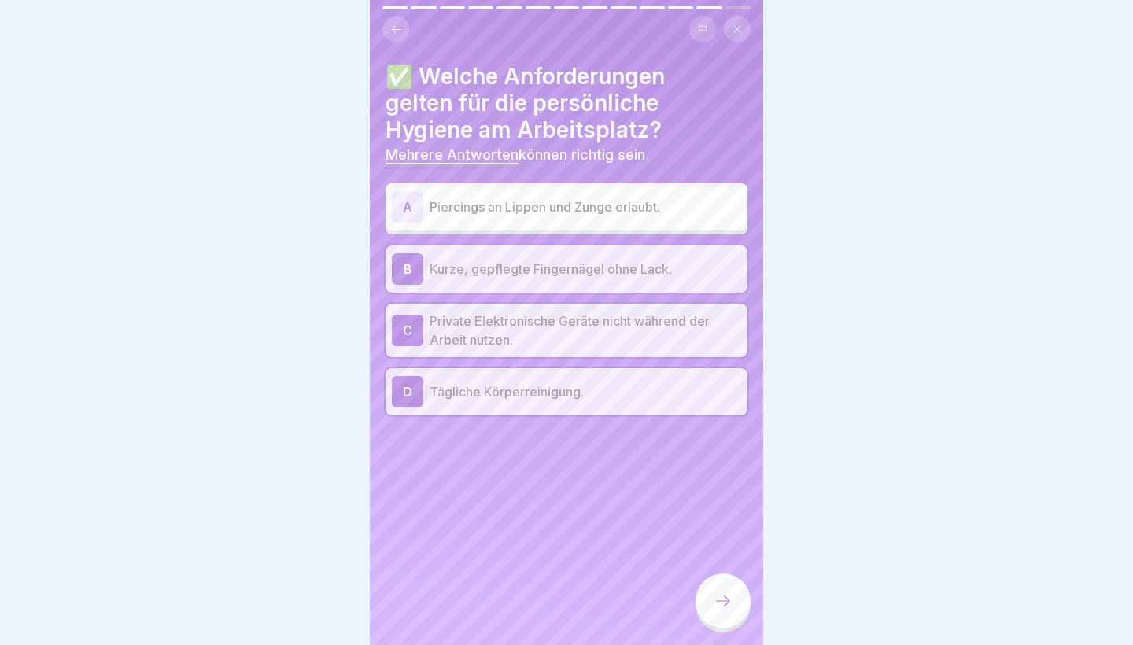
click at [715, 598] on icon at bounding box center [723, 601] width 19 height 19
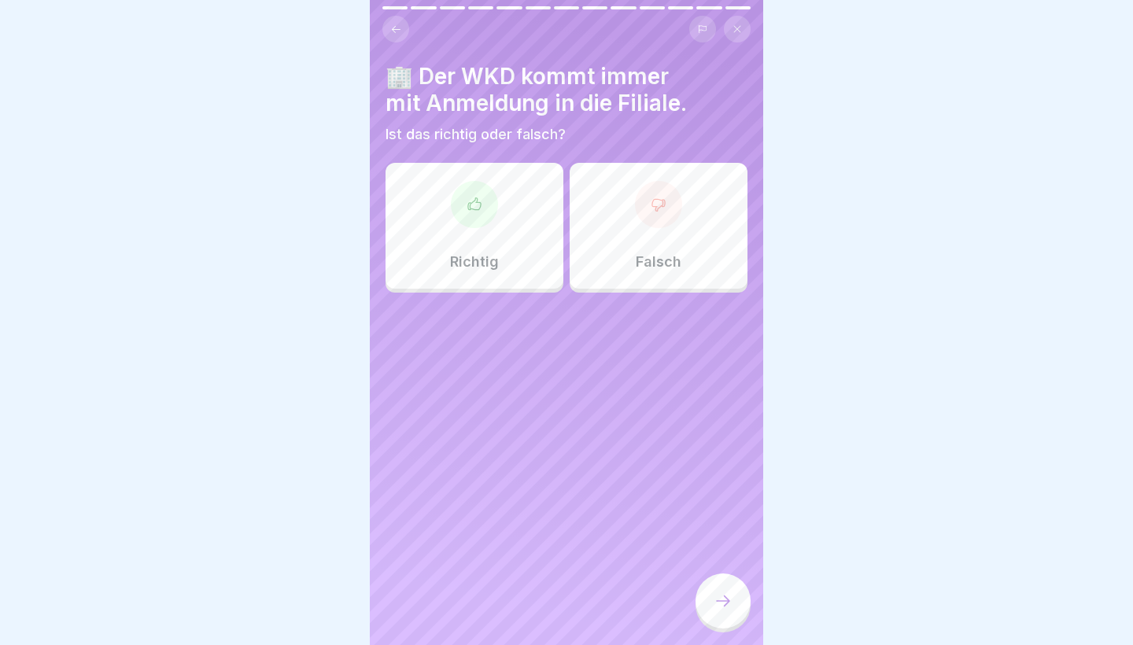
click at [644, 223] on div at bounding box center [658, 204] width 47 height 47
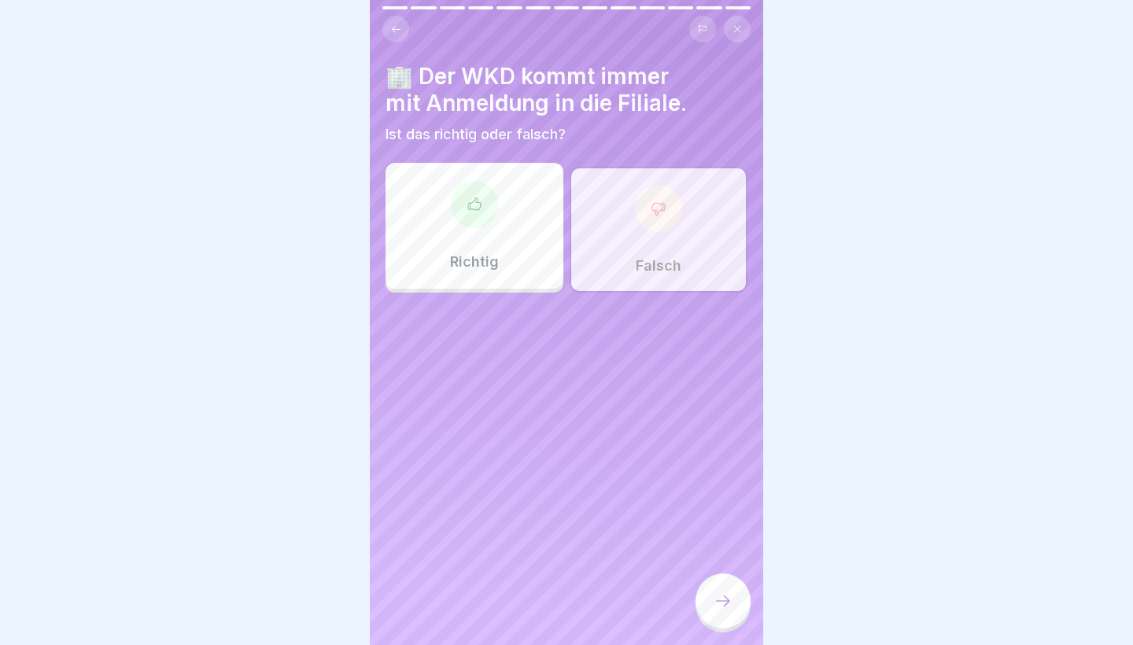
click at [729, 599] on icon at bounding box center [723, 601] width 19 height 19
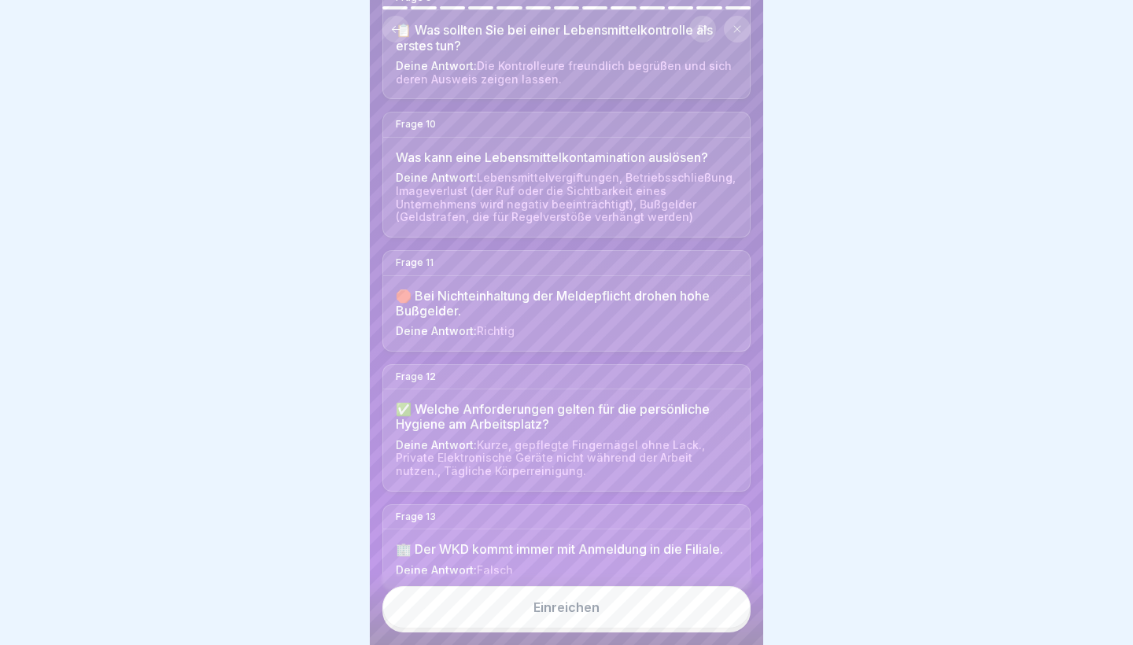
scroll to position [1101, 0]
click at [606, 614] on button "Einreichen" at bounding box center [566, 607] width 368 height 42
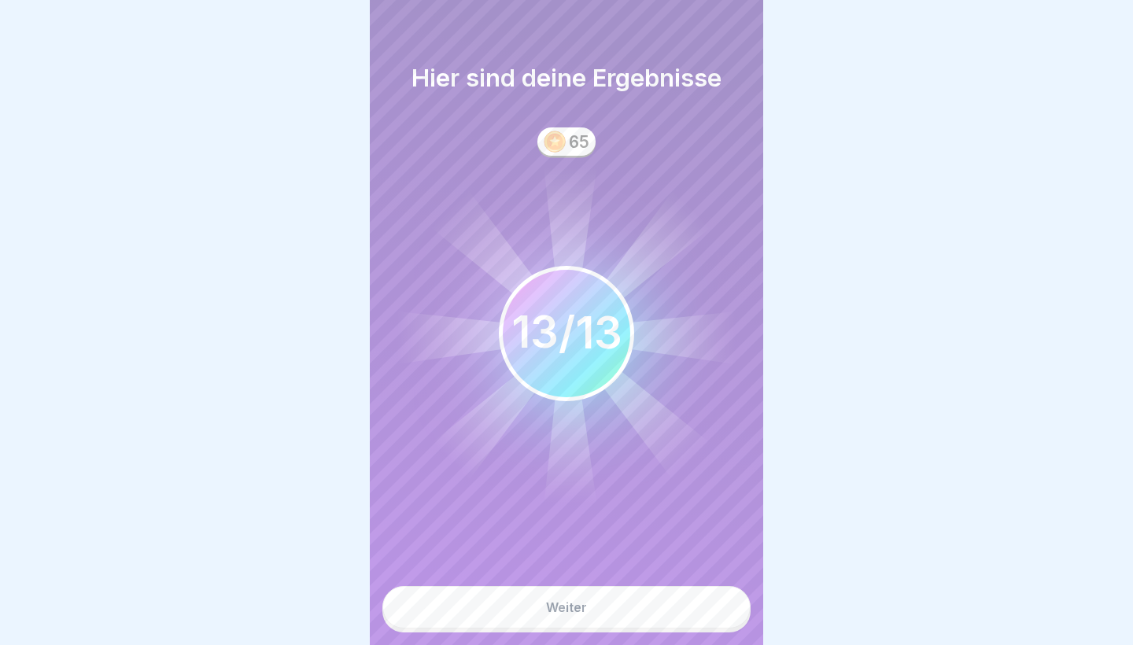
click at [606, 614] on button "Weiter" at bounding box center [566, 607] width 368 height 42
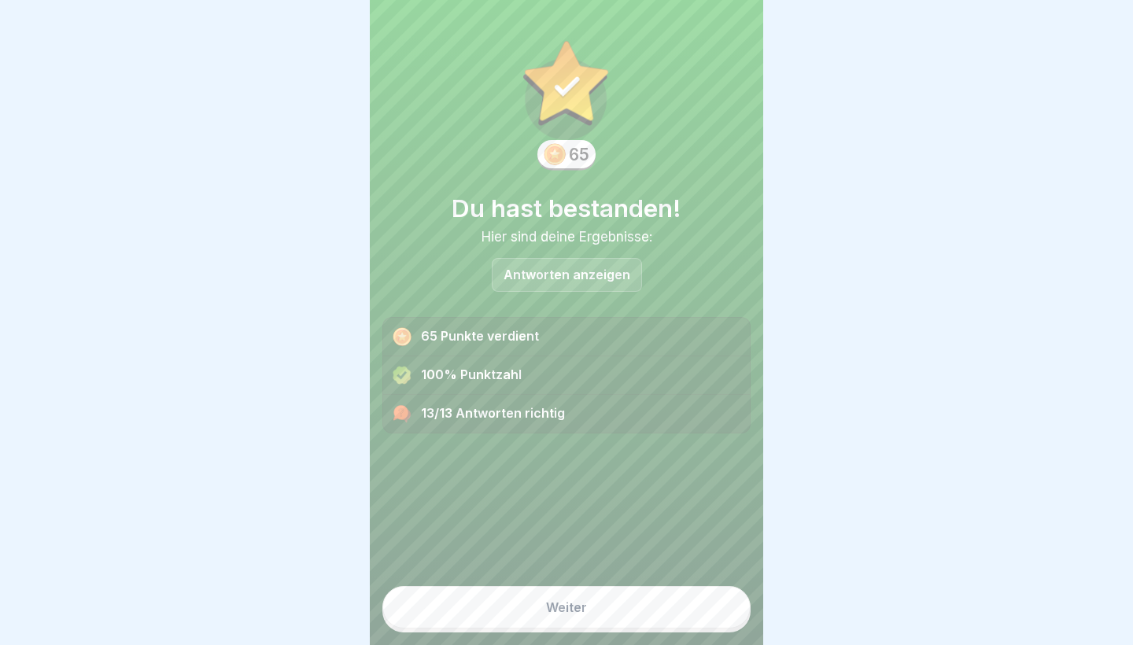
click at [606, 614] on button "Weiter" at bounding box center [566, 607] width 368 height 42
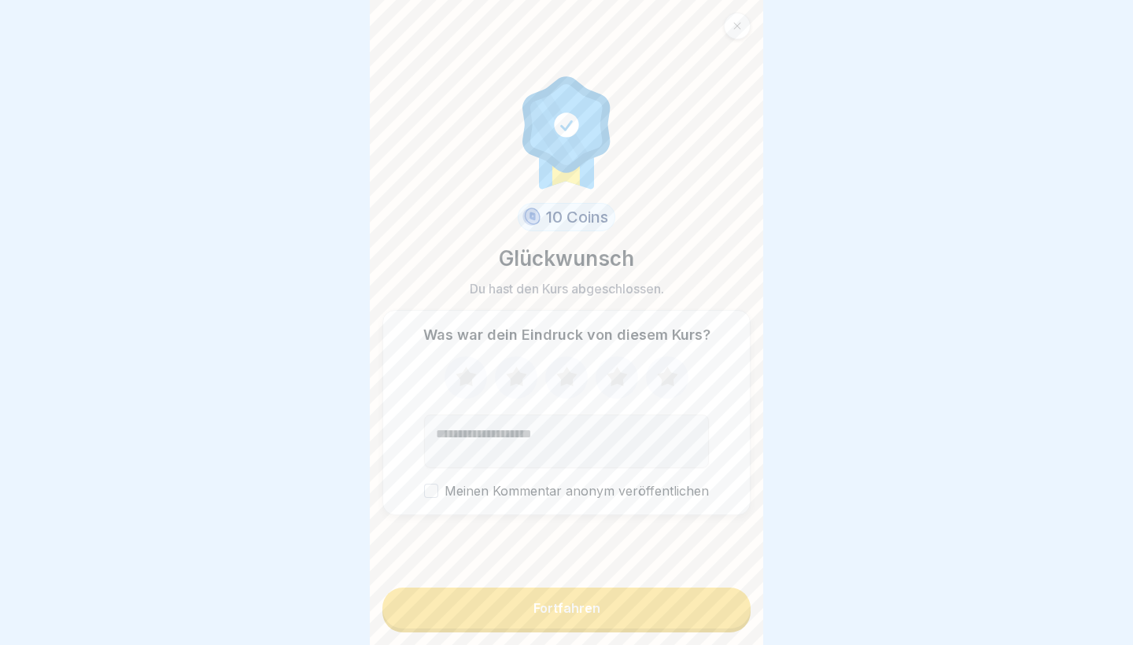
click at [562, 371] on icon at bounding box center [567, 377] width 42 height 41
click at [456, 384] on icon at bounding box center [466, 377] width 42 height 41
click at [462, 382] on icon at bounding box center [465, 377] width 20 height 20
click at [665, 385] on icon at bounding box center [668, 377] width 42 height 41
click at [563, 376] on icon at bounding box center [566, 377] width 20 height 20
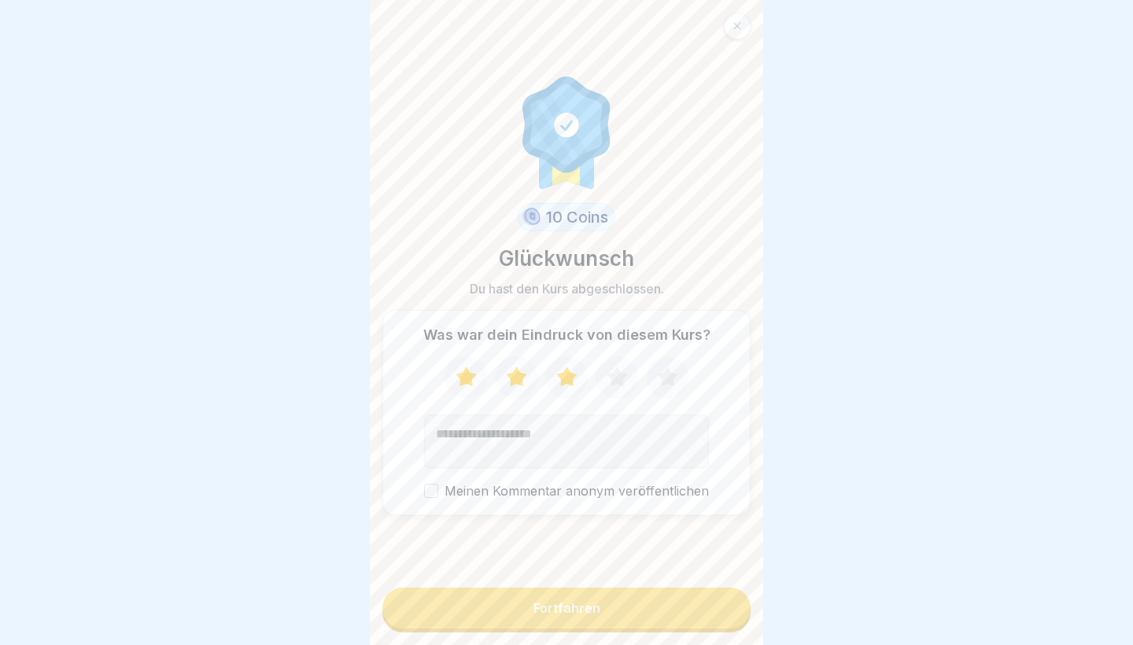
click at [540, 620] on button "Fortfahren" at bounding box center [566, 608] width 368 height 41
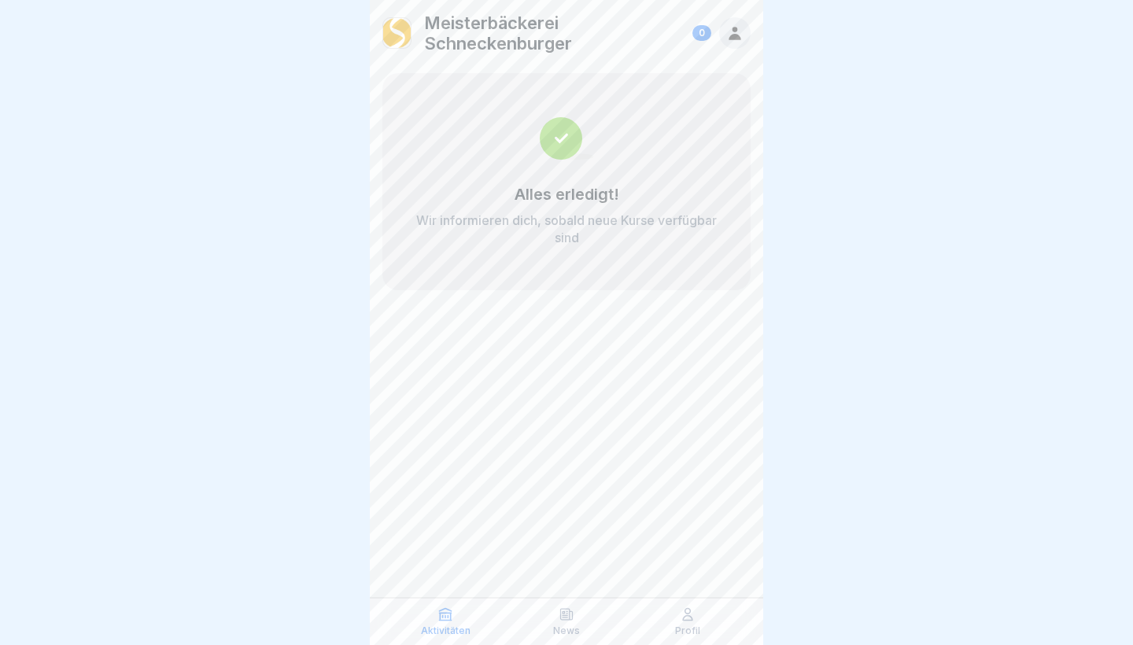
click at [553, 609] on div "News" at bounding box center [566, 622] width 113 height 30
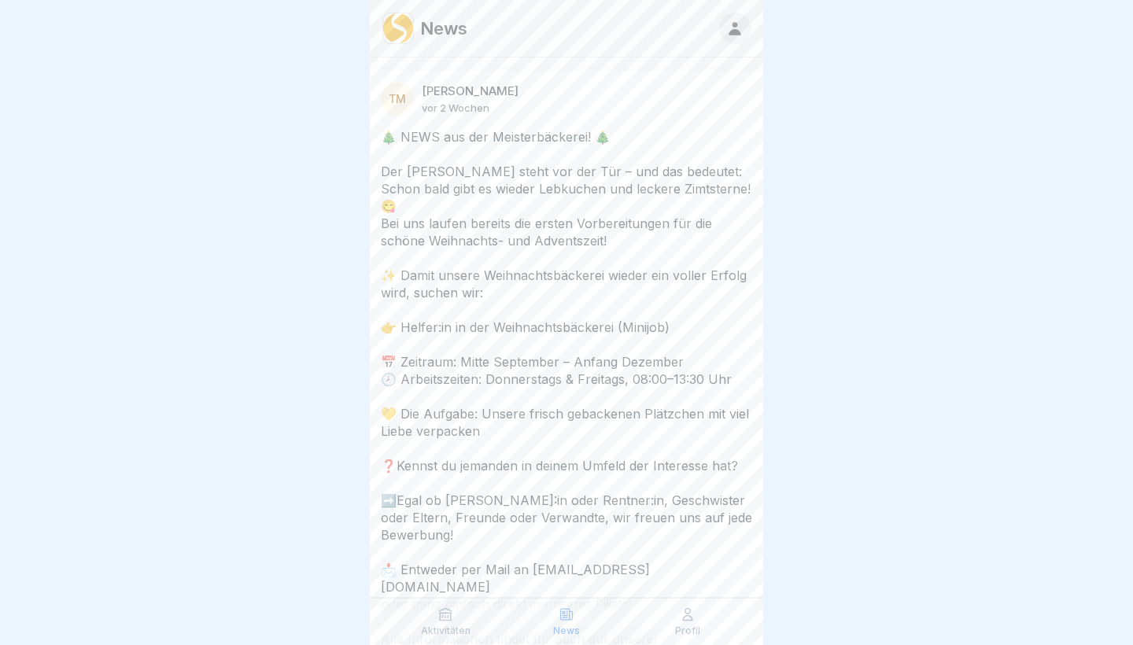
click at [671, 625] on div "Profil" at bounding box center [687, 622] width 113 height 30
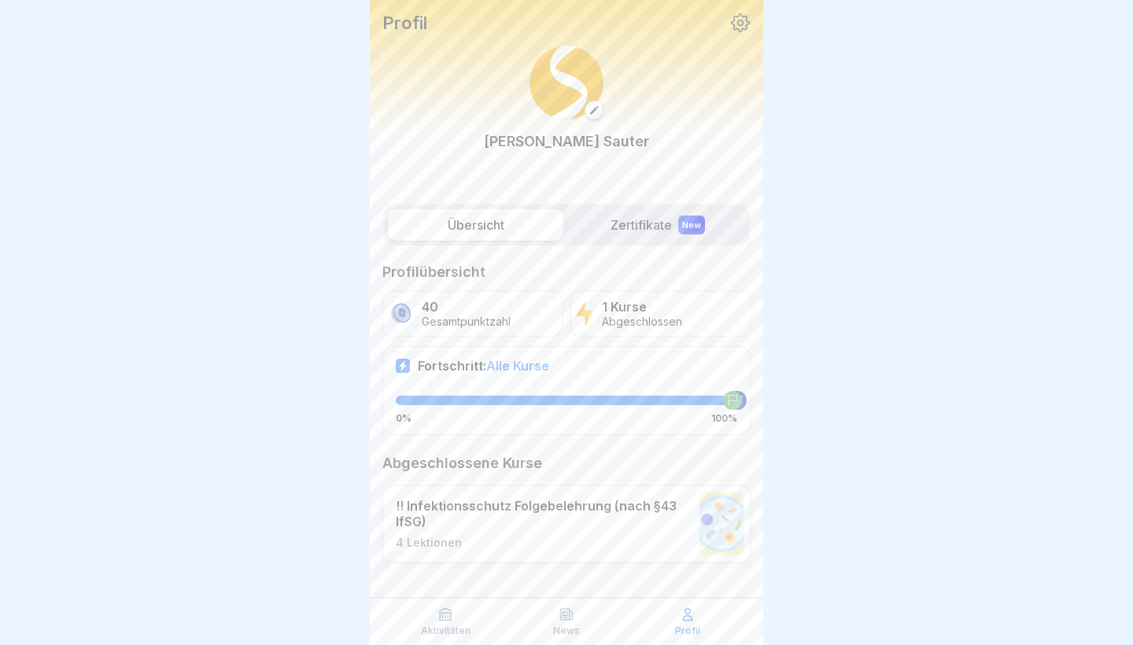
click at [581, 632] on div "News" at bounding box center [566, 622] width 113 height 30
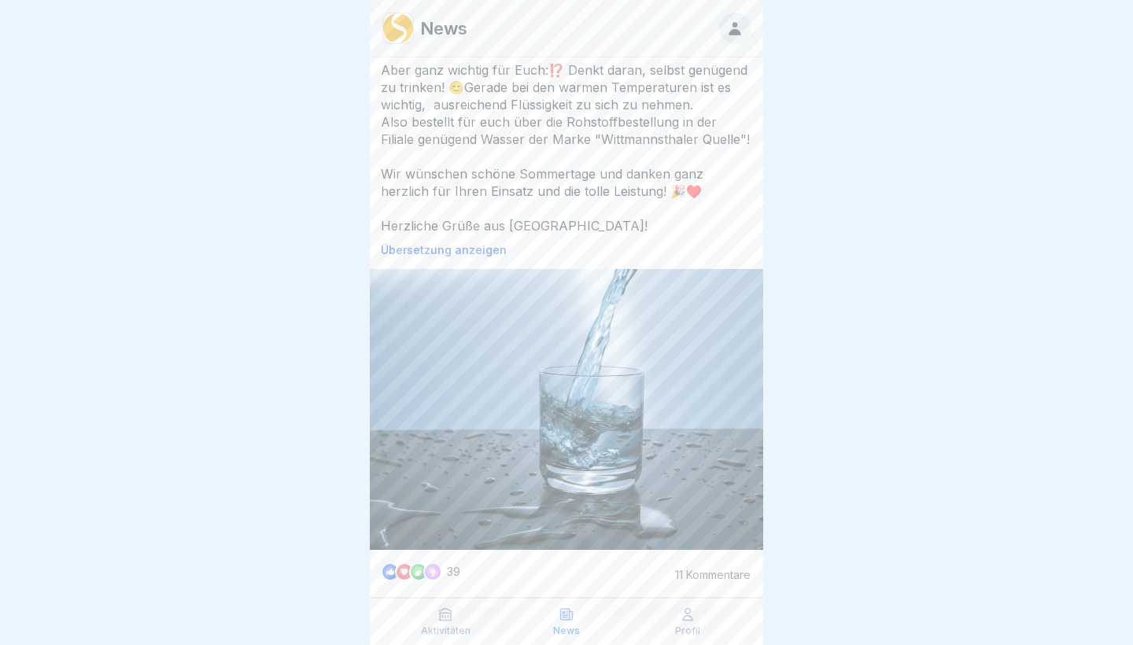
scroll to position [1844, 0]
